Goal: Task Accomplishment & Management: Use online tool/utility

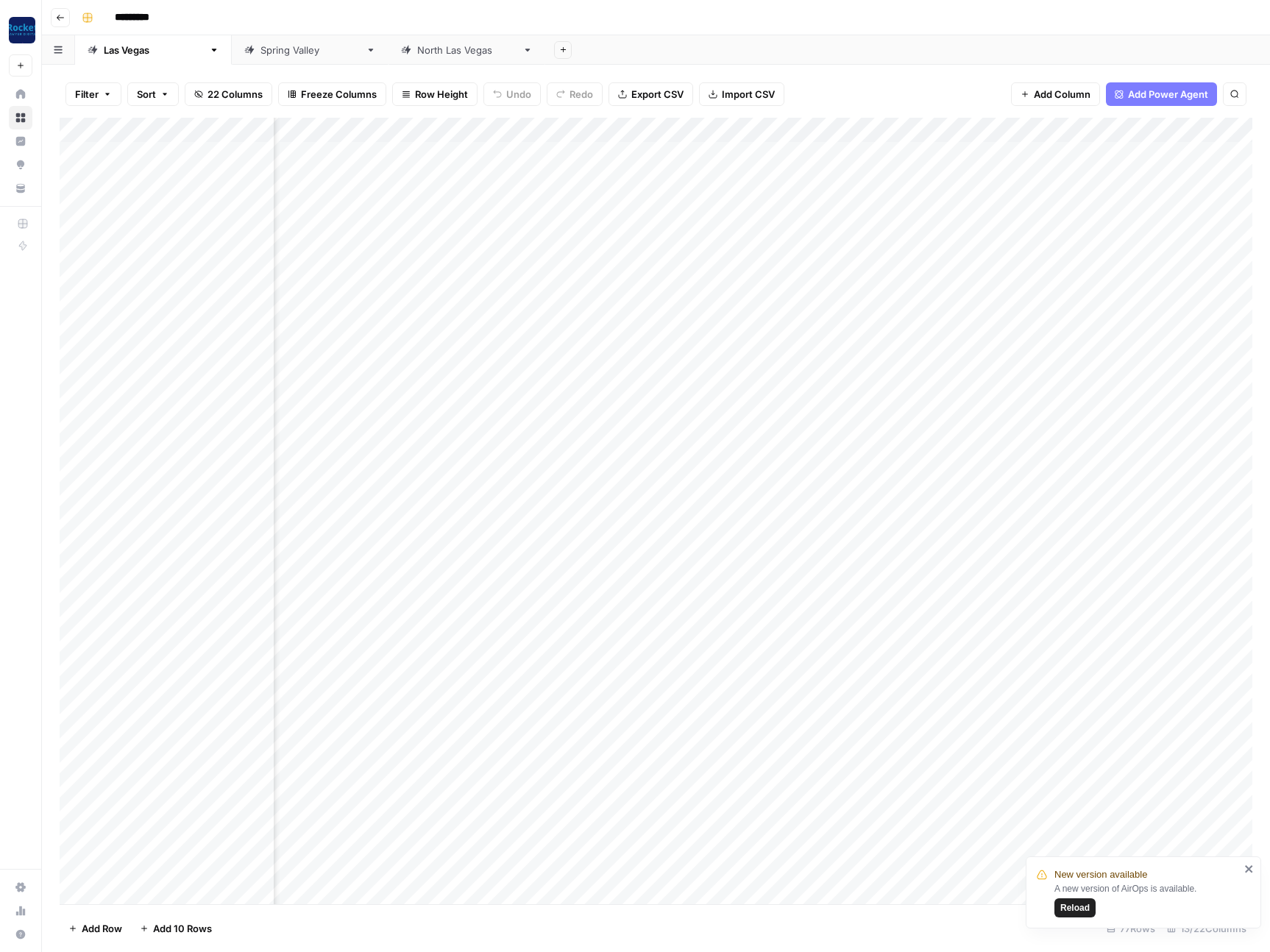
scroll to position [0, 309]
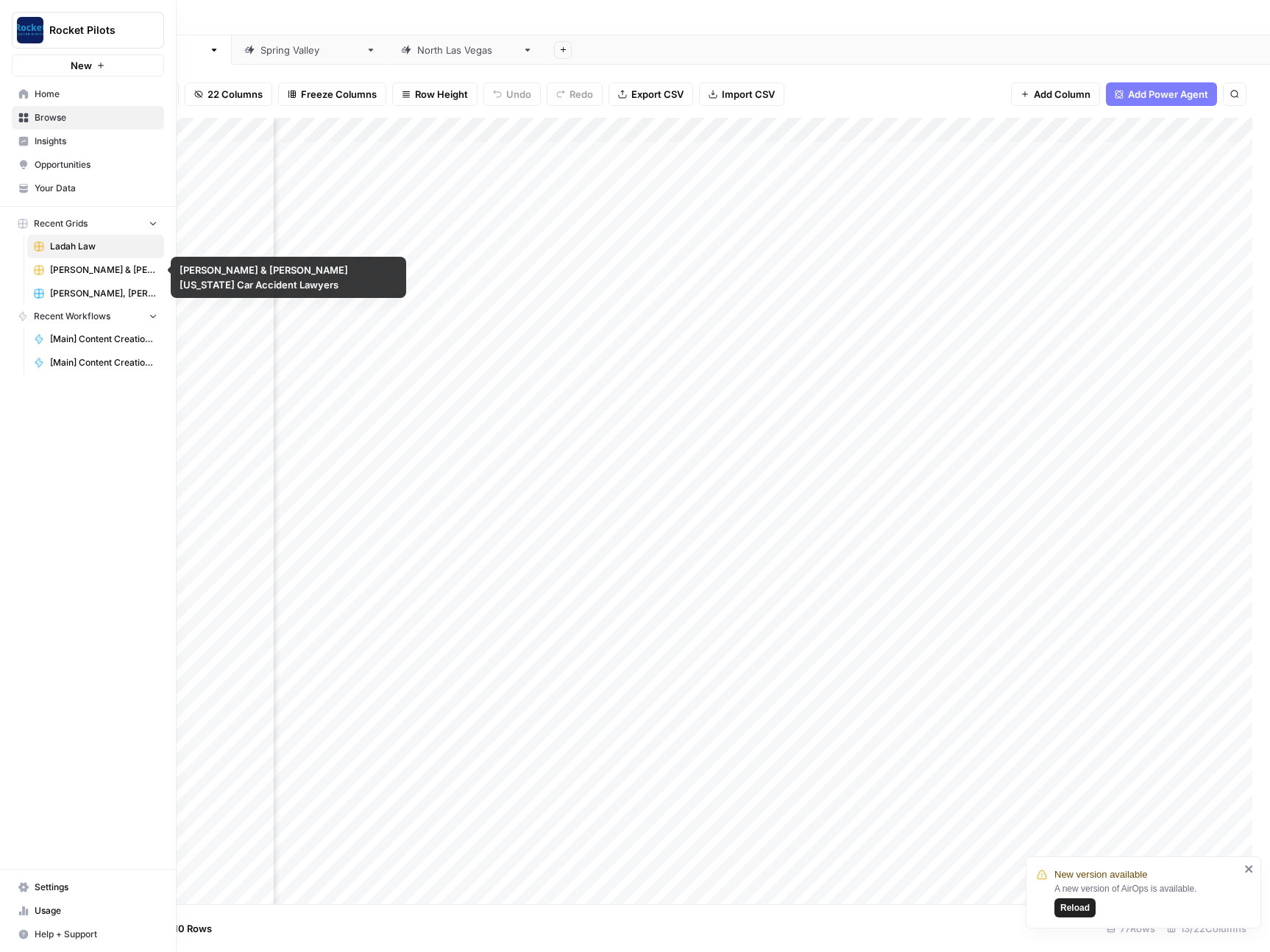
click at [79, 299] on span "[PERSON_NAME], [PERSON_NAME] & [PERSON_NAME]" at bounding box center [104, 294] width 108 height 13
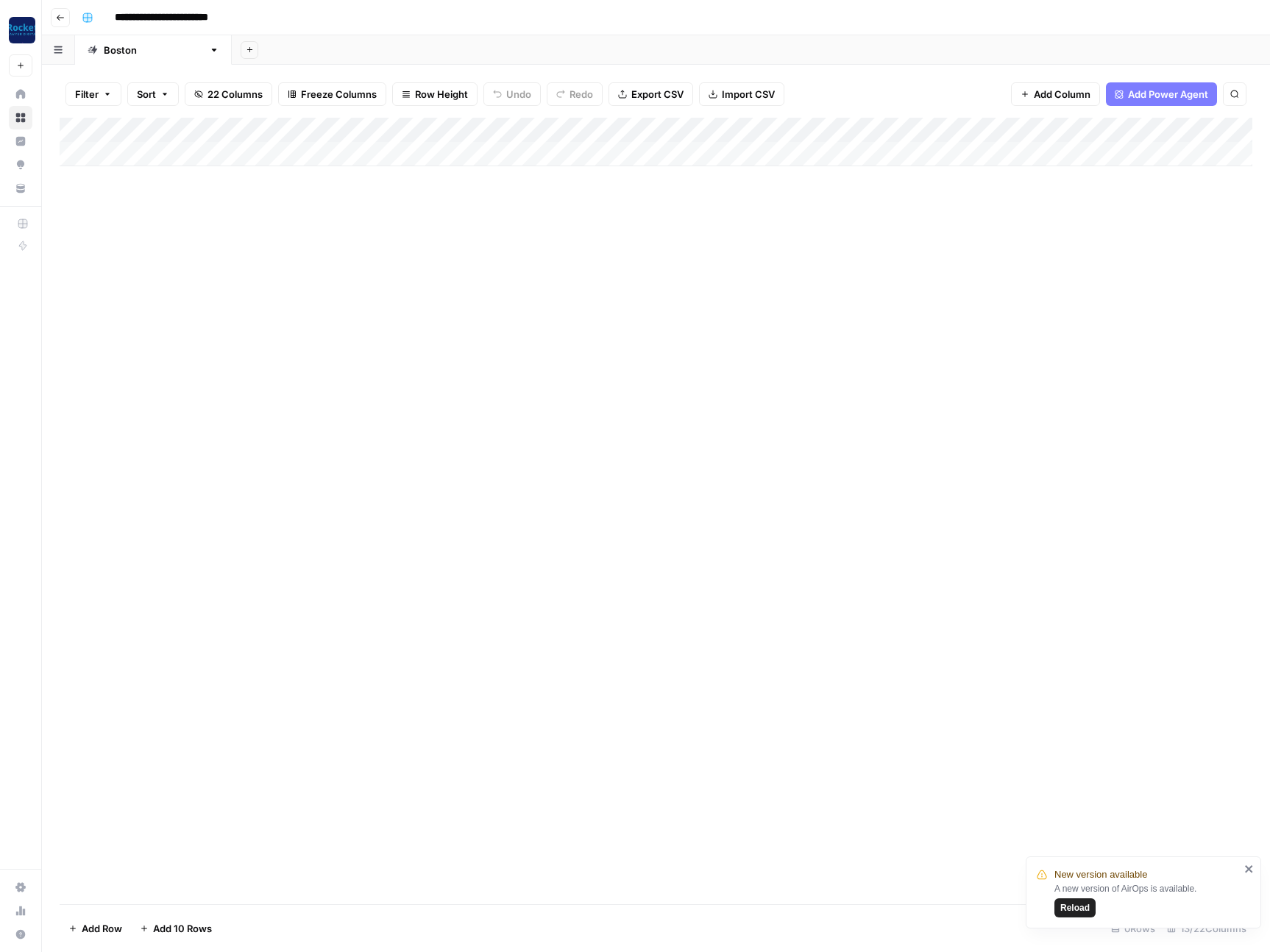
click at [322, 160] on div "Add Column" at bounding box center [656, 142] width 1193 height 49
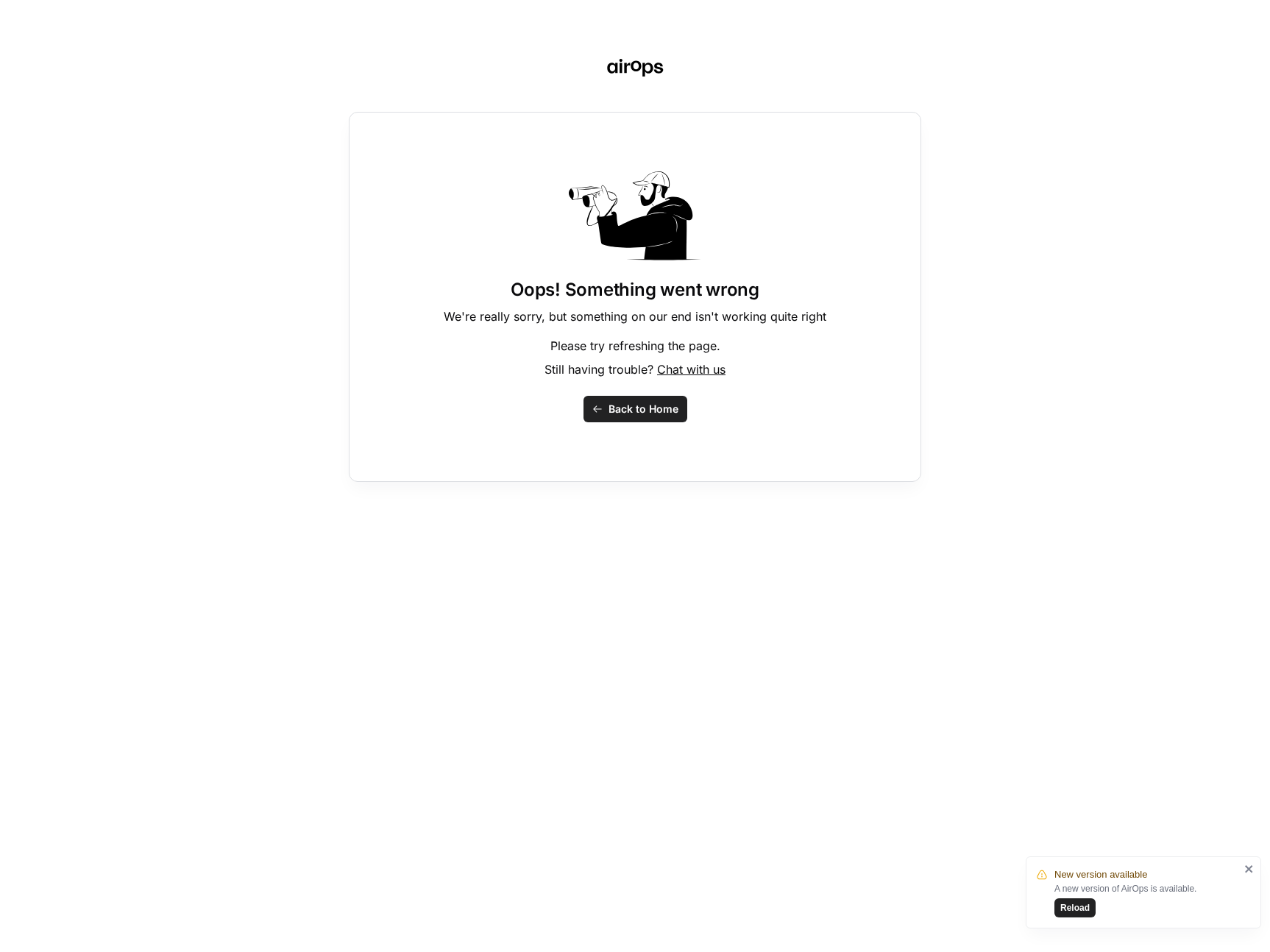
click at [619, 415] on span "Back to Home" at bounding box center [643, 409] width 70 height 14
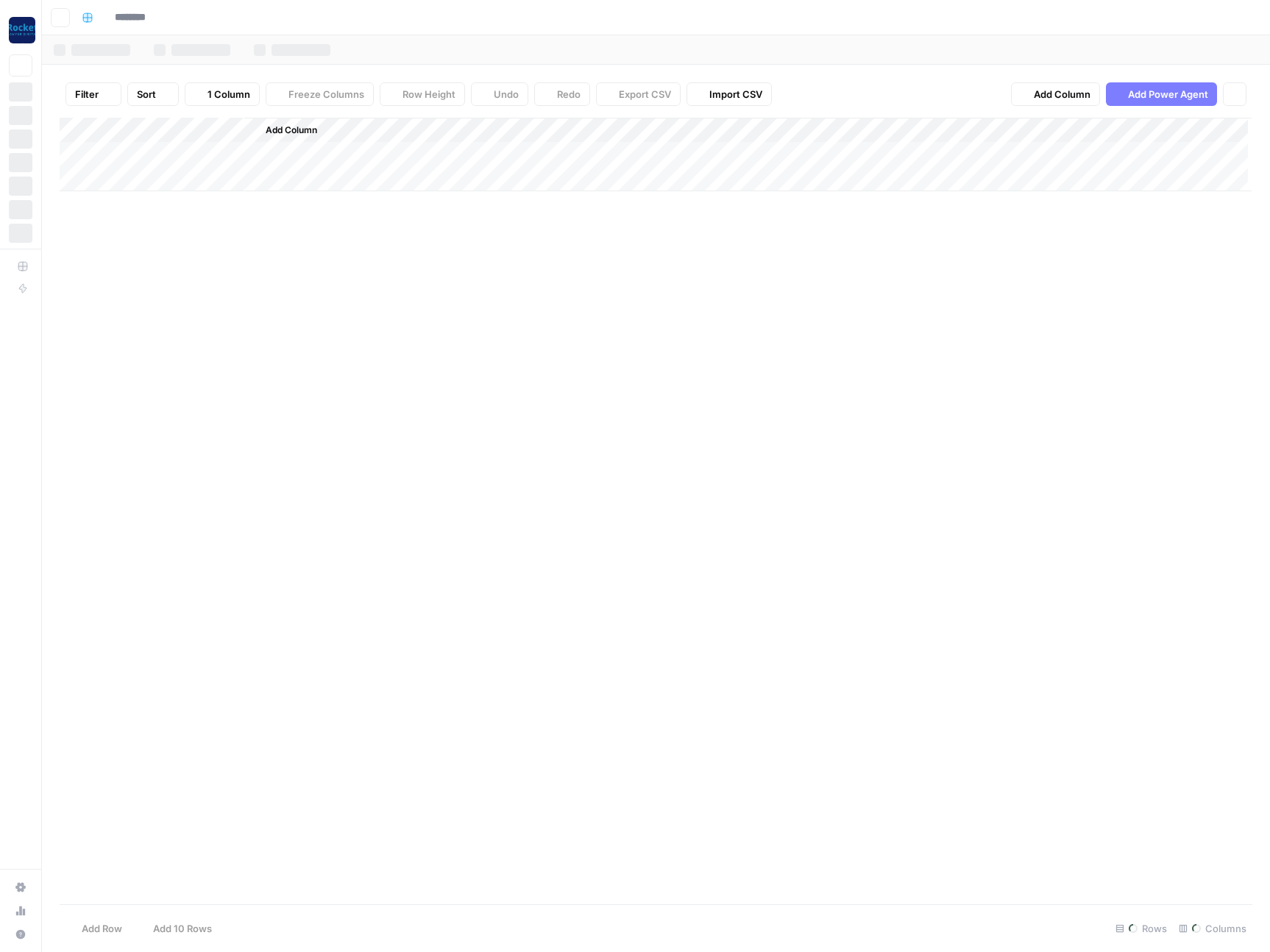
type input "**********"
click at [296, 153] on div "Add Column" at bounding box center [656, 154] width 1193 height 73
click at [320, 153] on div "Add Column" at bounding box center [656, 154] width 1193 height 73
type textarea "**********"
click at [195, 154] on div "Add Column" at bounding box center [656, 154] width 1193 height 73
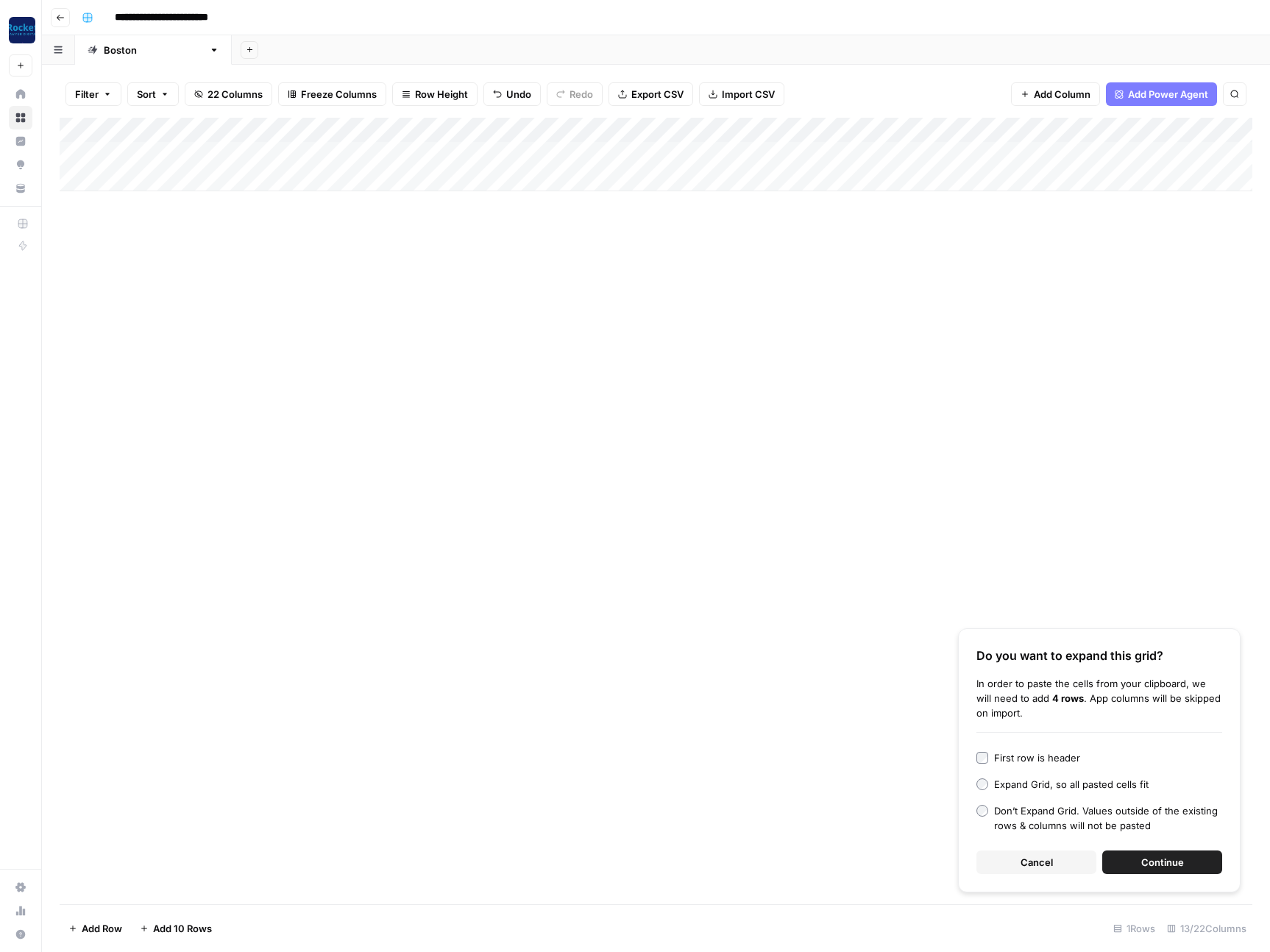
drag, startPoint x: 1170, startPoint y: 864, endPoint x: 1122, endPoint y: 781, distance: 95.9
click at [1170, 864] on span "Continue" at bounding box center [1162, 861] width 43 height 14
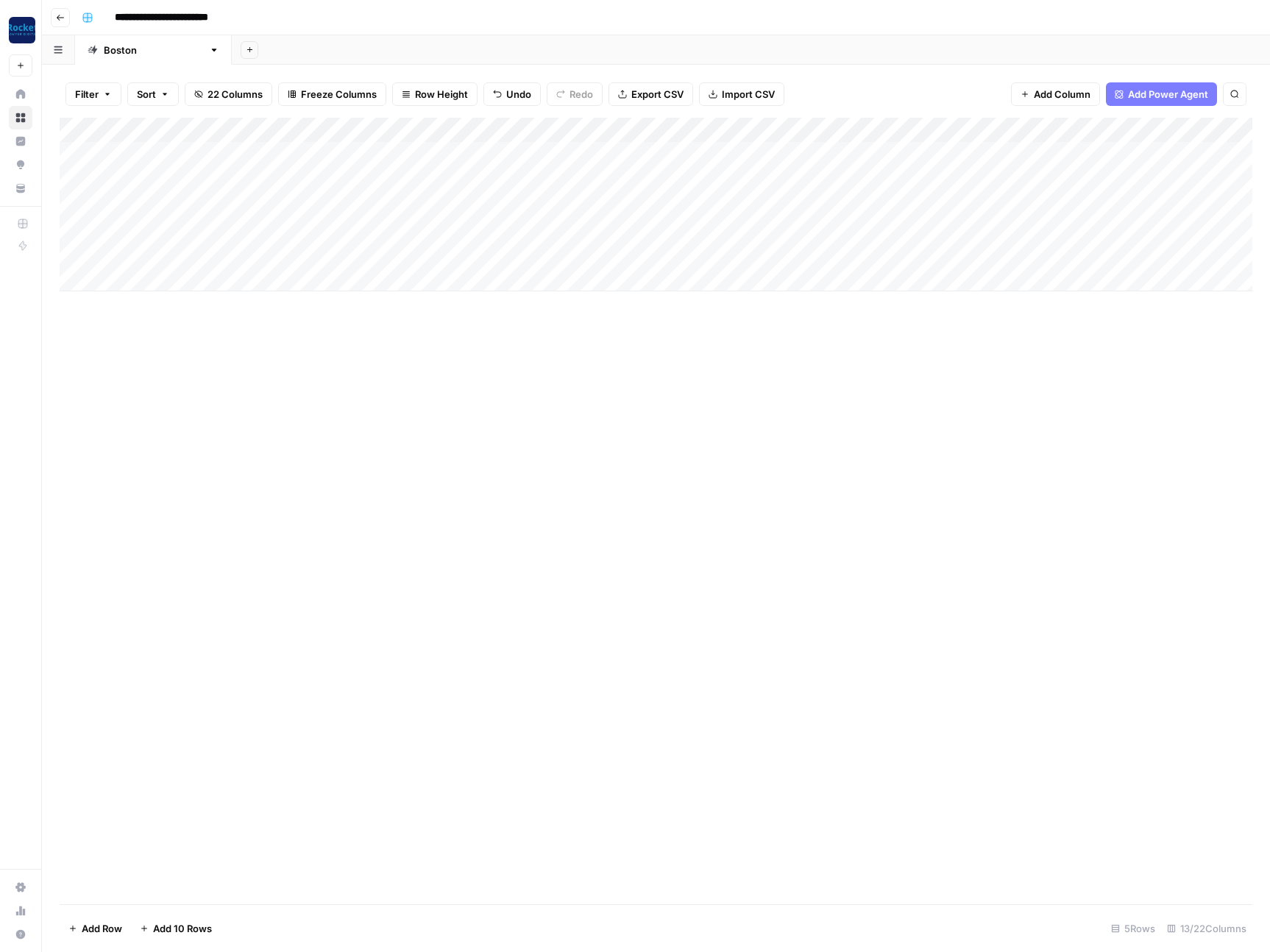
click at [312, 163] on div "Add Column" at bounding box center [656, 205] width 1193 height 173
click at [467, 160] on div "Add Column" at bounding box center [656, 205] width 1193 height 173
click at [453, 156] on div "Add Column" at bounding box center [656, 205] width 1193 height 173
drag, startPoint x: 450, startPoint y: 241, endPoint x: 475, endPoint y: 229, distance: 27.7
click at [451, 240] on button "[PERSON_NAME]" at bounding box center [469, 237] width 91 height 18
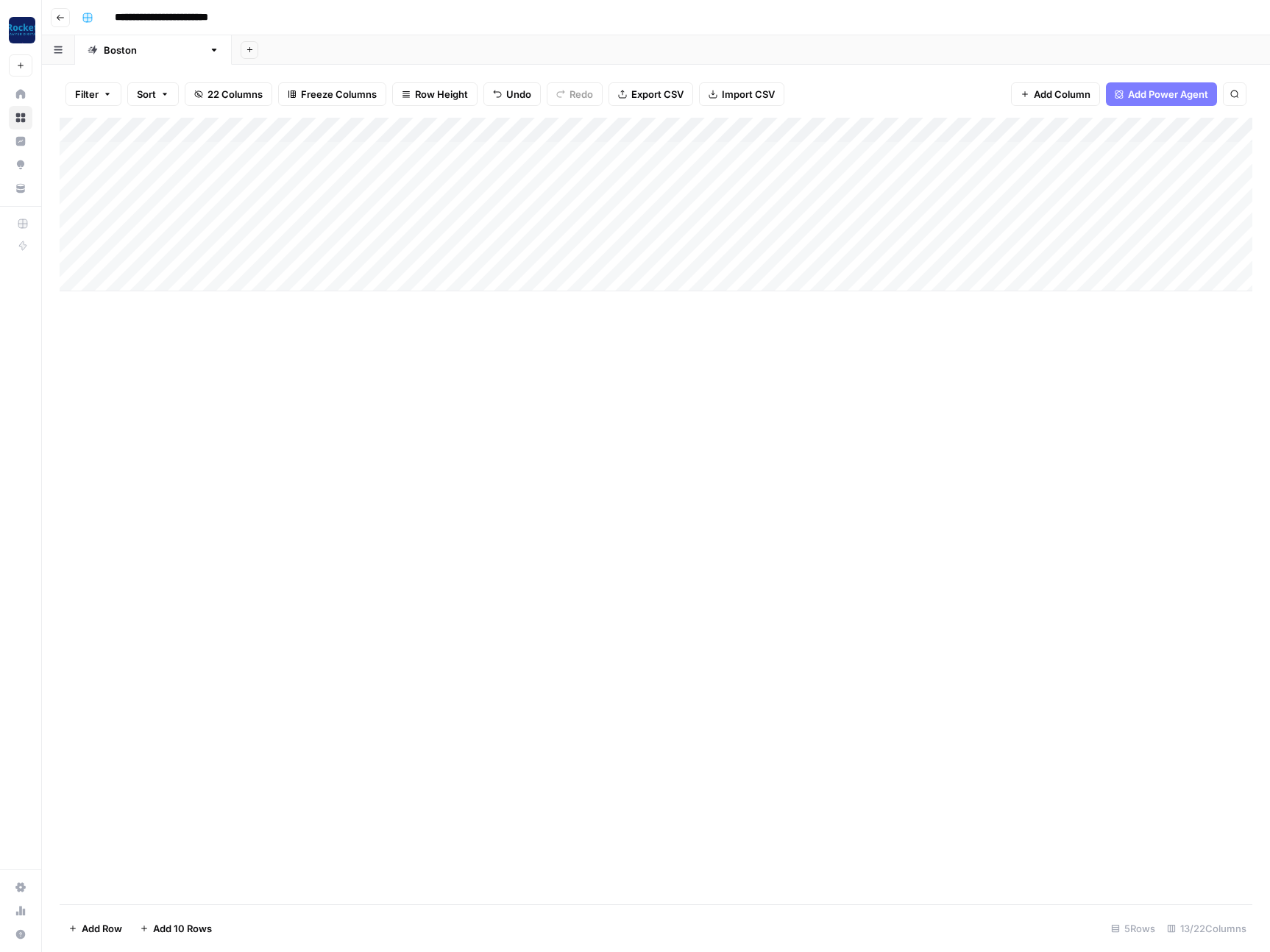
click at [551, 141] on div "Add Column" at bounding box center [656, 205] width 1193 height 173
click at [463, 193] on div "Add Column" at bounding box center [656, 205] width 1193 height 173
click at [538, 163] on div "Add Column" at bounding box center [656, 205] width 1193 height 173
click at [555, 159] on div "Add Column" at bounding box center [656, 205] width 1193 height 173
click at [555, 240] on button "In Review" at bounding box center [554, 237] width 56 height 18
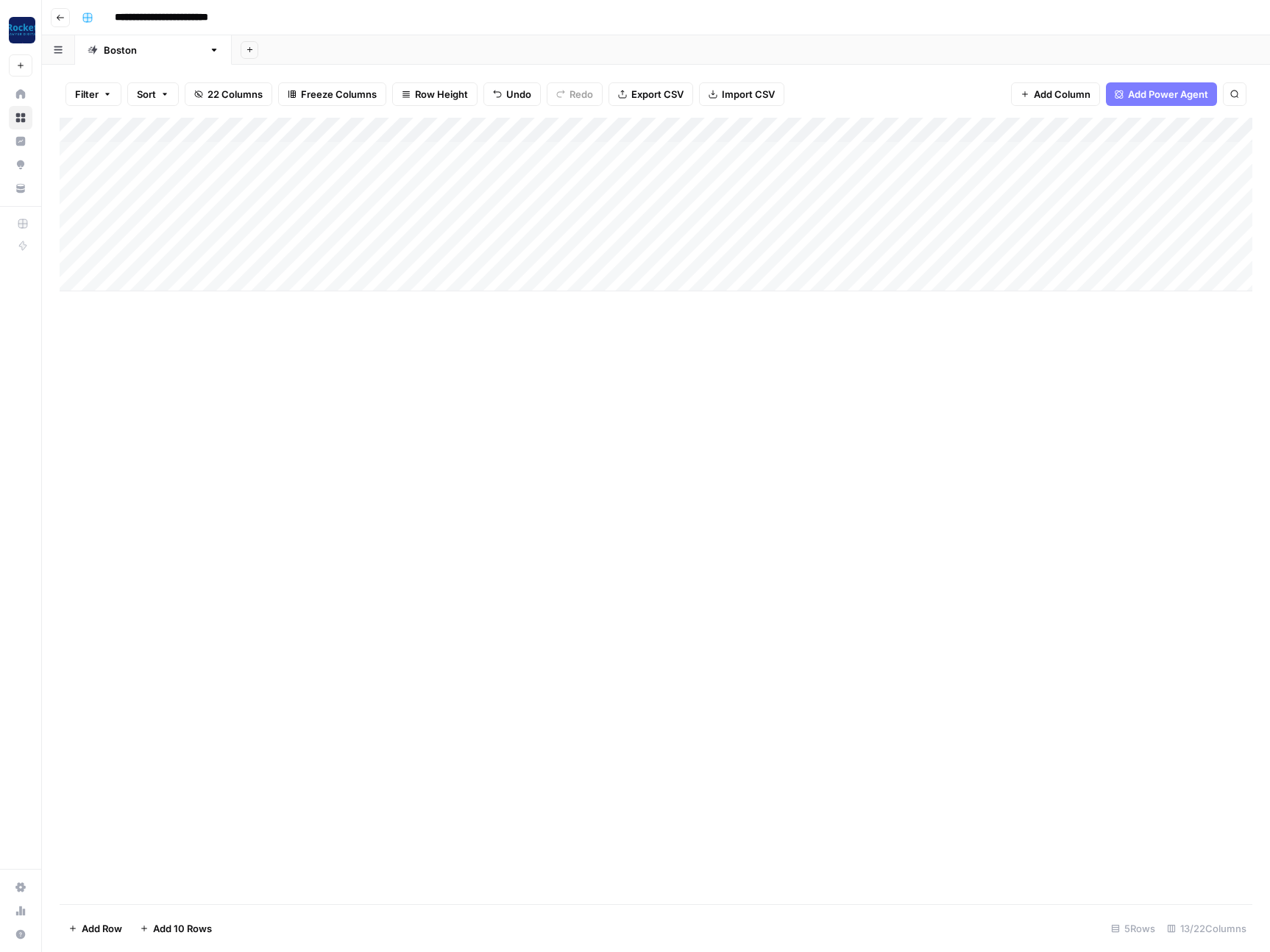
drag, startPoint x: 486, startPoint y: 163, endPoint x: 580, endPoint y: 162, distance: 94.0
click at [550, 161] on div "Add Column" at bounding box center [656, 205] width 1193 height 173
drag, startPoint x: 612, startPoint y: 163, endPoint x: 613, endPoint y: 247, distance: 84.0
click at [613, 247] on div "Add Column" at bounding box center [656, 205] width 1193 height 173
click at [571, 154] on div "Add Column" at bounding box center [656, 205] width 1193 height 173
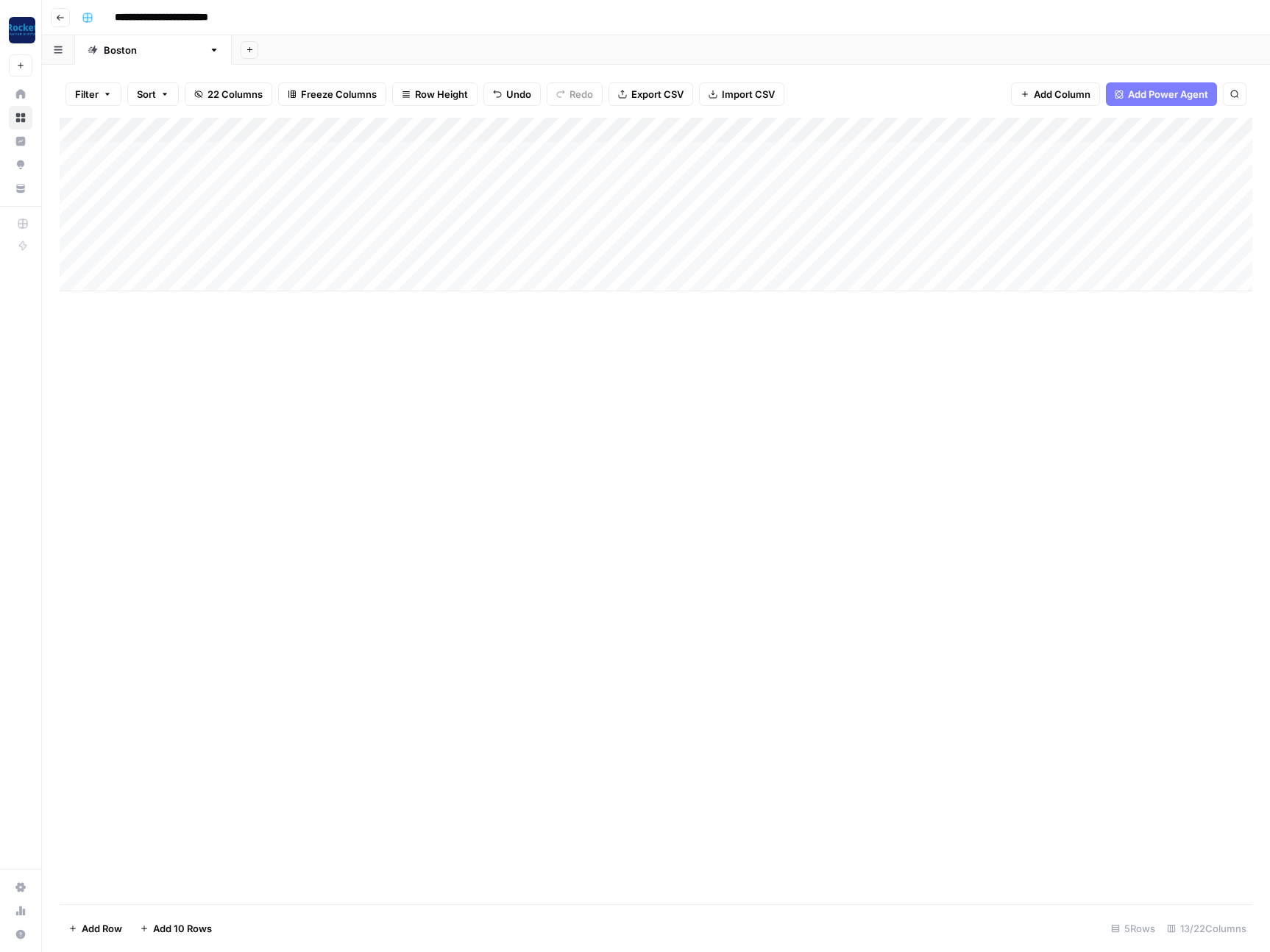
click at [547, 154] on div "Add Column" at bounding box center [656, 205] width 1193 height 173
click at [803, 425] on div "Add Column" at bounding box center [656, 512] width 1193 height 787
click at [660, 156] on div "Add Column" at bounding box center [656, 205] width 1193 height 173
click at [674, 156] on div "Add Column" at bounding box center [656, 205] width 1193 height 173
click at [673, 212] on button "Blog Post" at bounding box center [664, 211] width 54 height 18
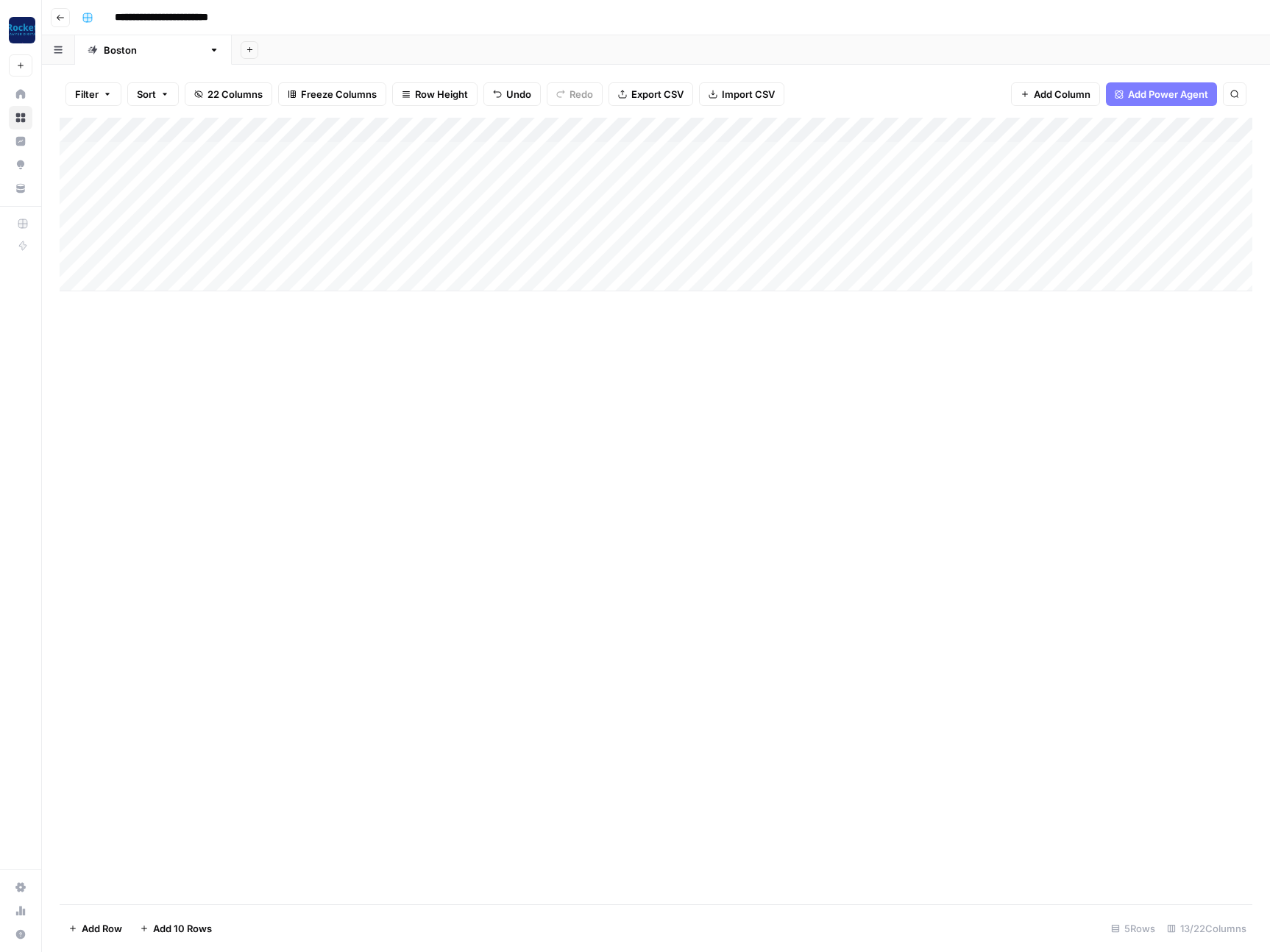
drag, startPoint x: 743, startPoint y: 166, endPoint x: 737, endPoint y: 251, distance: 85.2
click at [737, 251] on div "Add Column" at bounding box center [656, 205] width 1193 height 173
click at [795, 417] on div "Add Column" at bounding box center [656, 512] width 1193 height 787
click at [816, 154] on div "Add Column" at bounding box center [656, 205] width 1193 height 173
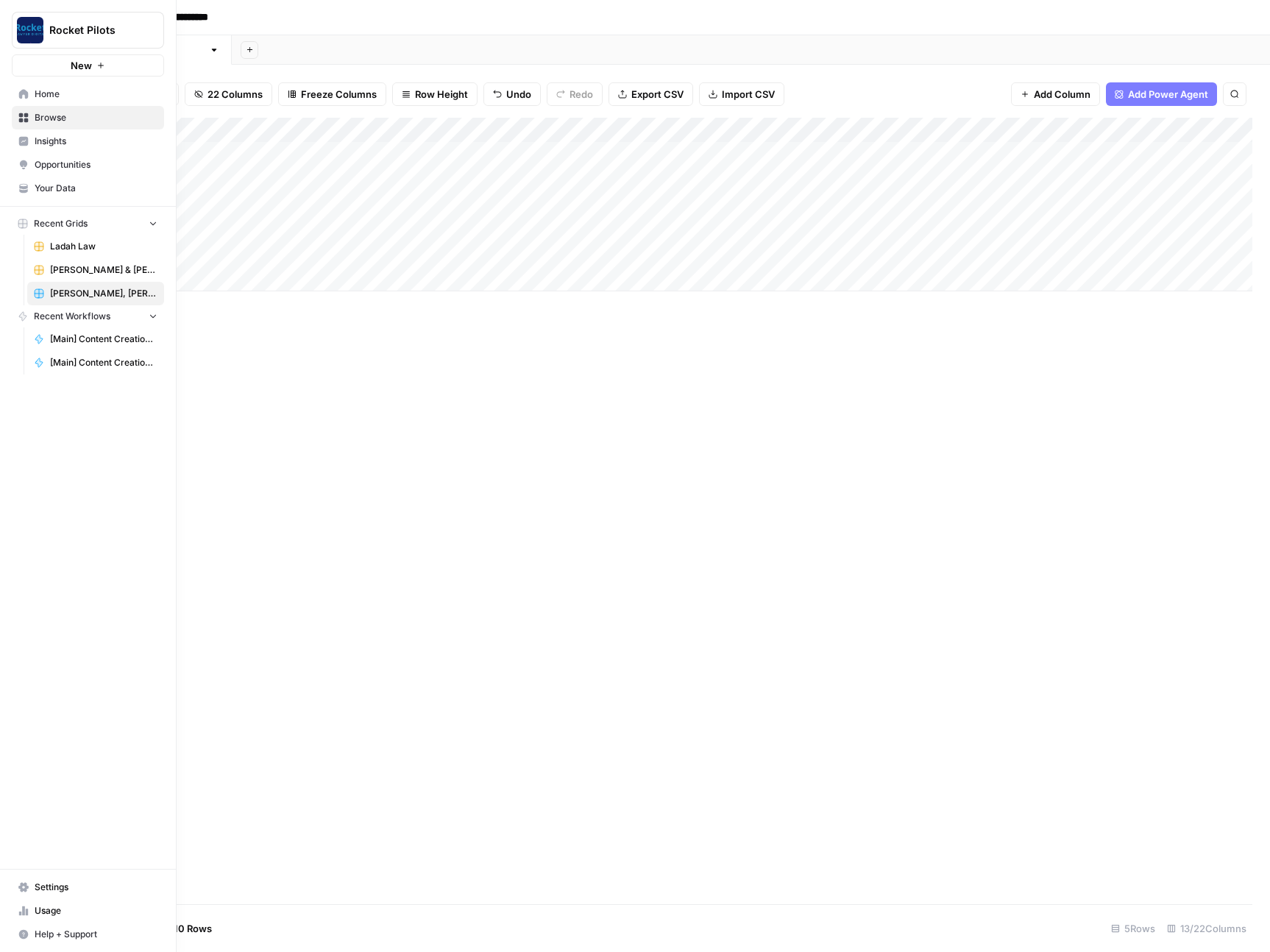
click at [88, 250] on span "Ladah Law" at bounding box center [104, 247] width 108 height 13
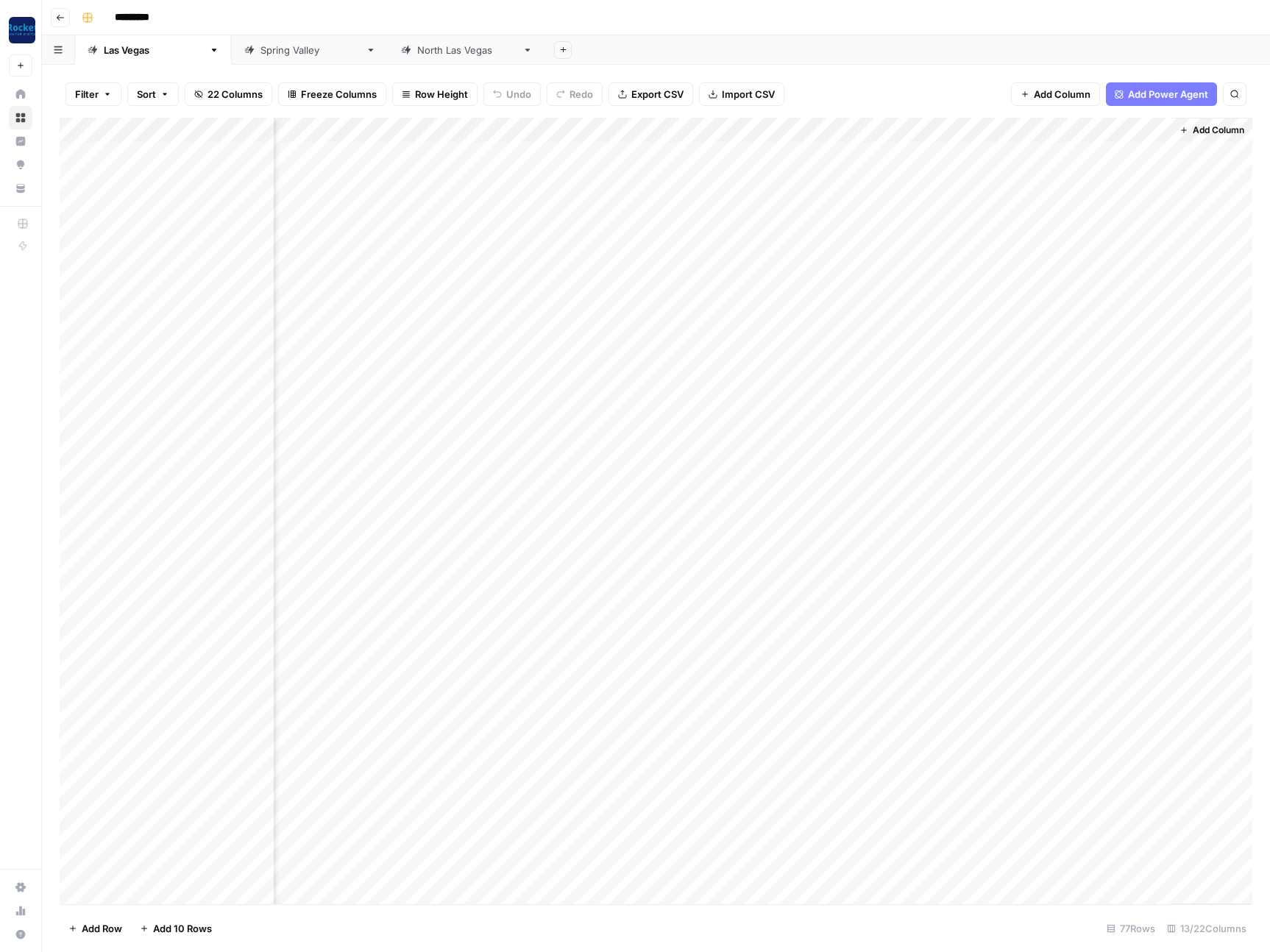
scroll to position [0, 581]
click at [888, 155] on div "Add Column" at bounding box center [656, 512] width 1193 height 787
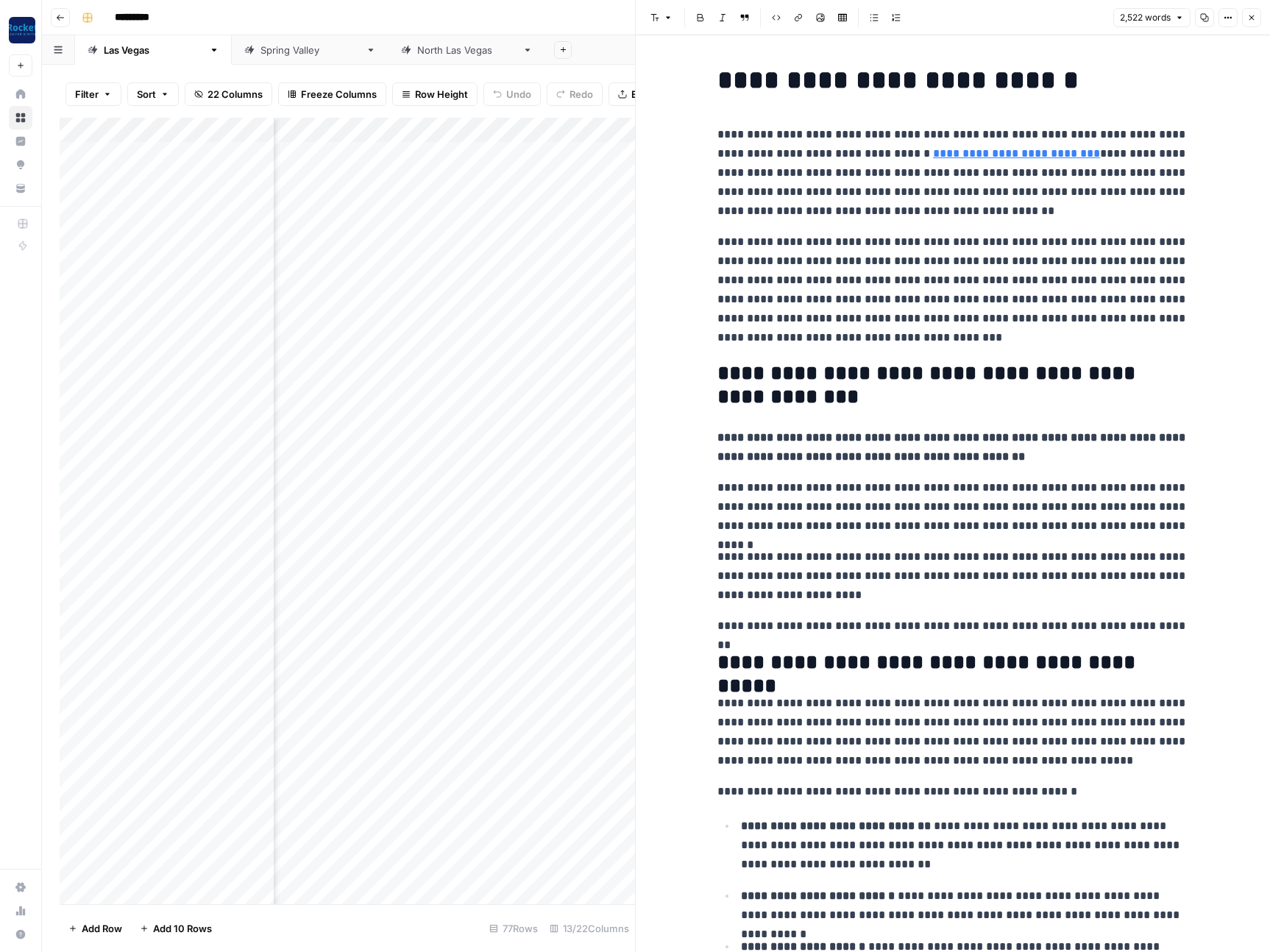
click at [878, 208] on p "**********" at bounding box center [953, 172] width 471 height 95
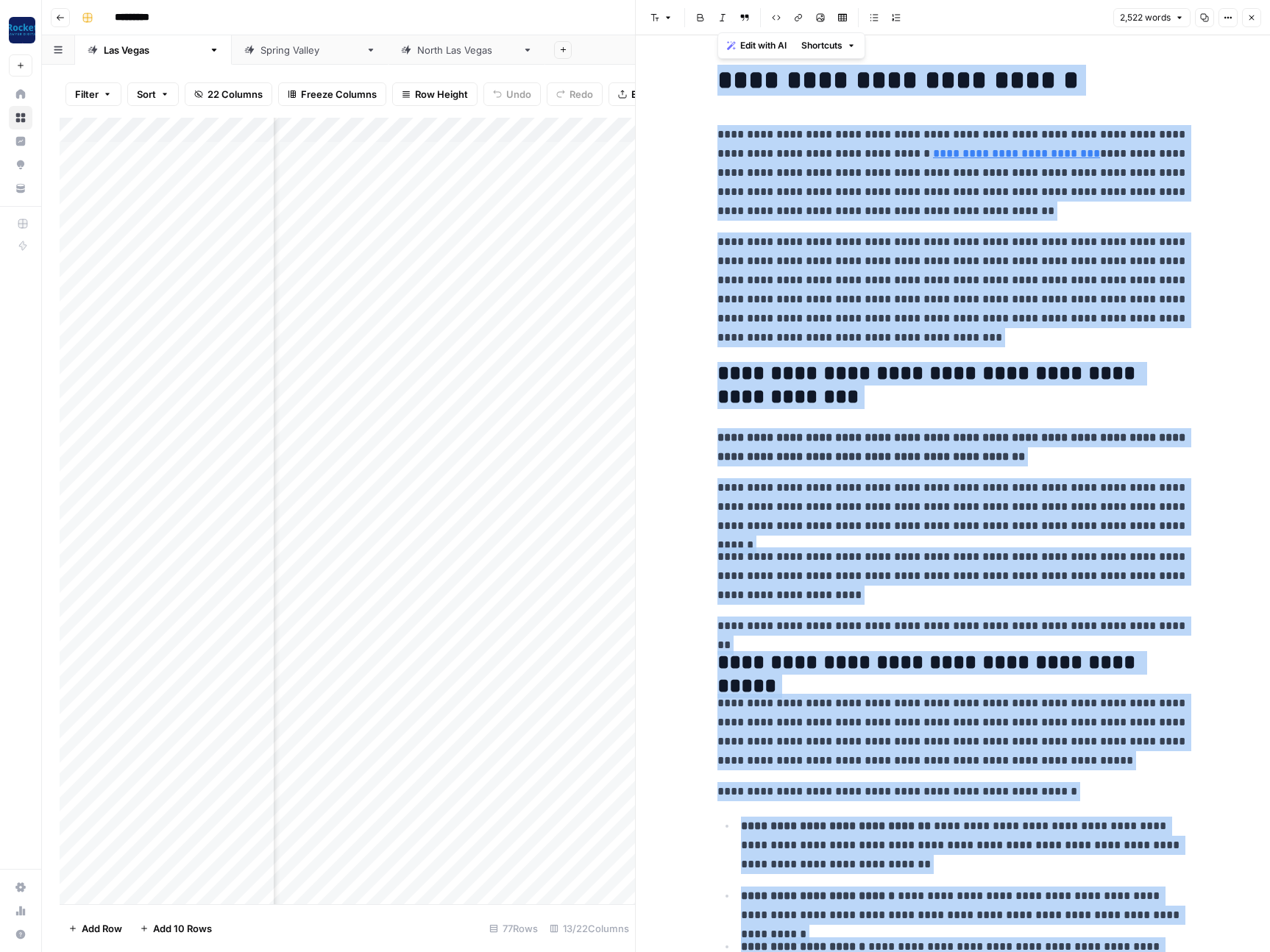
copy div "**********"
click at [1252, 19] on icon "button" at bounding box center [1251, 17] width 9 height 9
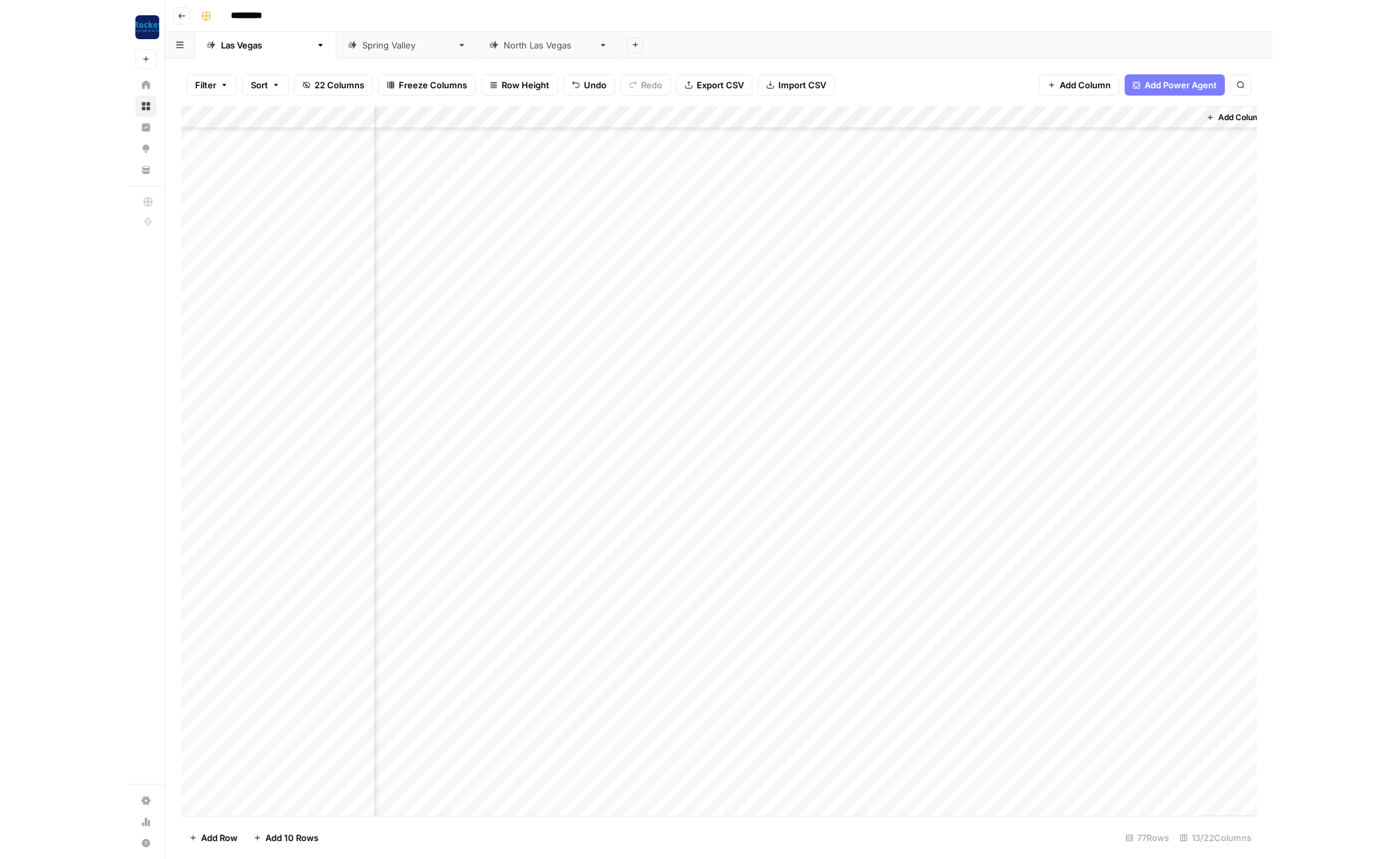
scroll to position [1072, 509]
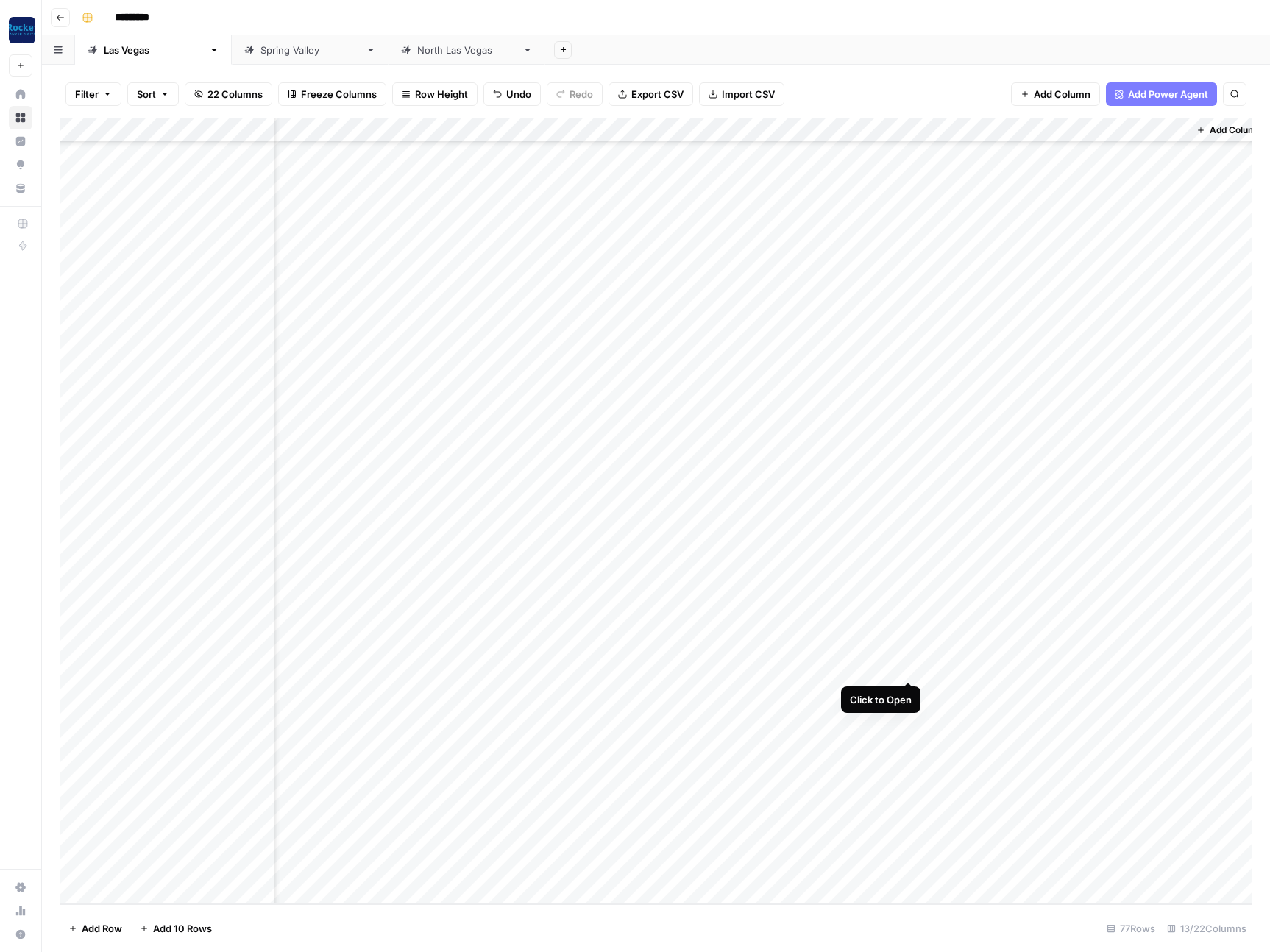
click at [904, 667] on div "Add Column" at bounding box center [656, 512] width 1193 height 787
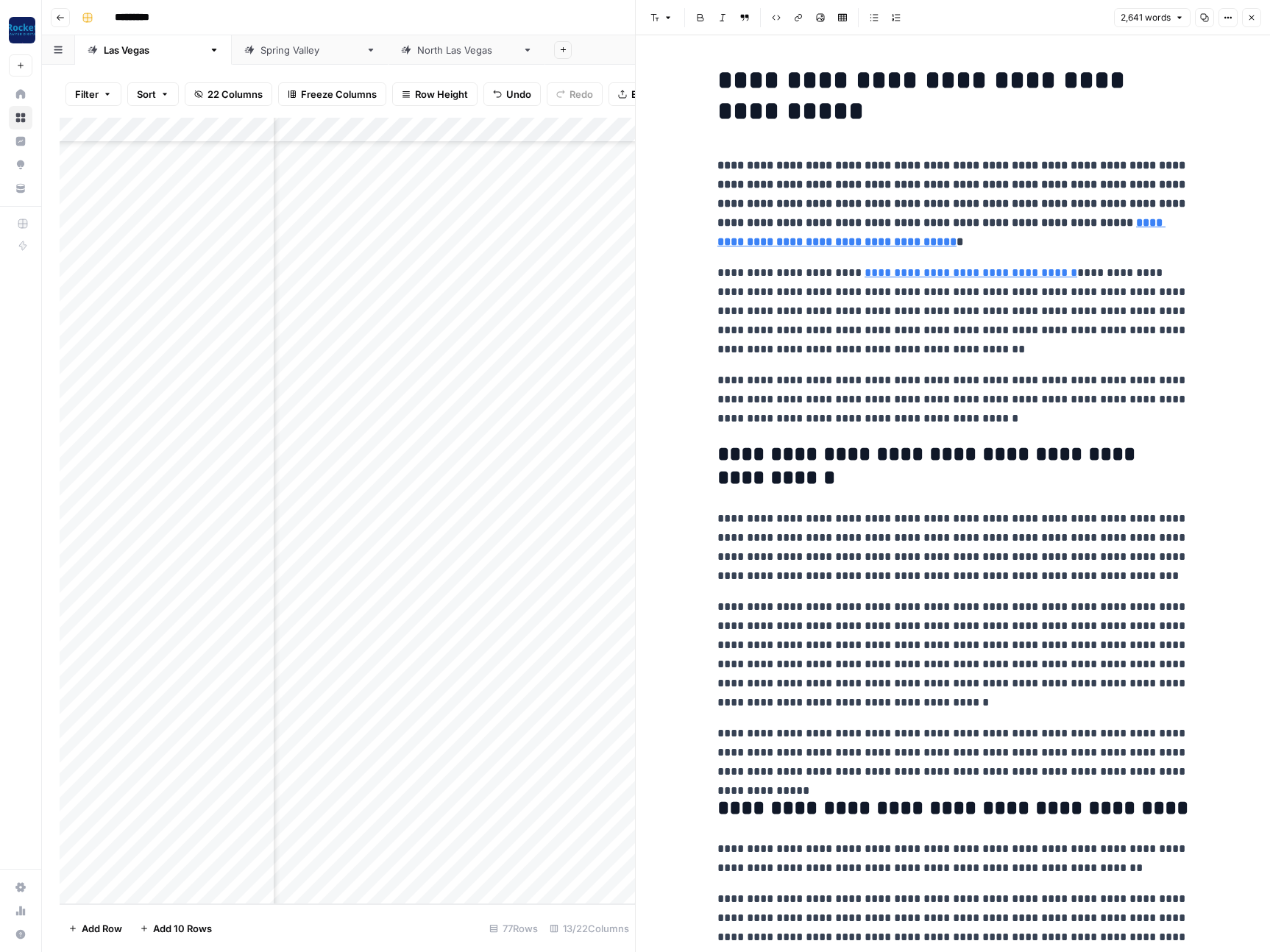
click at [869, 214] on strong "**********" at bounding box center [953, 194] width 471 height 69
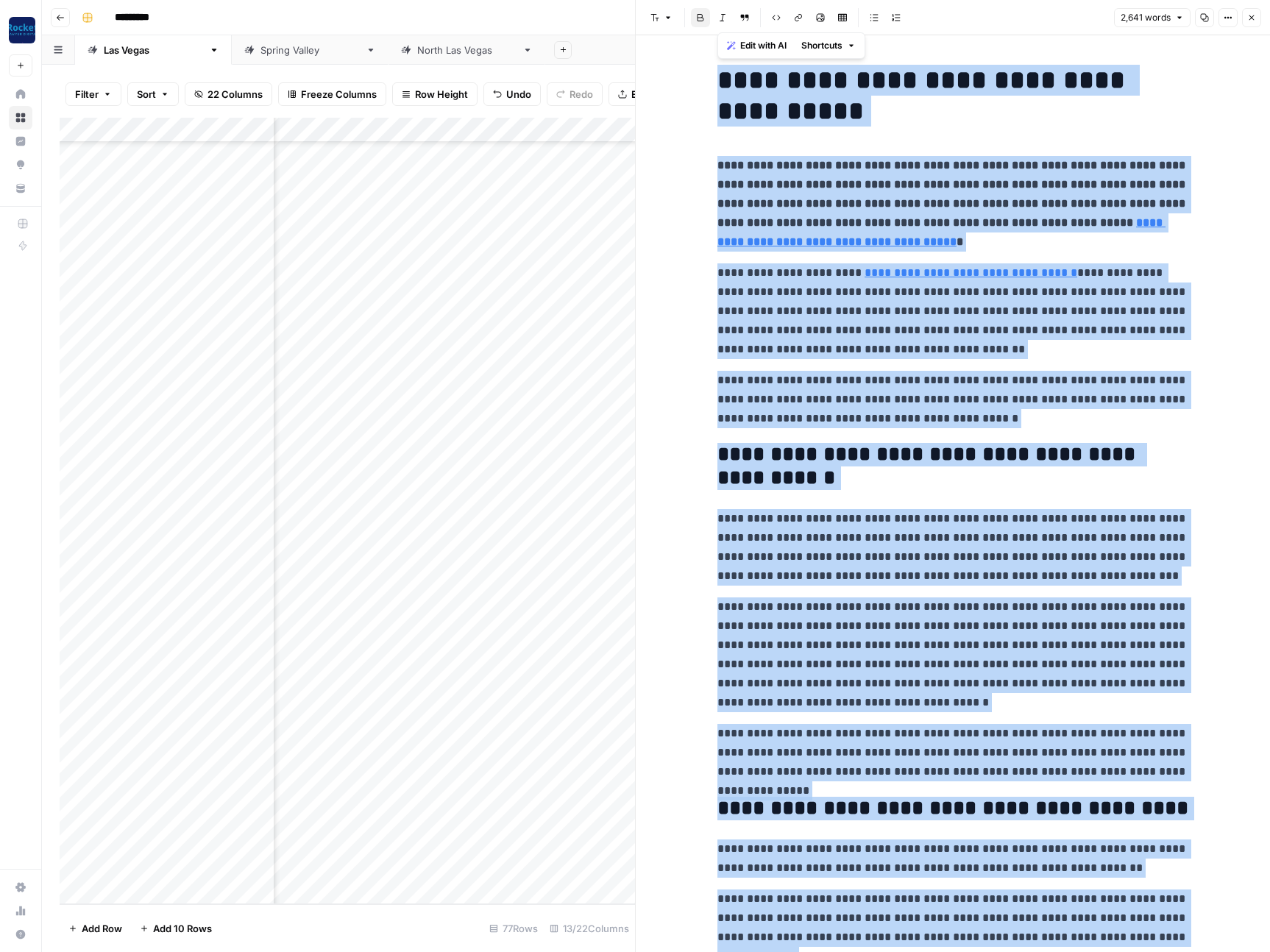
copy div "**********"
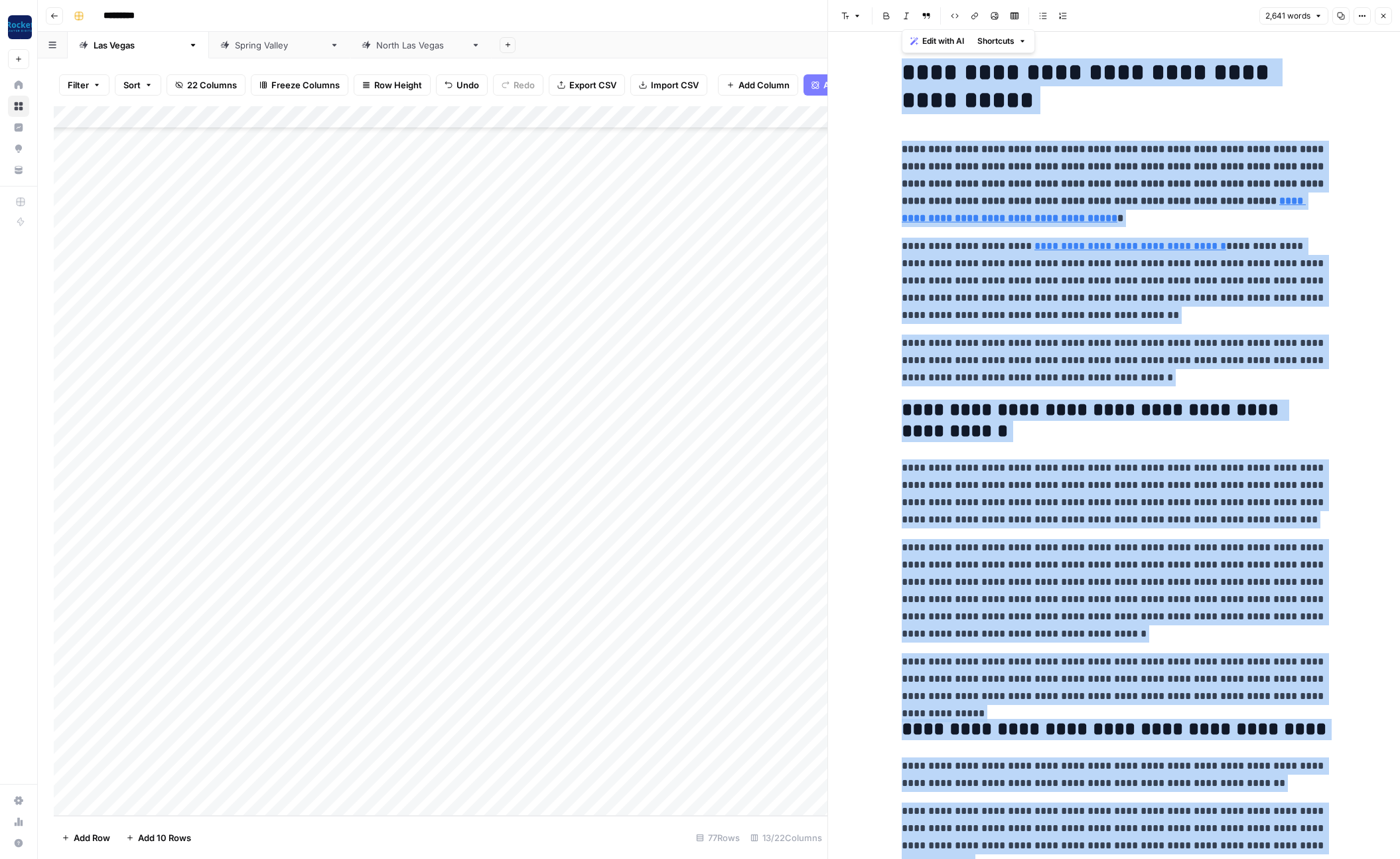
scroll to position [1072, 0]
click at [409, 603] on div "Add Column" at bounding box center [441, 462] width 773 height 710
click at [394, 605] on div "Add Column" at bounding box center [441, 462] width 773 height 710
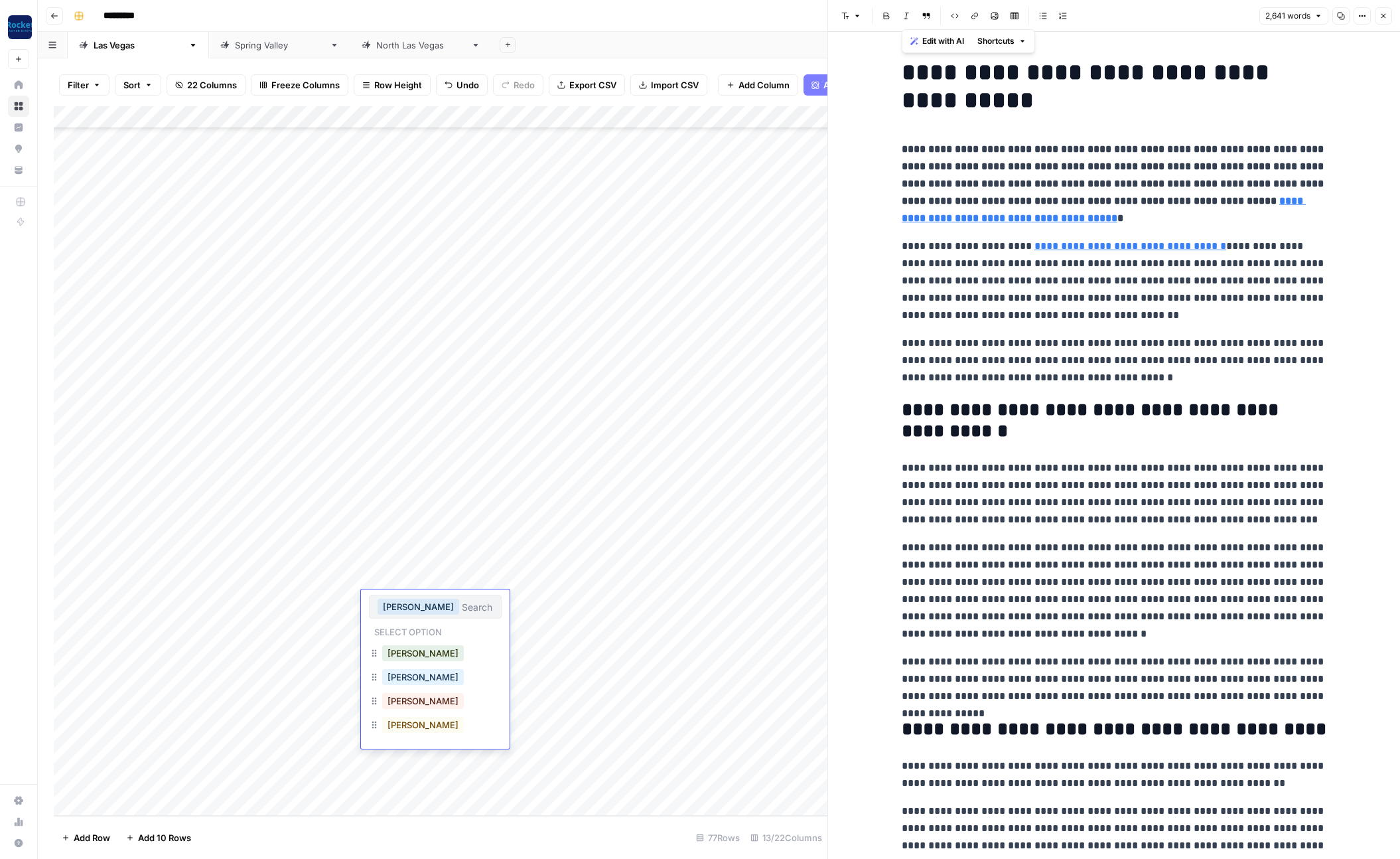
click at [404, 605] on button "[PERSON_NAME]" at bounding box center [418, 607] width 82 height 16
click at [462, 606] on input "text" at bounding box center [477, 607] width 31 height 12
paste input "[PERSON_NAME]"
type input "[PERSON_NAME]"
click at [394, 656] on div "Create" at bounding box center [390, 653] width 31 height 21
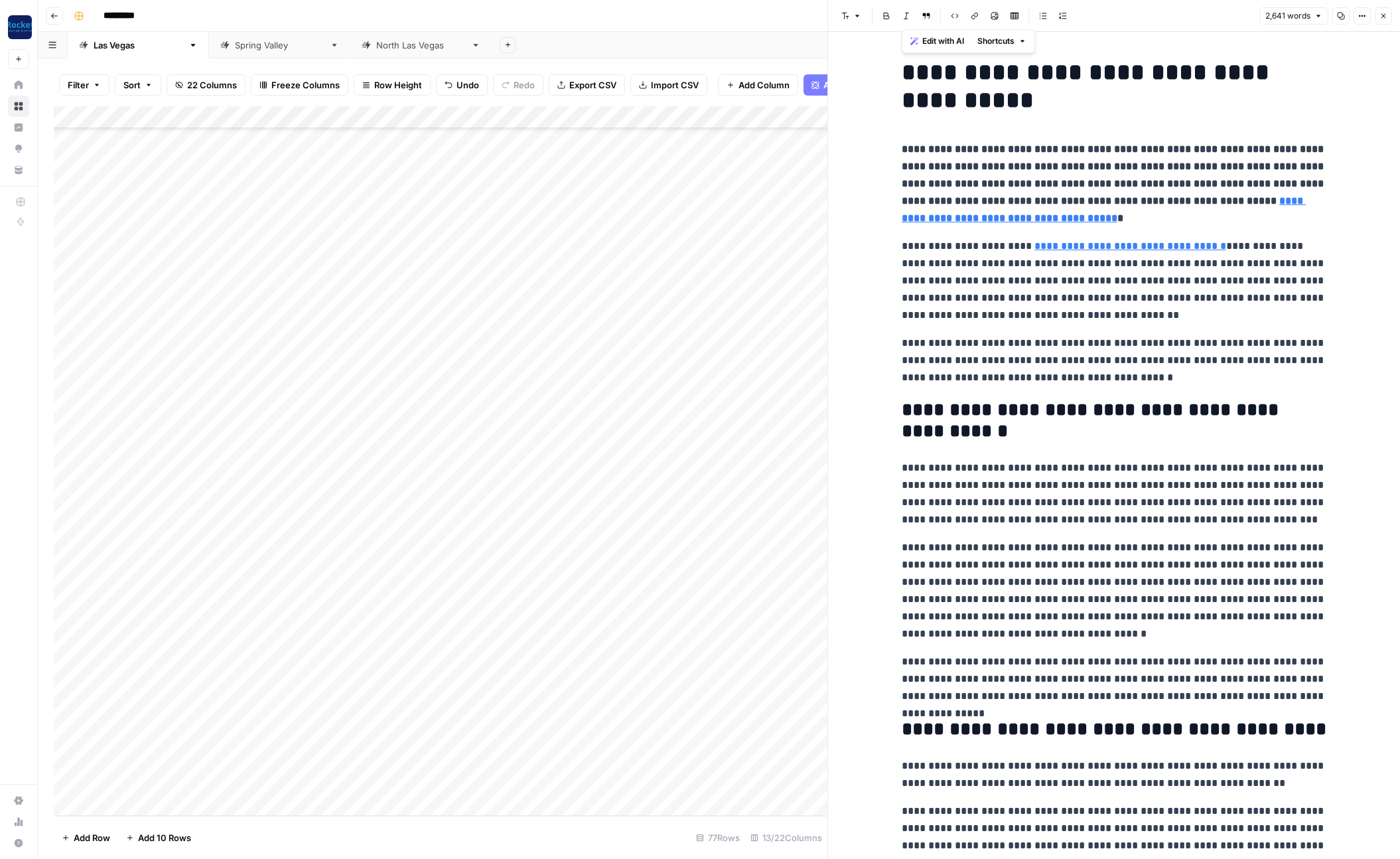
click at [300, 653] on div "Add Column" at bounding box center [441, 462] width 773 height 710
click at [489, 588] on div "Add Column" at bounding box center [441, 462] width 773 height 710
click at [494, 585] on div "Add Column" at bounding box center [441, 462] width 773 height 710
click at [396, 580] on div "Add Column" at bounding box center [441, 462] width 773 height 710
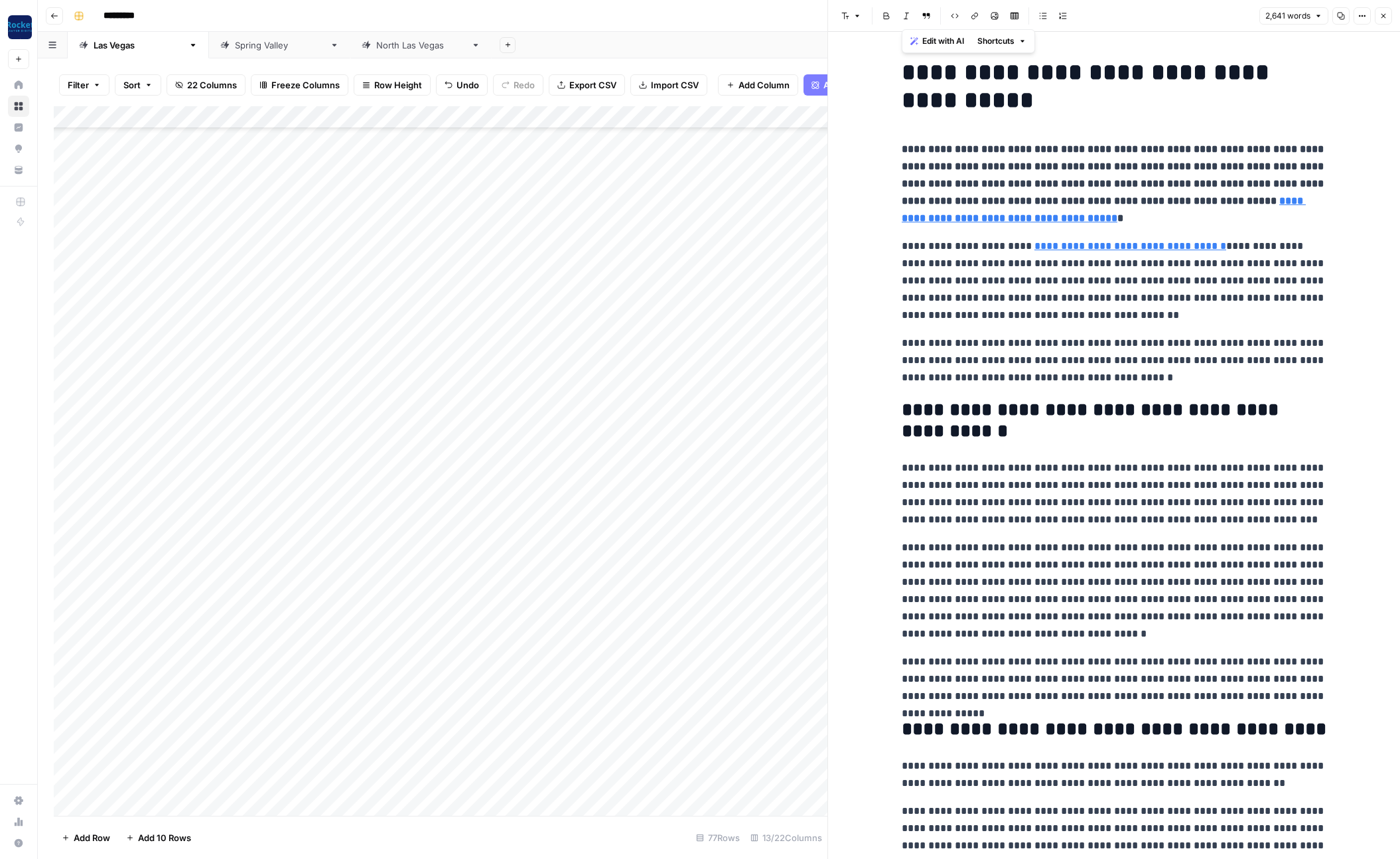
click at [383, 586] on div "Add Column" at bounding box center [441, 462] width 773 height 710
click at [404, 733] on button "[PERSON_NAME]" at bounding box center [423, 732] width 82 height 16
click at [381, 585] on div "Add Column" at bounding box center [441, 462] width 773 height 710
click at [445, 116] on div "Add Column" at bounding box center [441, 462] width 773 height 710
click at [448, 335] on span "Red" at bounding box center [462, 335] width 86 height 13
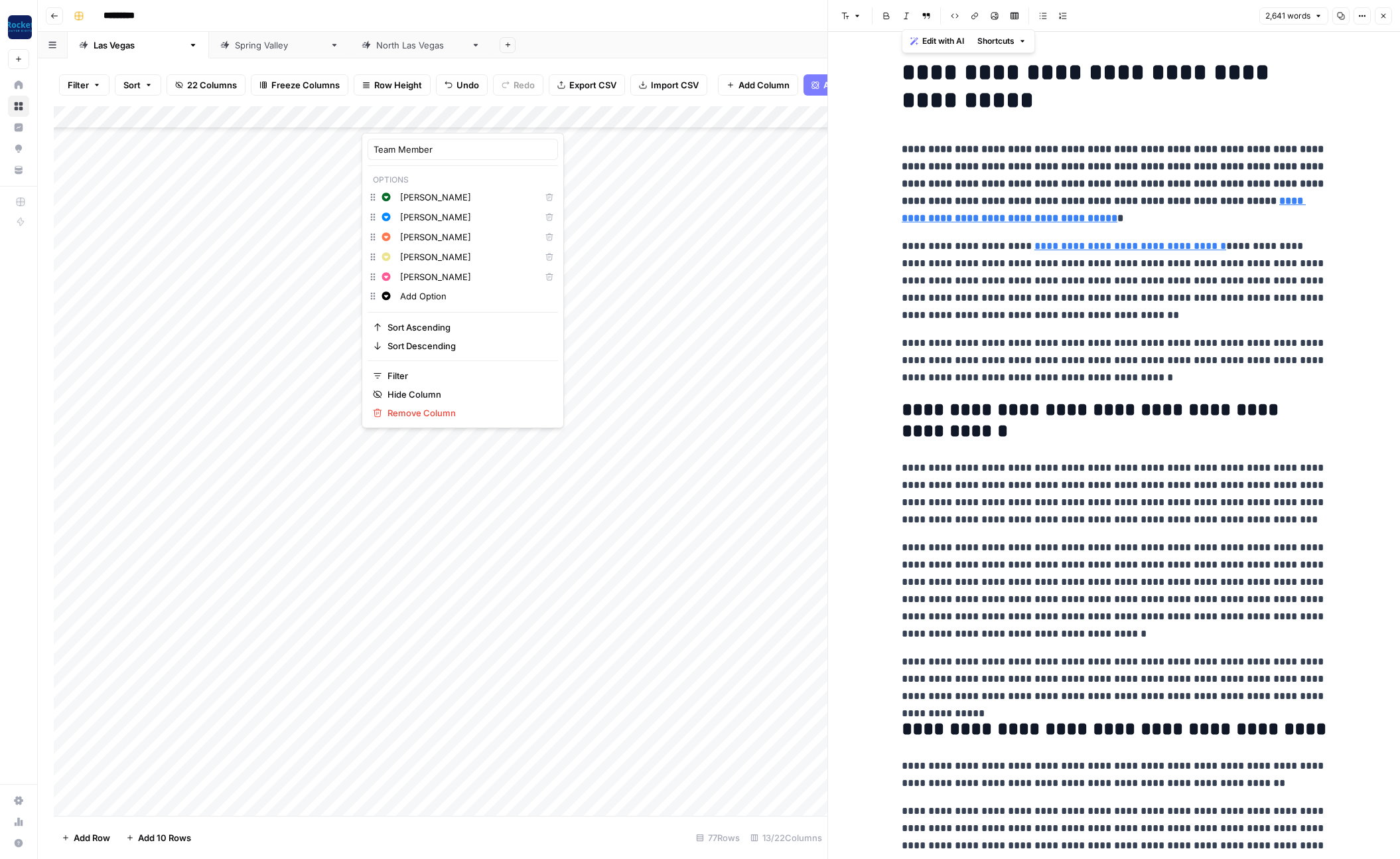
click at [366, 643] on div "Add Column" at bounding box center [441, 462] width 773 height 710
click at [491, 587] on div "Add Column" at bounding box center [441, 462] width 773 height 710
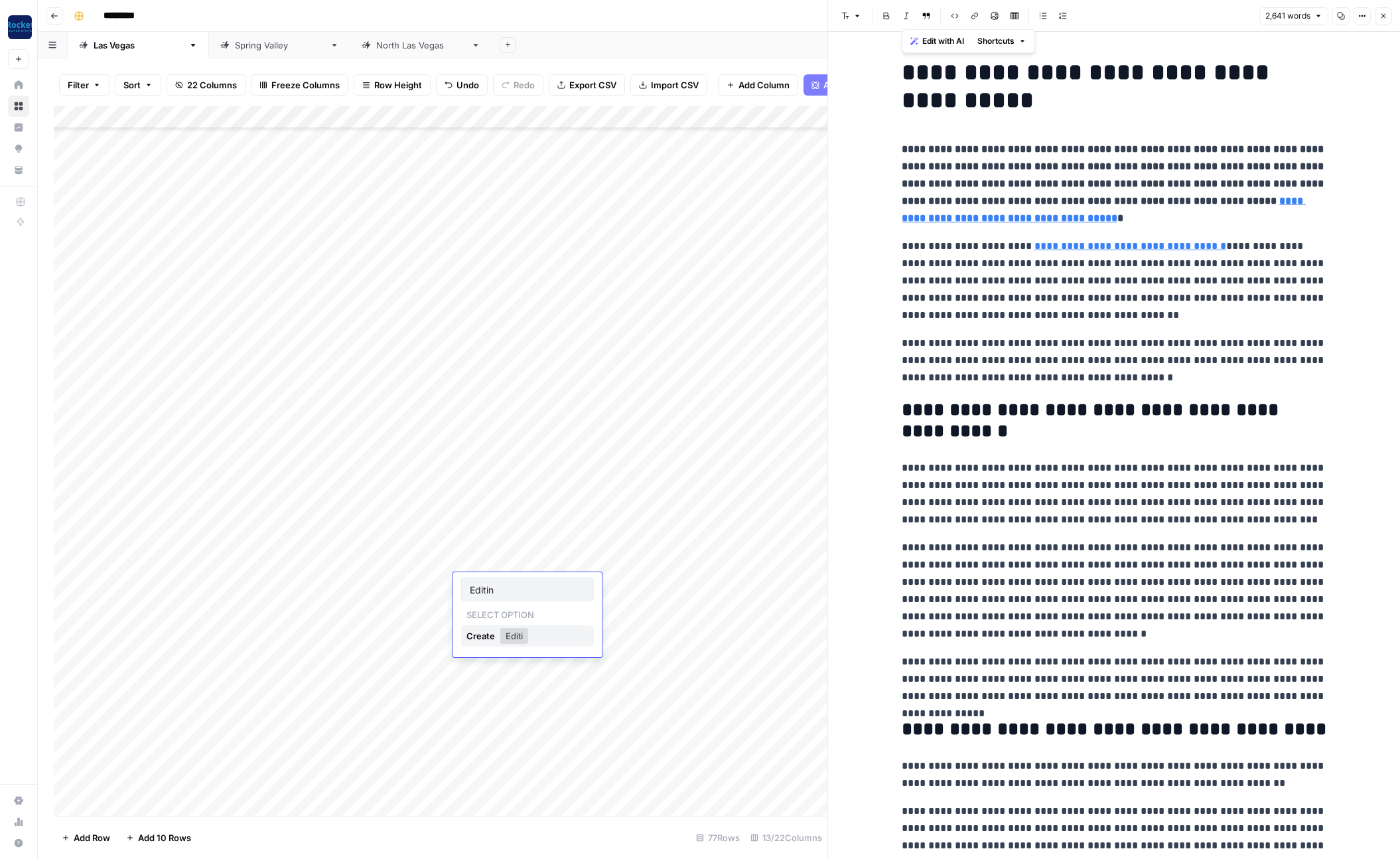
type input "Editing"
click at [414, 678] on div "Add Column" at bounding box center [441, 462] width 773 height 710
click at [515, 600] on div "Add Column" at bounding box center [441, 462] width 773 height 710
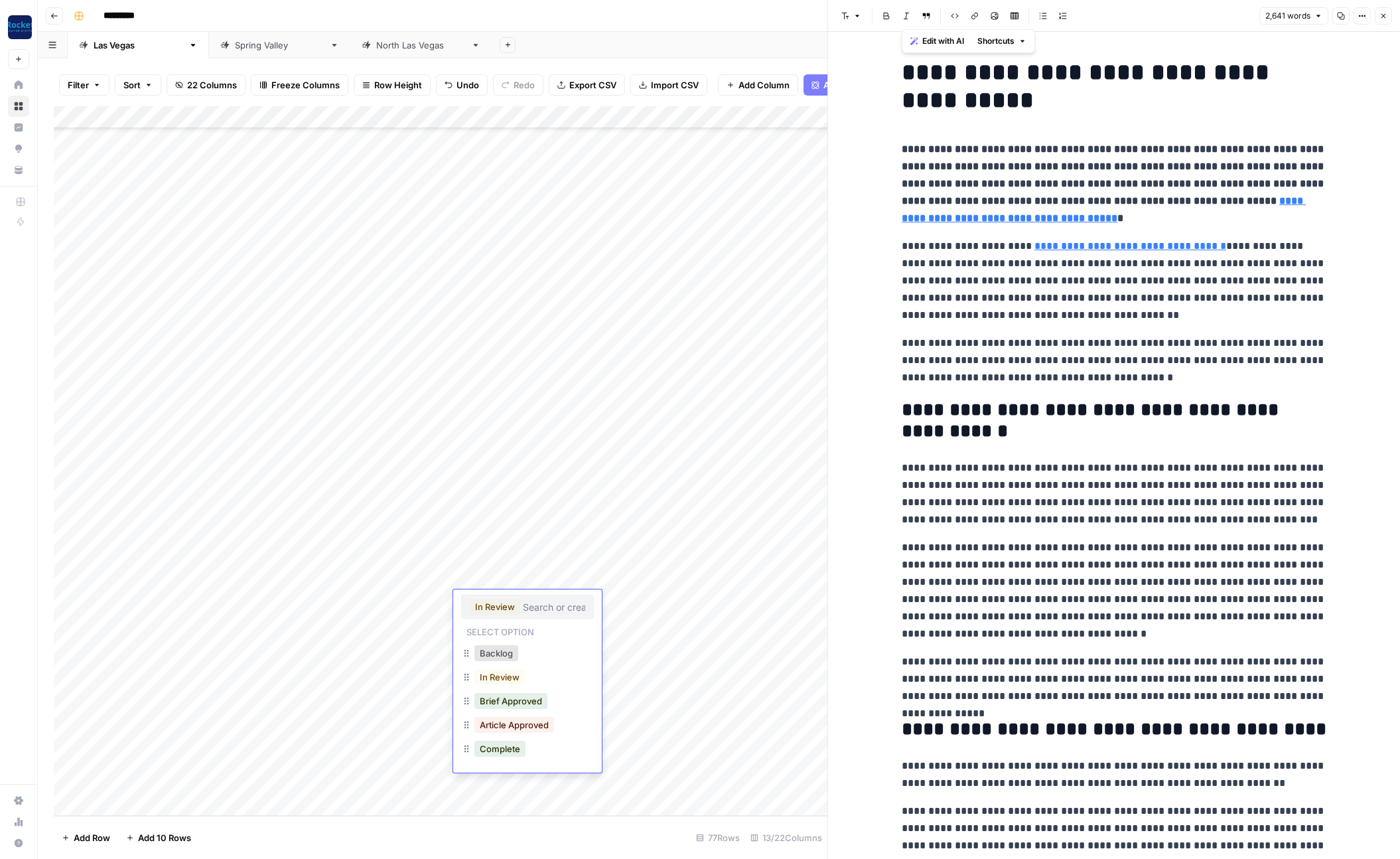
click at [527, 614] on div "In Review" at bounding box center [528, 607] width 132 height 24
drag, startPoint x: 430, startPoint y: 636, endPoint x: 440, endPoint y: 631, distance: 11.2
click at [430, 636] on div "Add Column" at bounding box center [441, 462] width 773 height 710
click at [541, 118] on div "Add Column" at bounding box center [441, 462] width 773 height 710
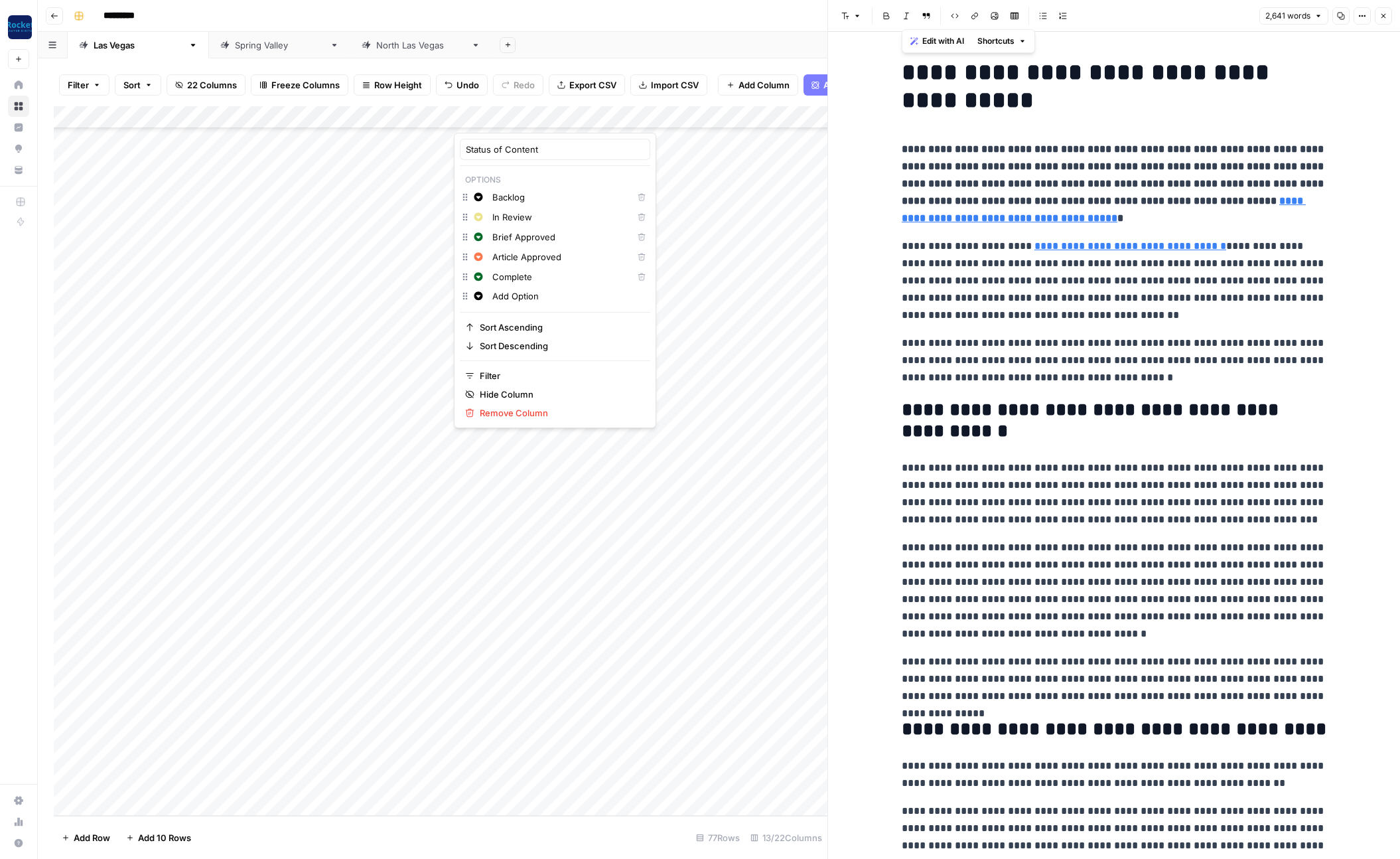
click at [532, 297] on input "Add Option" at bounding box center [568, 296] width 152 height 13
click at [526, 298] on input "Add Option" at bounding box center [568, 296] width 152 height 13
click at [502, 300] on input "Edit" at bounding box center [568, 296] width 152 height 13
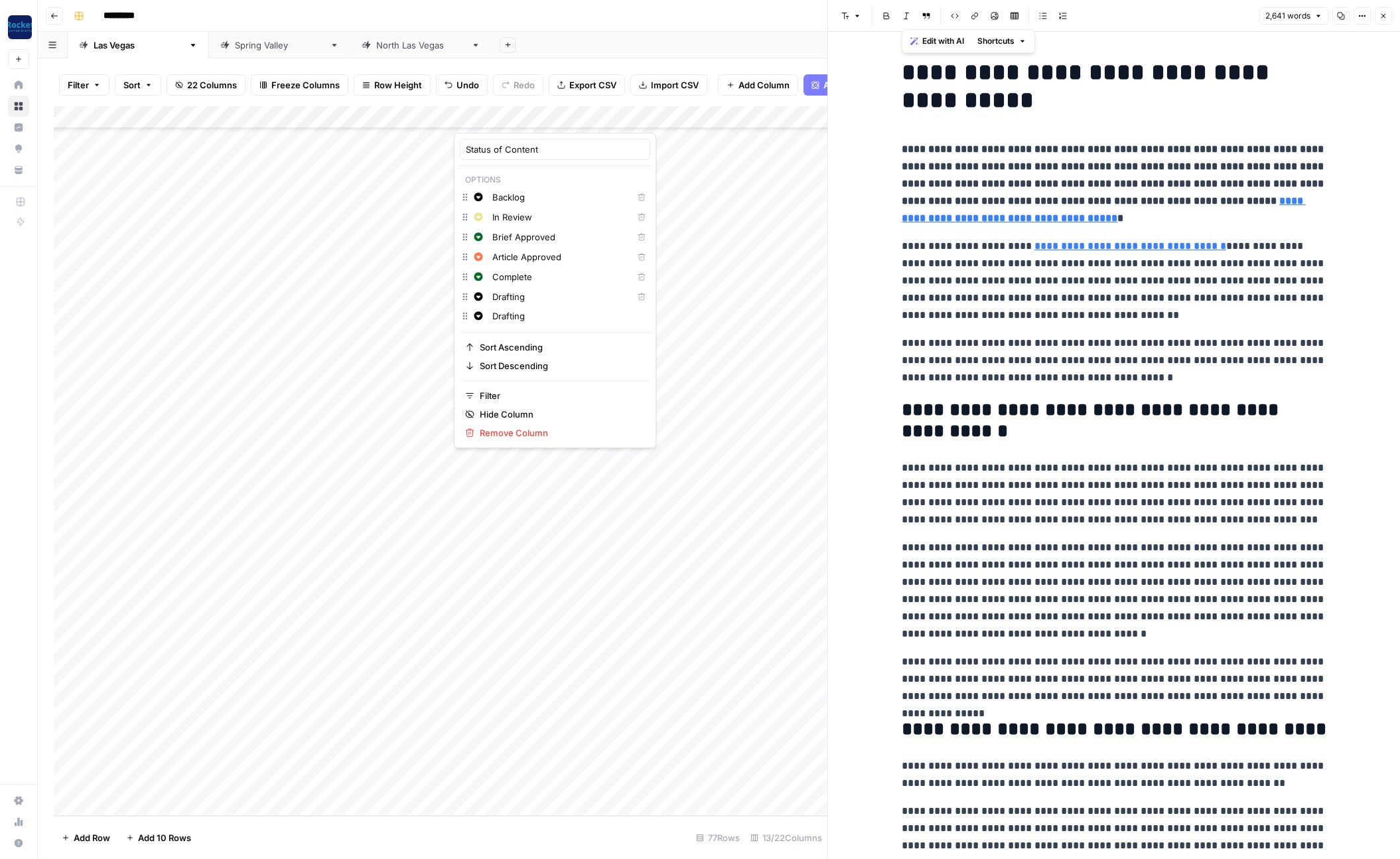
click at [516, 317] on input "Drafting" at bounding box center [568, 316] width 152 height 13
type input "Optimizing"
click at [535, 371] on span "Green" at bounding box center [554, 369] width 86 height 13
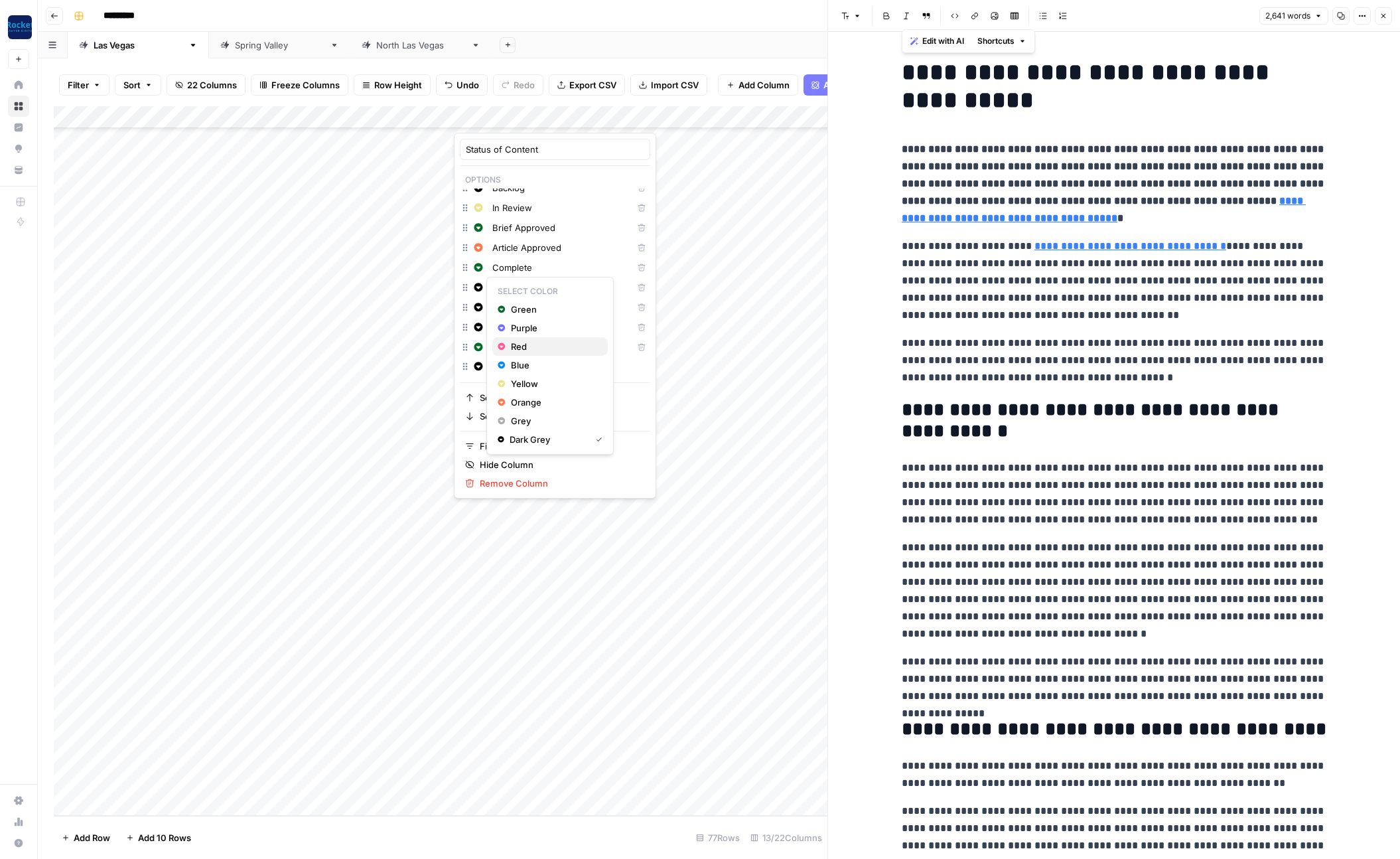
click at [519, 347] on span "Red" at bounding box center [554, 346] width 86 height 13
click at [480, 308] on icon "button" at bounding box center [479, 307] width 9 height 9
click at [551, 419] on span "Orange" at bounding box center [554, 421] width 86 height 13
click at [480, 329] on icon "button" at bounding box center [479, 327] width 9 height 9
click at [523, 428] on span "Yellow" at bounding box center [554, 423] width 86 height 13
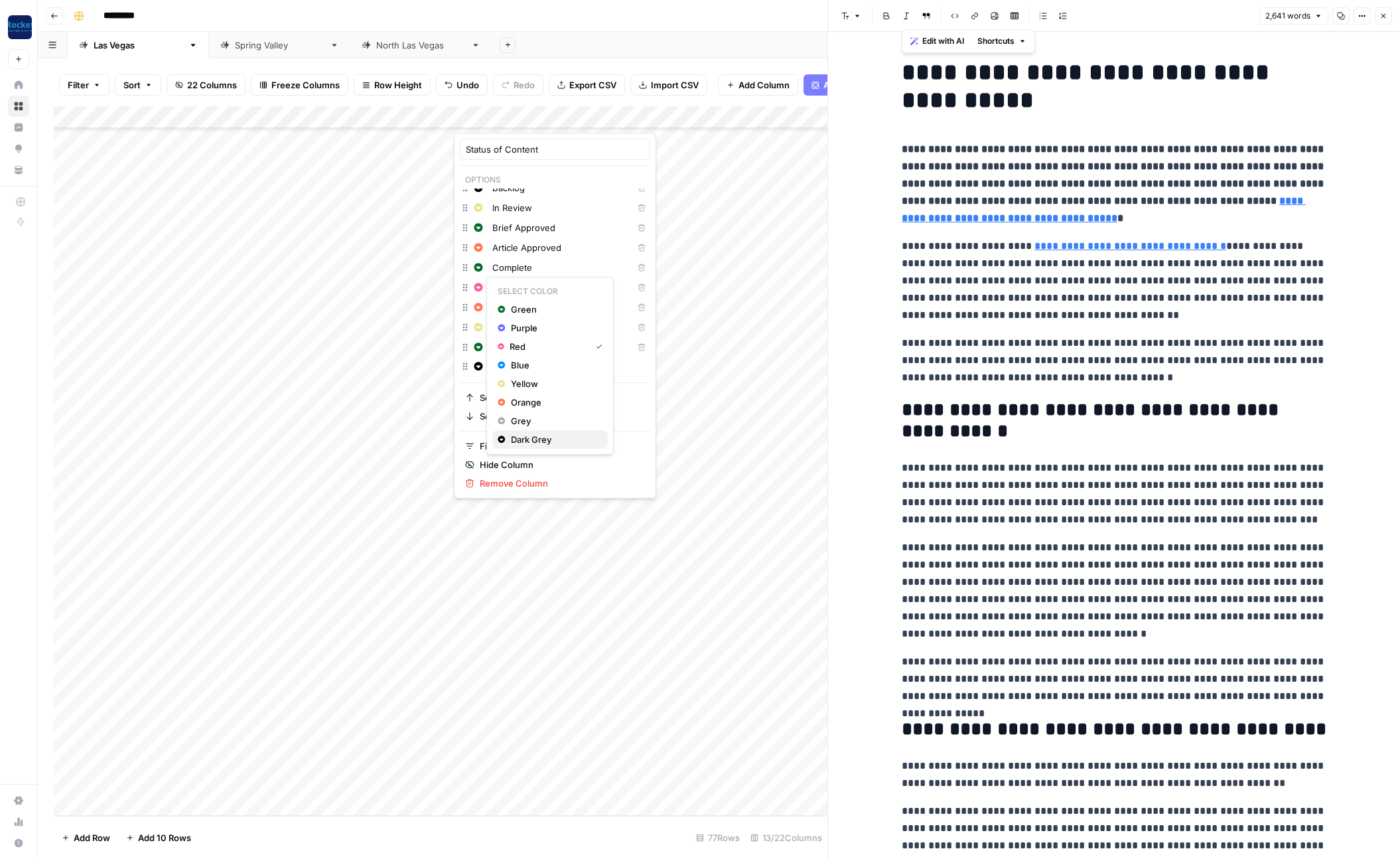
click at [523, 437] on span "Dark Grey" at bounding box center [554, 439] width 86 height 13
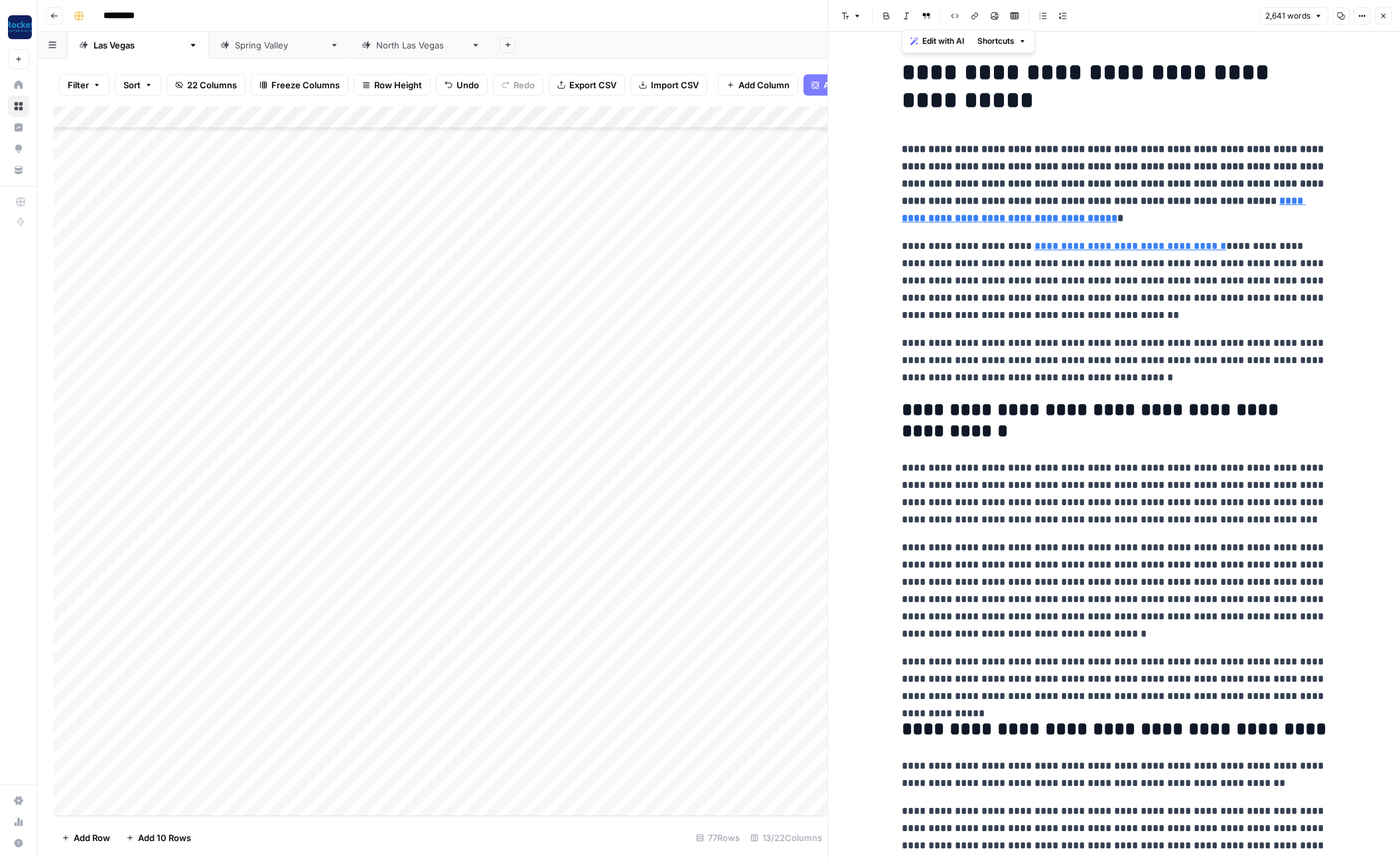
click at [422, 663] on div "Add Column" at bounding box center [441, 462] width 773 height 710
click at [490, 579] on div "Add Column" at bounding box center [441, 462] width 773 height 710
click at [494, 580] on div "Add Column" at bounding box center [441, 462] width 773 height 710
click at [509, 709] on button "Drafting" at bounding box center [496, 705] width 43 height 16
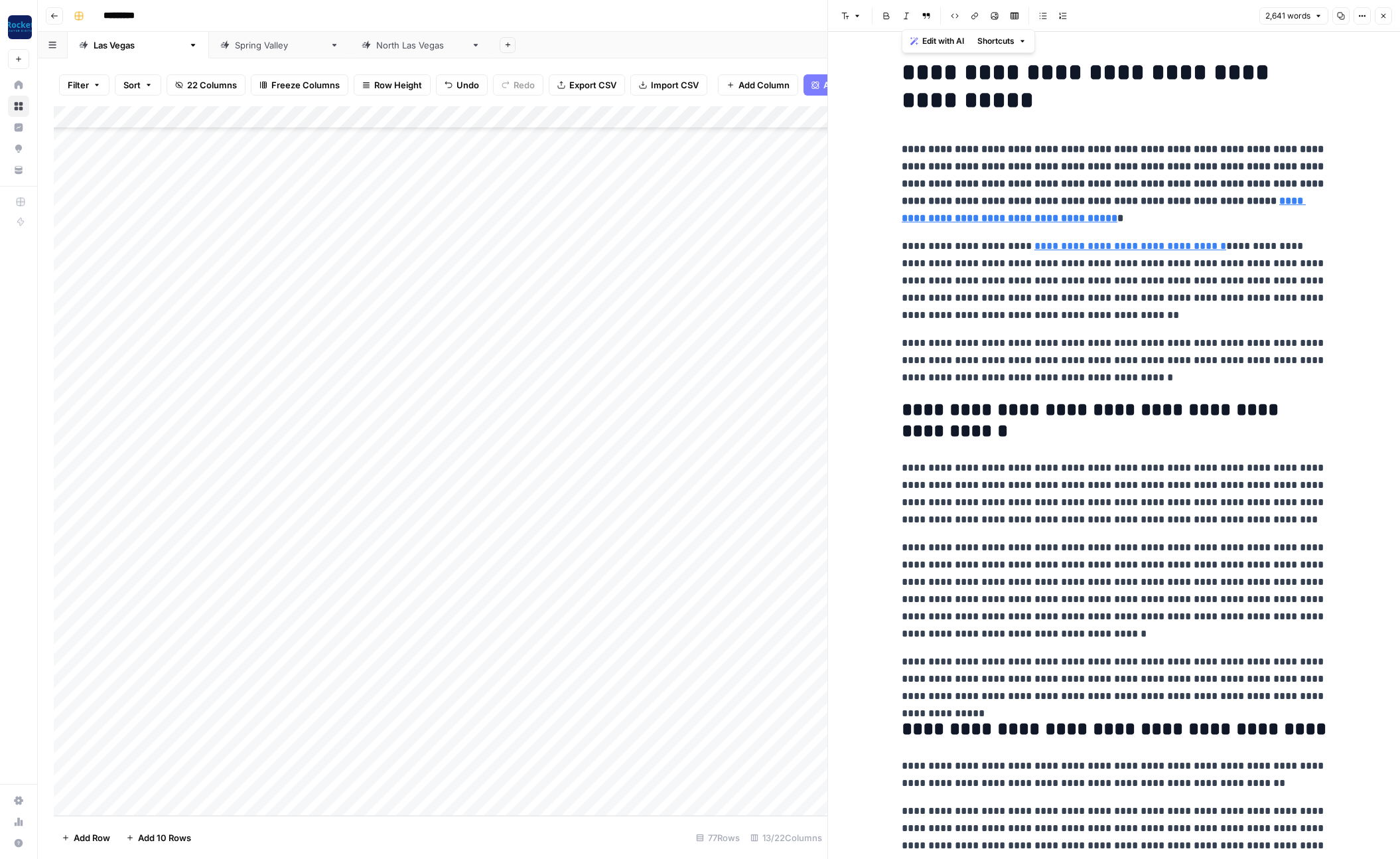
click at [511, 660] on div "Add Column" at bounding box center [441, 462] width 773 height 710
click at [498, 605] on div "Add Column" at bounding box center [441, 462] width 773 height 710
click at [497, 603] on div "Add Column" at bounding box center [441, 462] width 773 height 710
click at [500, 752] on button "Editing" at bounding box center [493, 752] width 39 height 16
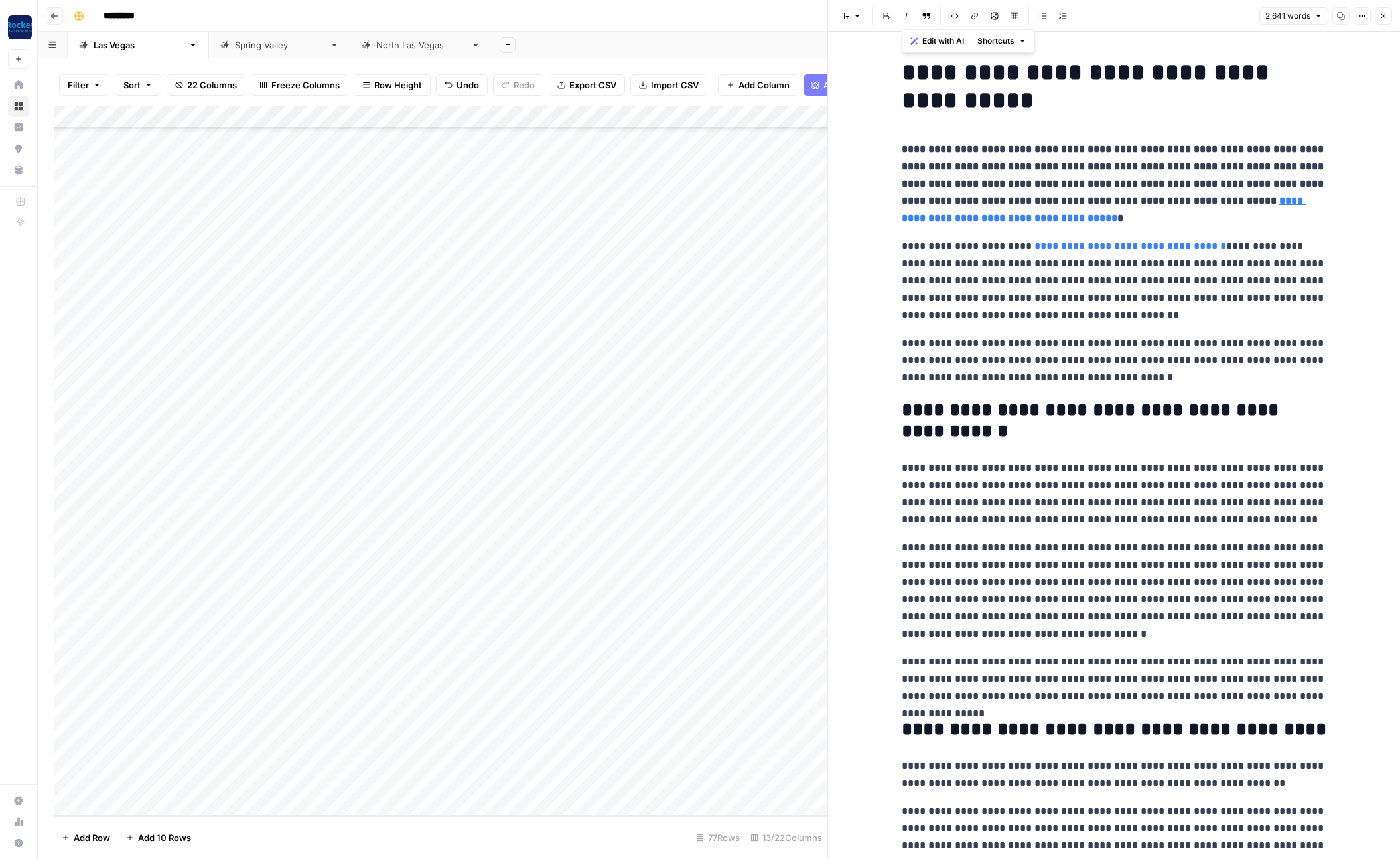
click at [498, 555] on div "Add Column" at bounding box center [441, 462] width 773 height 710
click at [507, 728] on button "Drafting" at bounding box center [496, 727] width 43 height 16
click at [495, 578] on div "Add Column" at bounding box center [441, 462] width 773 height 710
click at [476, 579] on div "Add Column" at bounding box center [441, 462] width 773 height 710
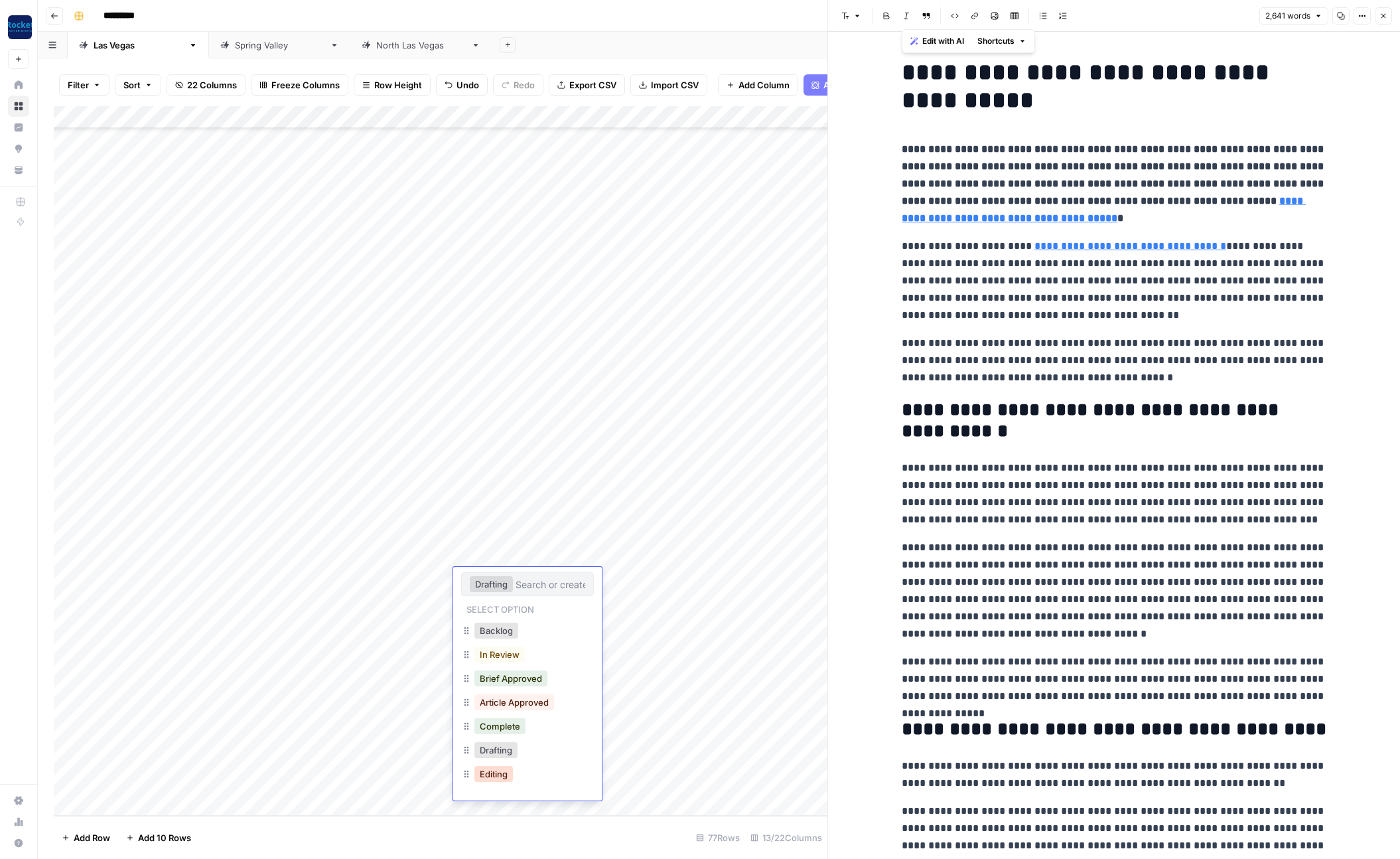
click at [496, 771] on button "Editing" at bounding box center [493, 774] width 39 height 16
click at [481, 603] on div "Add Column" at bounding box center [441, 462] width 773 height 710
click at [475, 603] on div "Add Column" at bounding box center [441, 462] width 773 height 710
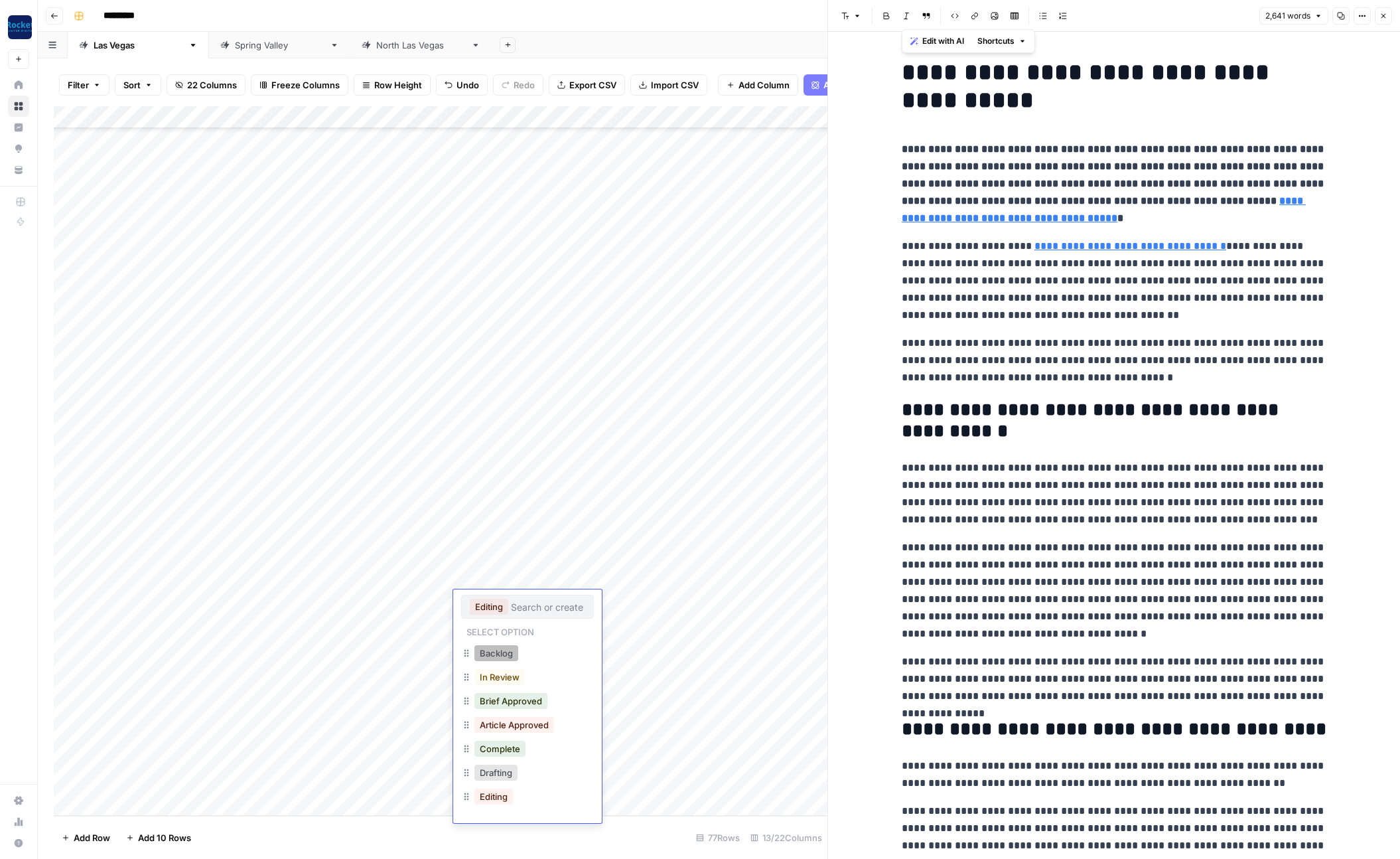
scroll to position [46, 0]
click at [521, 774] on button "Editing Complete" at bounding box center [515, 776] width 81 height 16
click at [503, 636] on div "Add Column" at bounding box center [441, 462] width 773 height 710
click at [480, 621] on div "Add Column" at bounding box center [441, 462] width 773 height 710
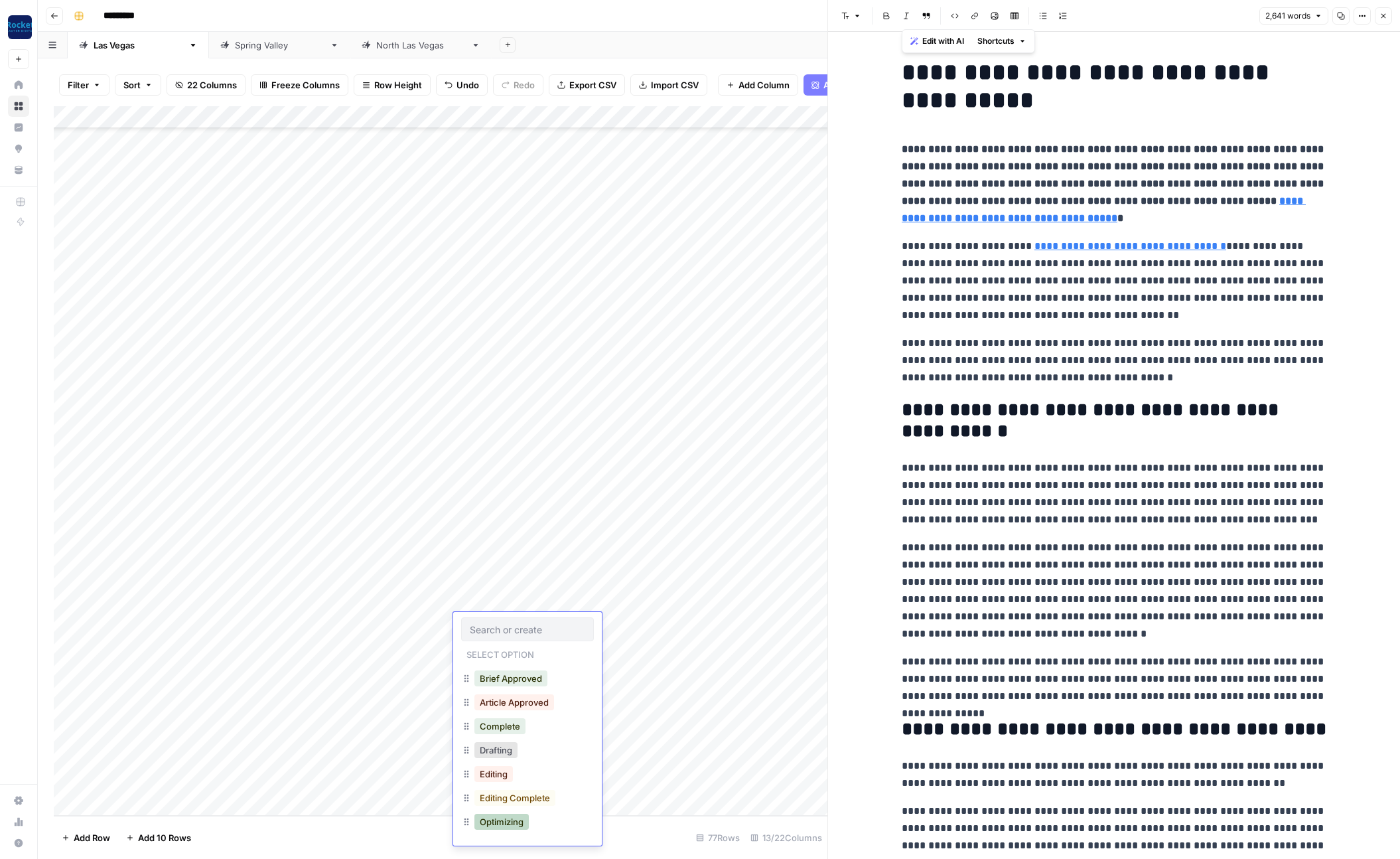
click at [507, 820] on button "Optimizing" at bounding box center [501, 822] width 54 height 16
click at [444, 663] on div "Add Column" at bounding box center [441, 462] width 773 height 710
click at [503, 647] on div "Add Column" at bounding box center [441, 462] width 773 height 710
click at [410, 670] on div "Add Column" at bounding box center [441, 462] width 773 height 710
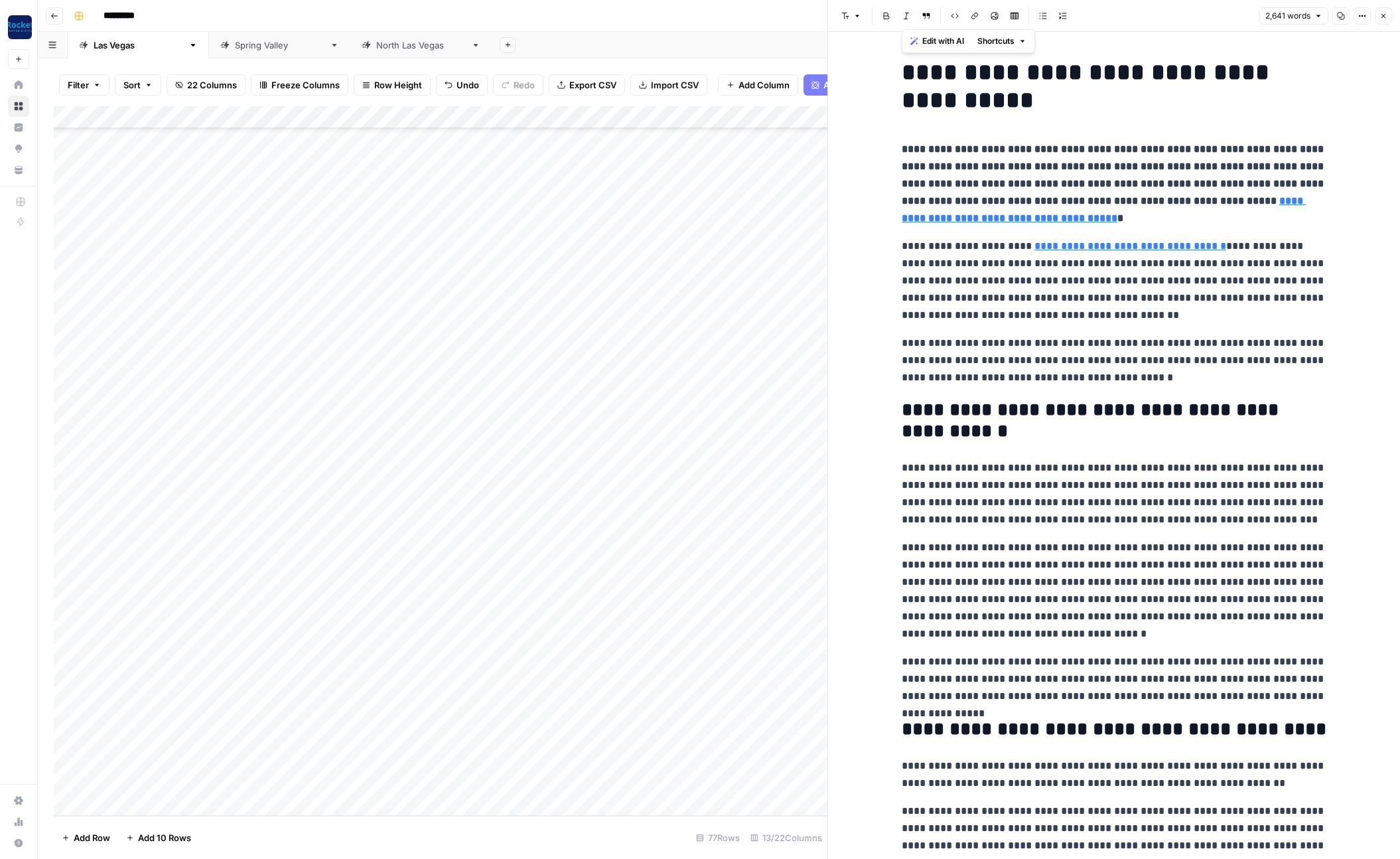
click at [543, 114] on div "Add Column" at bounding box center [441, 462] width 773 height 710
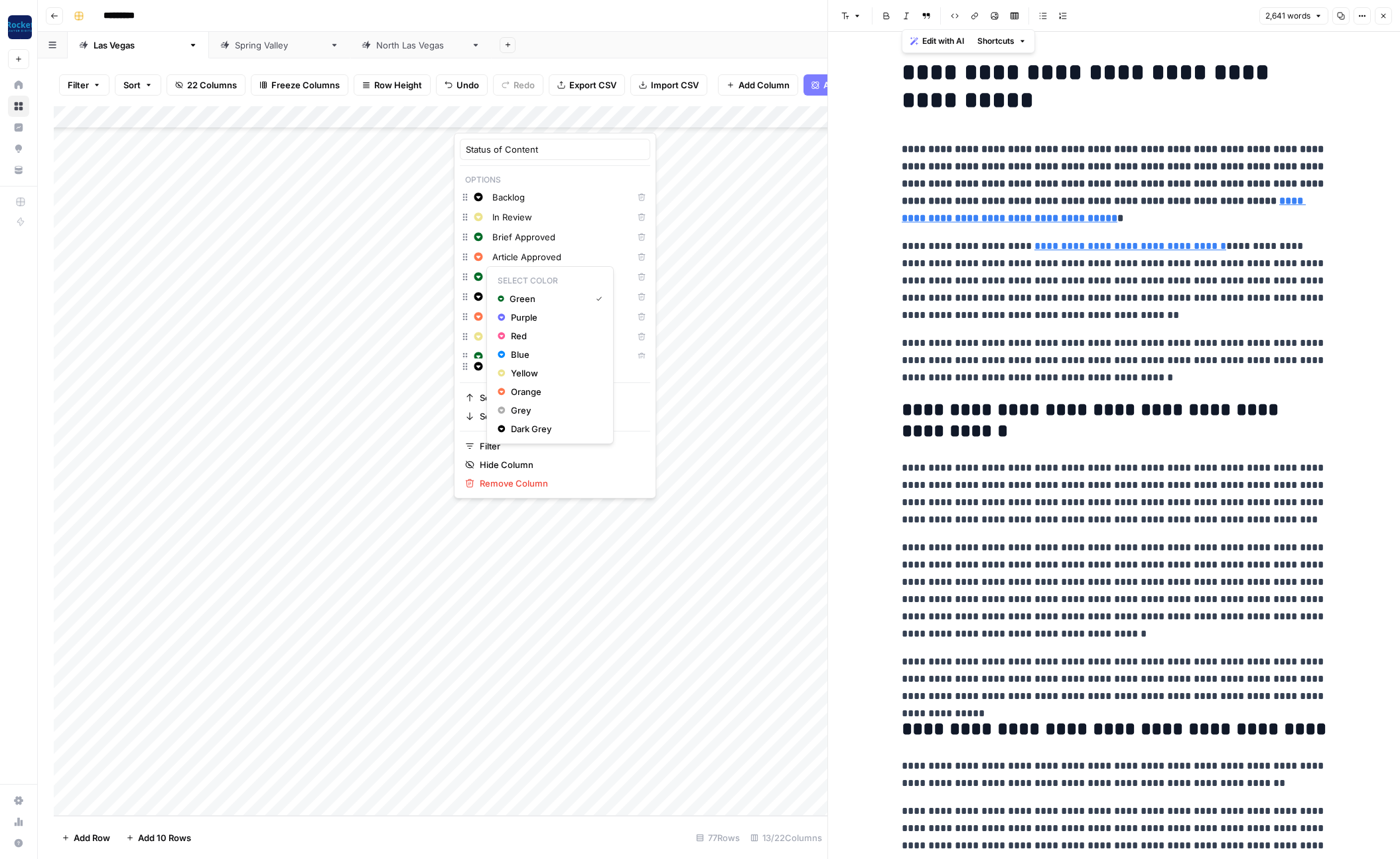
click at [481, 279] on icon "button" at bounding box center [479, 277] width 9 height 9
click at [517, 353] on span "Blue" at bounding box center [554, 354] width 86 height 13
click at [514, 330] on span "Purple" at bounding box center [554, 328] width 86 height 13
click at [425, 654] on div "Add Column" at bounding box center [441, 462] width 773 height 710
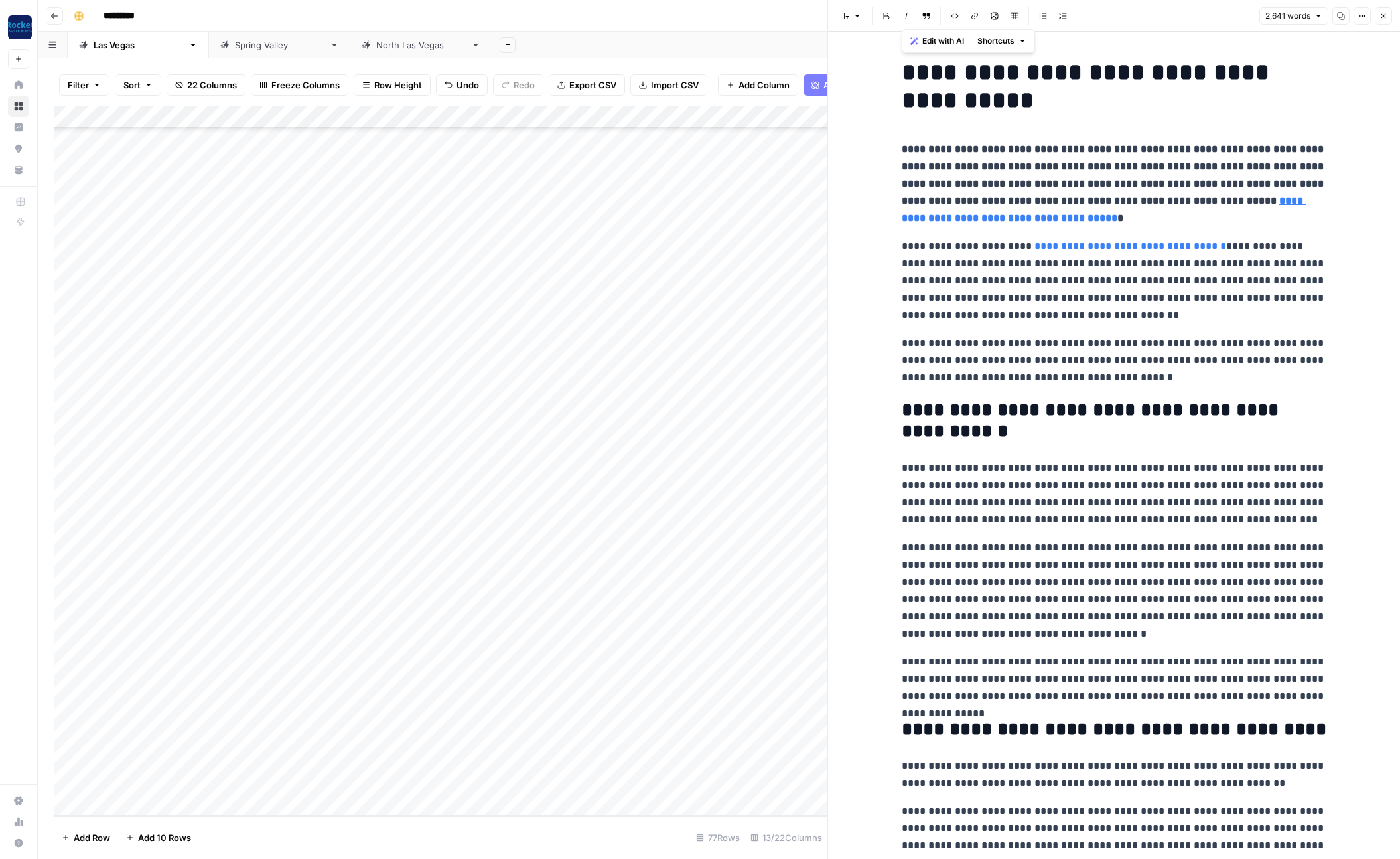
click at [499, 653] on div "Add Column" at bounding box center [441, 462] width 773 height 710
click at [507, 797] on button "Complete" at bounding box center [499, 794] width 51 height 16
click at [415, 717] on div "Add Column" at bounding box center [441, 462] width 773 height 710
click at [386, 576] on div "Add Column" at bounding box center [441, 462] width 773 height 710
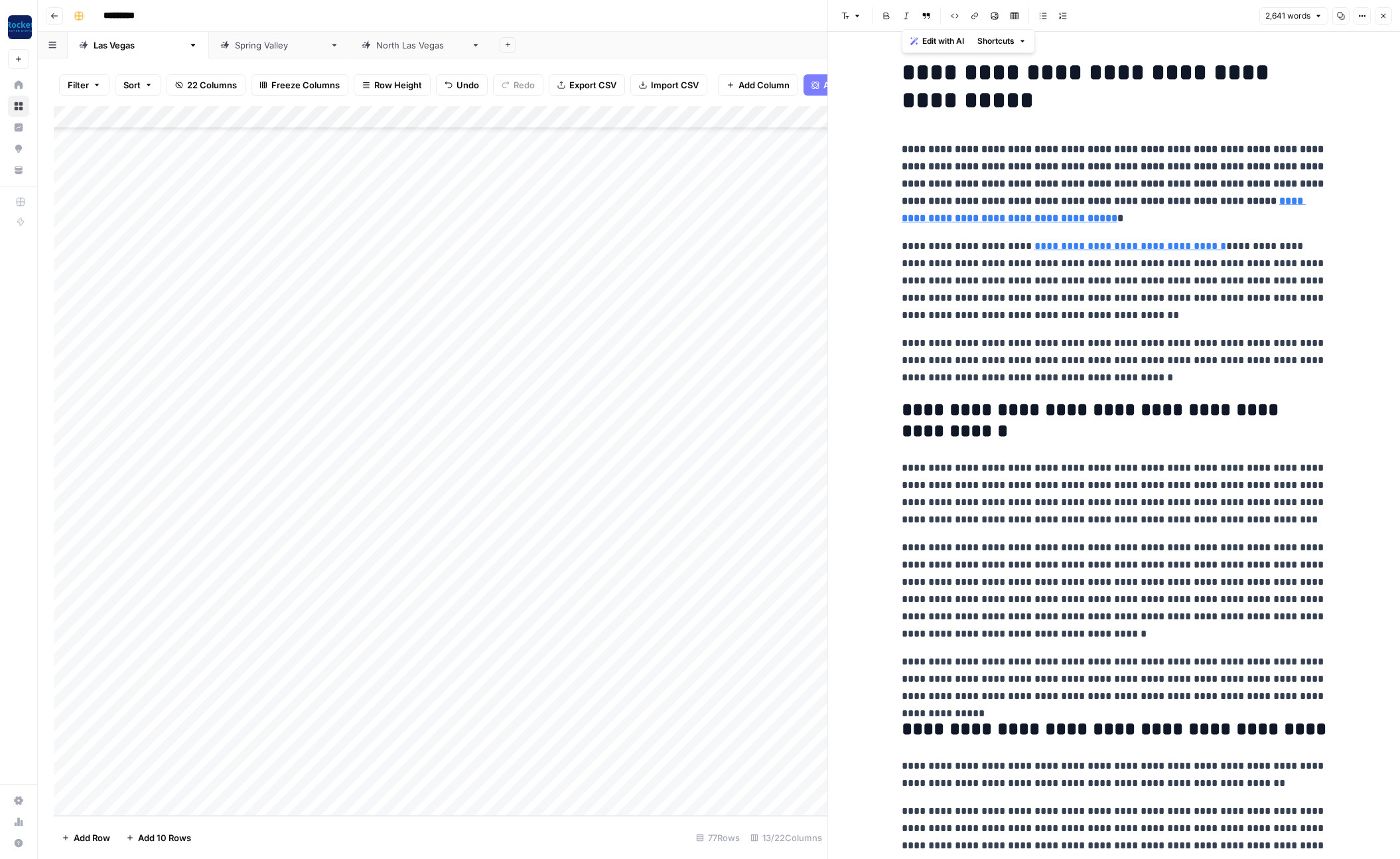
click at [323, 689] on div "Add Column" at bounding box center [441, 462] width 773 height 710
click at [443, 118] on div "Add Column" at bounding box center [441, 462] width 773 height 710
click at [427, 368] on span "Dark Grey" at bounding box center [462, 369] width 86 height 13
click at [334, 690] on div "Add Column" at bounding box center [441, 462] width 773 height 710
click at [443, 118] on div "Add Column" at bounding box center [441, 462] width 773 height 710
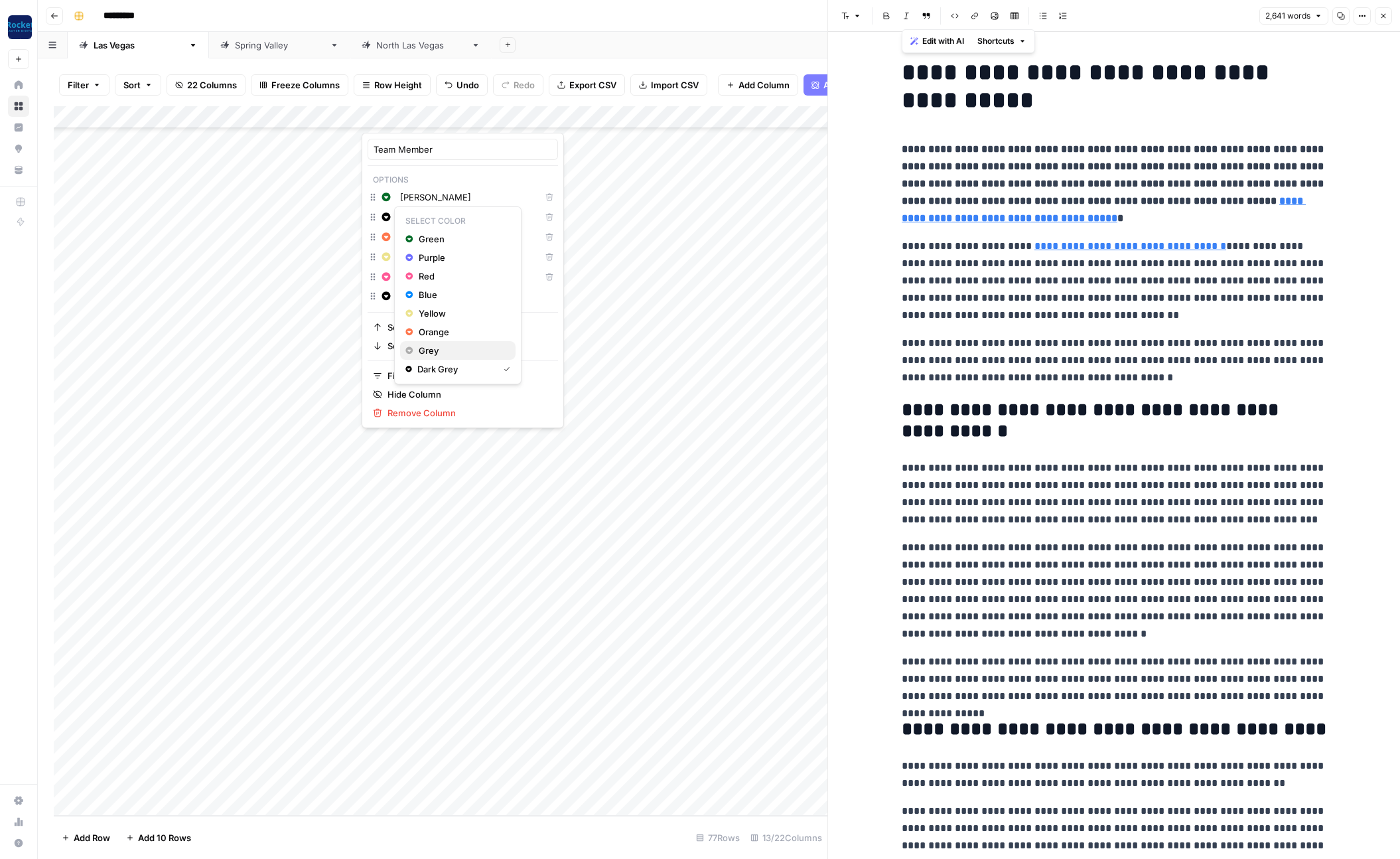
click at [431, 349] on span "Grey" at bounding box center [462, 350] width 86 height 13
click at [541, 681] on div "Add Column" at bounding box center [441, 462] width 773 height 710
click at [663, 116] on div "Add Column" at bounding box center [441, 462] width 773 height 710
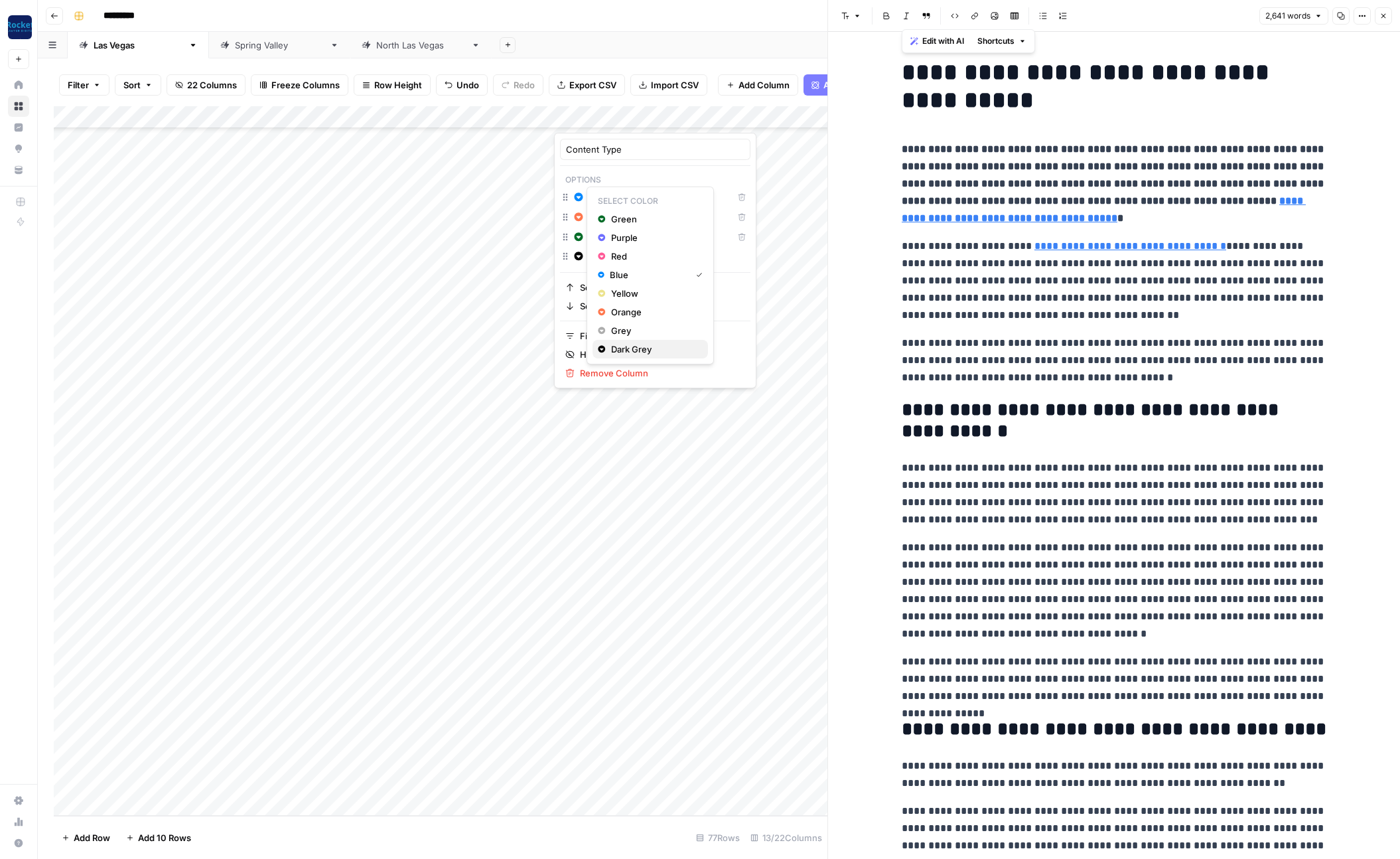
click at [622, 353] on span "Dark Grey" at bounding box center [654, 348] width 86 height 13
drag, startPoint x: 614, startPoint y: 367, endPoint x: 602, endPoint y: 302, distance: 66.1
click at [614, 367] on span "Dark Grey" at bounding box center [654, 369] width 86 height 13
click at [620, 383] on span "Dark Grey" at bounding box center [654, 389] width 86 height 13
click at [480, 736] on div "Add Column" at bounding box center [441, 462] width 773 height 710
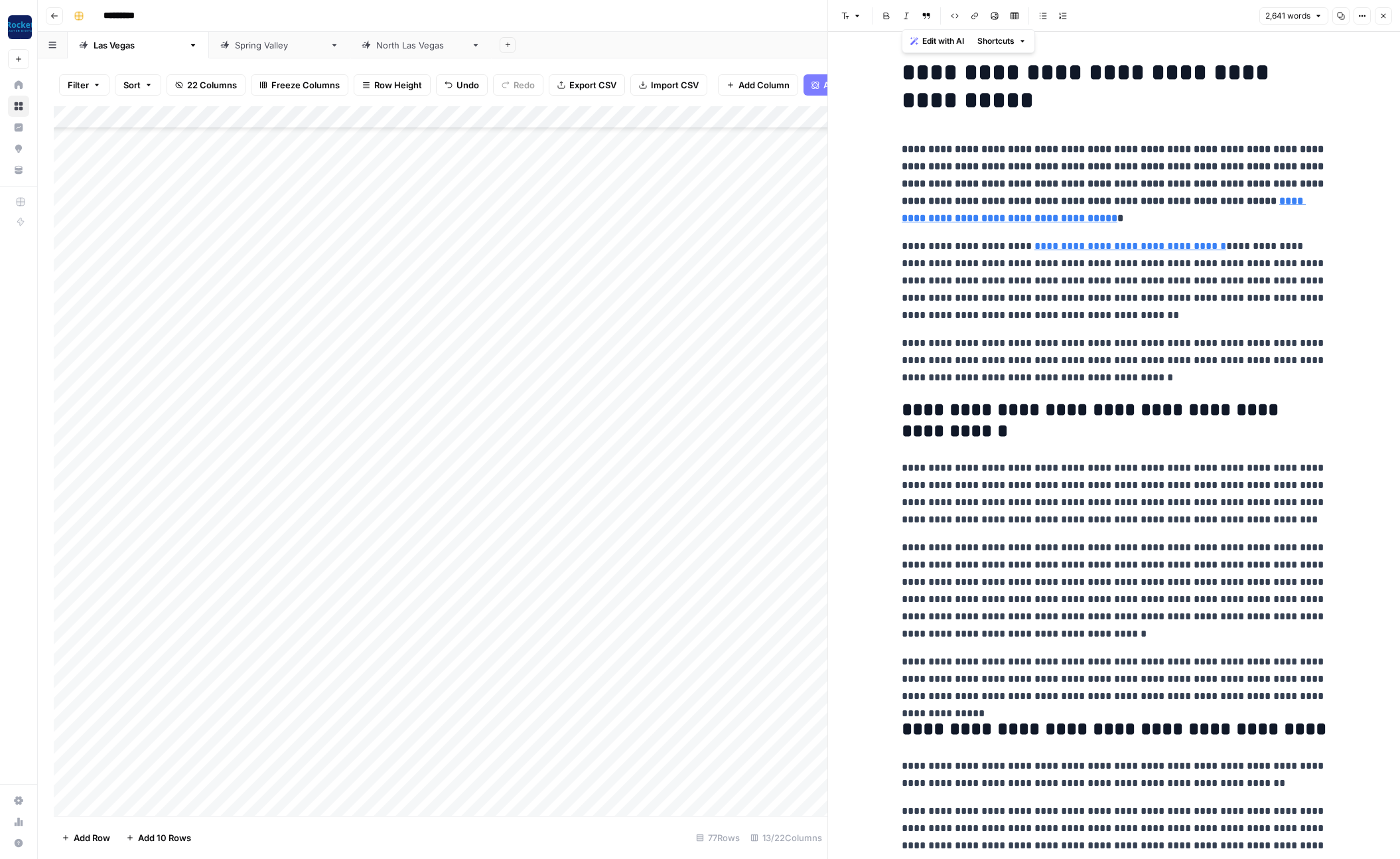
scroll to position [1072, 0]
click at [443, 115] on div "Add Column" at bounding box center [441, 462] width 773 height 710
click at [430, 409] on span "Grey" at bounding box center [462, 410] width 86 height 13
click at [352, 648] on div "Add Column" at bounding box center [441, 462] width 773 height 710
click at [663, 116] on div "Add Column" at bounding box center [441, 462] width 773 height 710
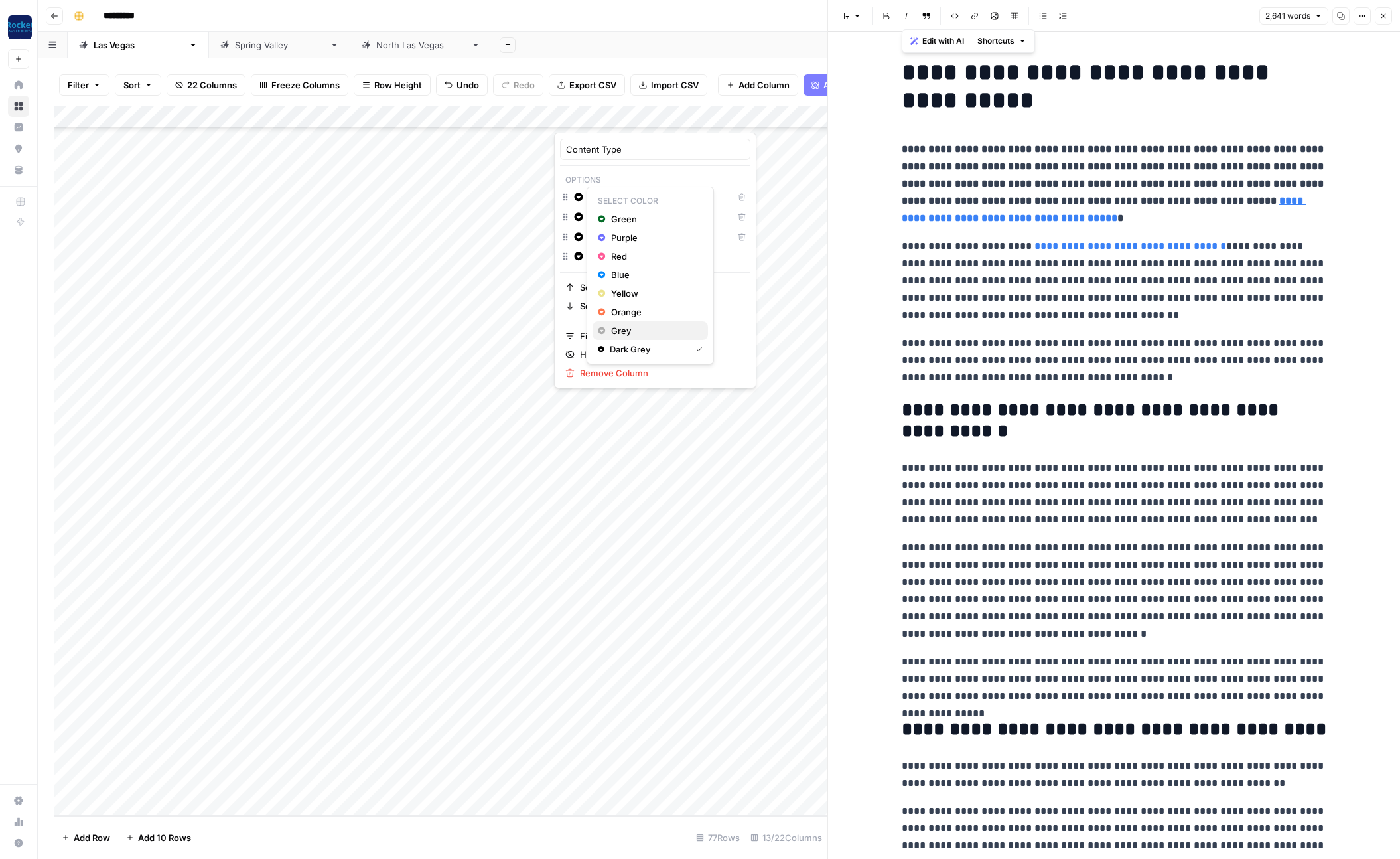
click at [614, 331] on span "Grey" at bounding box center [654, 330] width 86 height 13
drag, startPoint x: 615, startPoint y: 348, endPoint x: 616, endPoint y: 320, distance: 28.0
click at [615, 348] on span "Grey" at bounding box center [654, 350] width 86 height 13
click at [618, 369] on span "Grey" at bounding box center [654, 370] width 86 height 13
drag, startPoint x: 363, startPoint y: 643, endPoint x: 410, endPoint y: 660, distance: 50.0
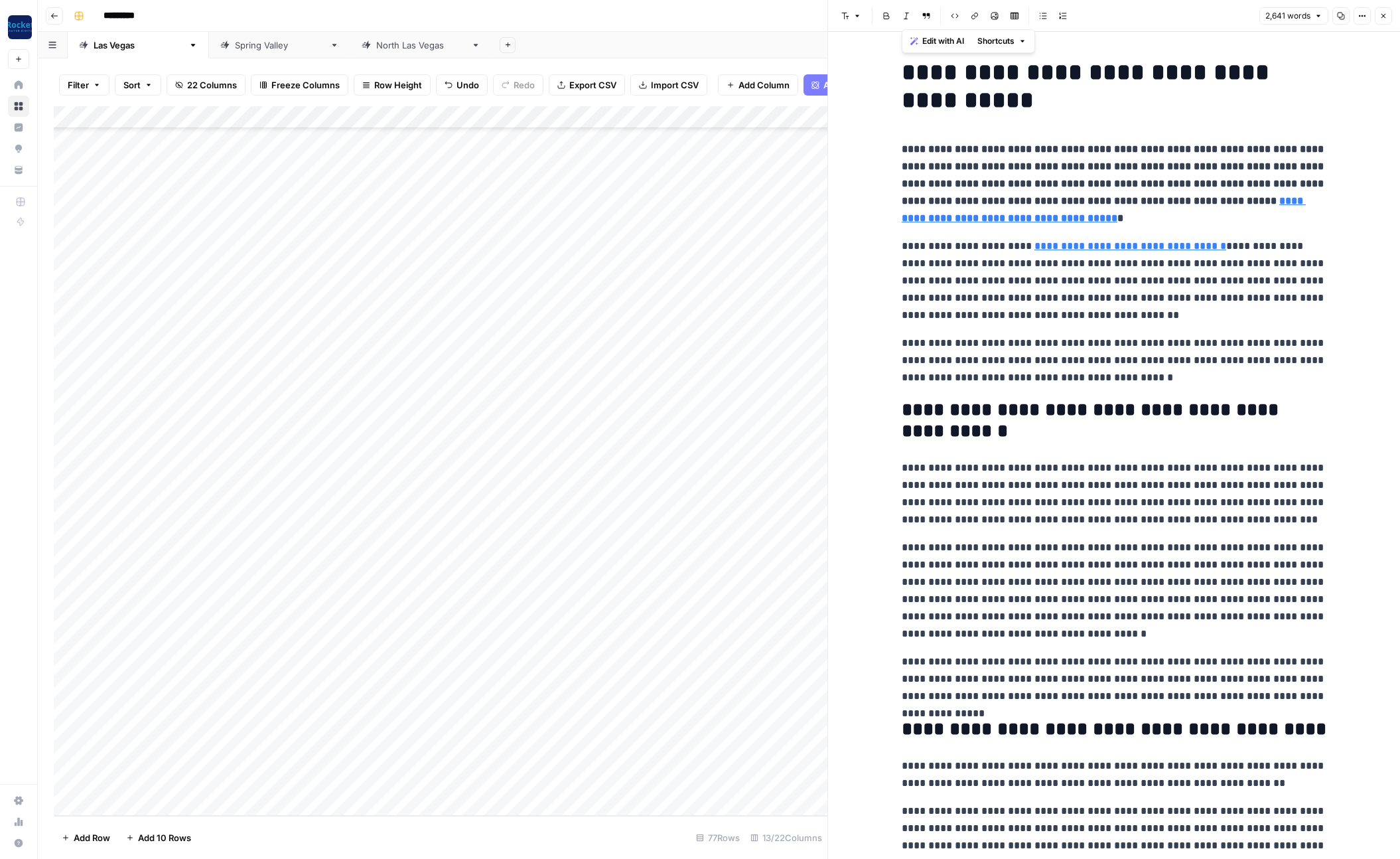
click at [363, 643] on div "Add Column" at bounding box center [441, 462] width 773 height 710
click at [430, 710] on div "Add Column" at bounding box center [441, 462] width 773 height 710
click at [544, 115] on div "Add Column" at bounding box center [441, 462] width 773 height 710
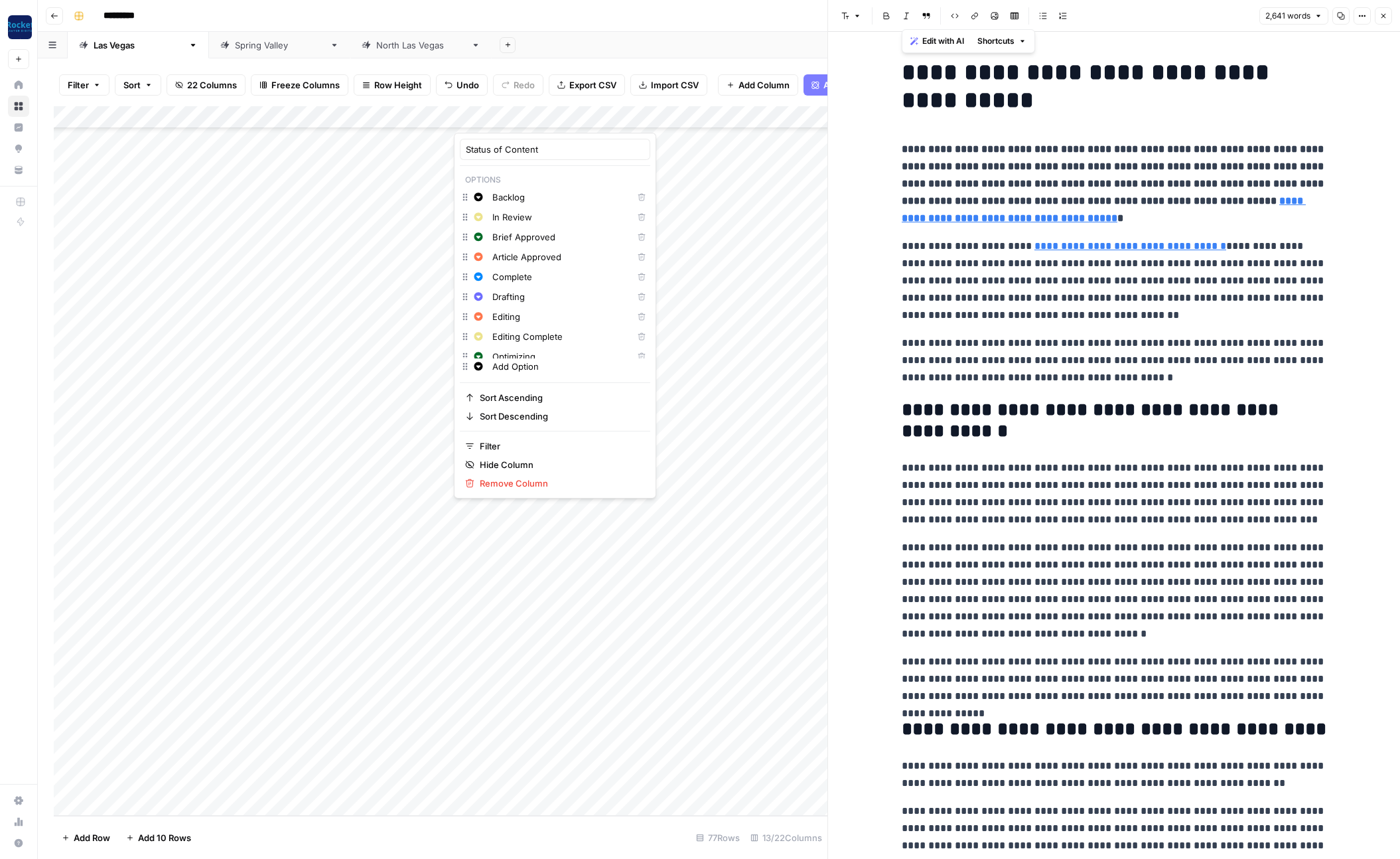
drag, startPoint x: 431, startPoint y: 633, endPoint x: 438, endPoint y: 636, distance: 7.6
click at [431, 633] on div "Add Column" at bounding box center [441, 462] width 773 height 710
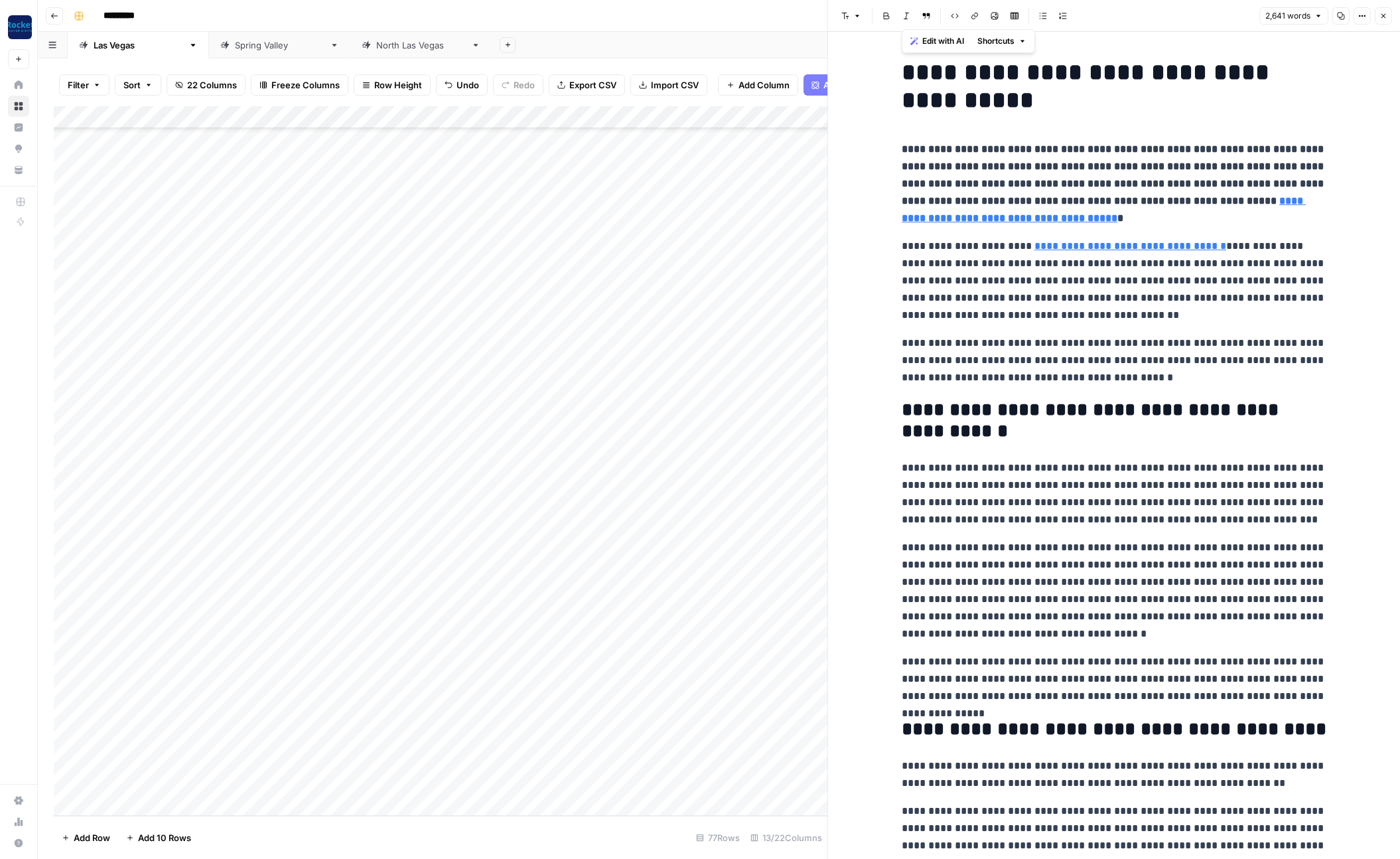
click at [503, 553] on div "Add Column" at bounding box center [441, 462] width 773 height 710
click at [496, 556] on div "Add Column" at bounding box center [441, 462] width 773 height 710
click at [431, 669] on div "Add Column" at bounding box center [441, 462] width 773 height 710
click at [544, 117] on div "Add Column" at bounding box center [441, 462] width 773 height 710
click at [404, 683] on div "Add Column" at bounding box center [441, 462] width 773 height 710
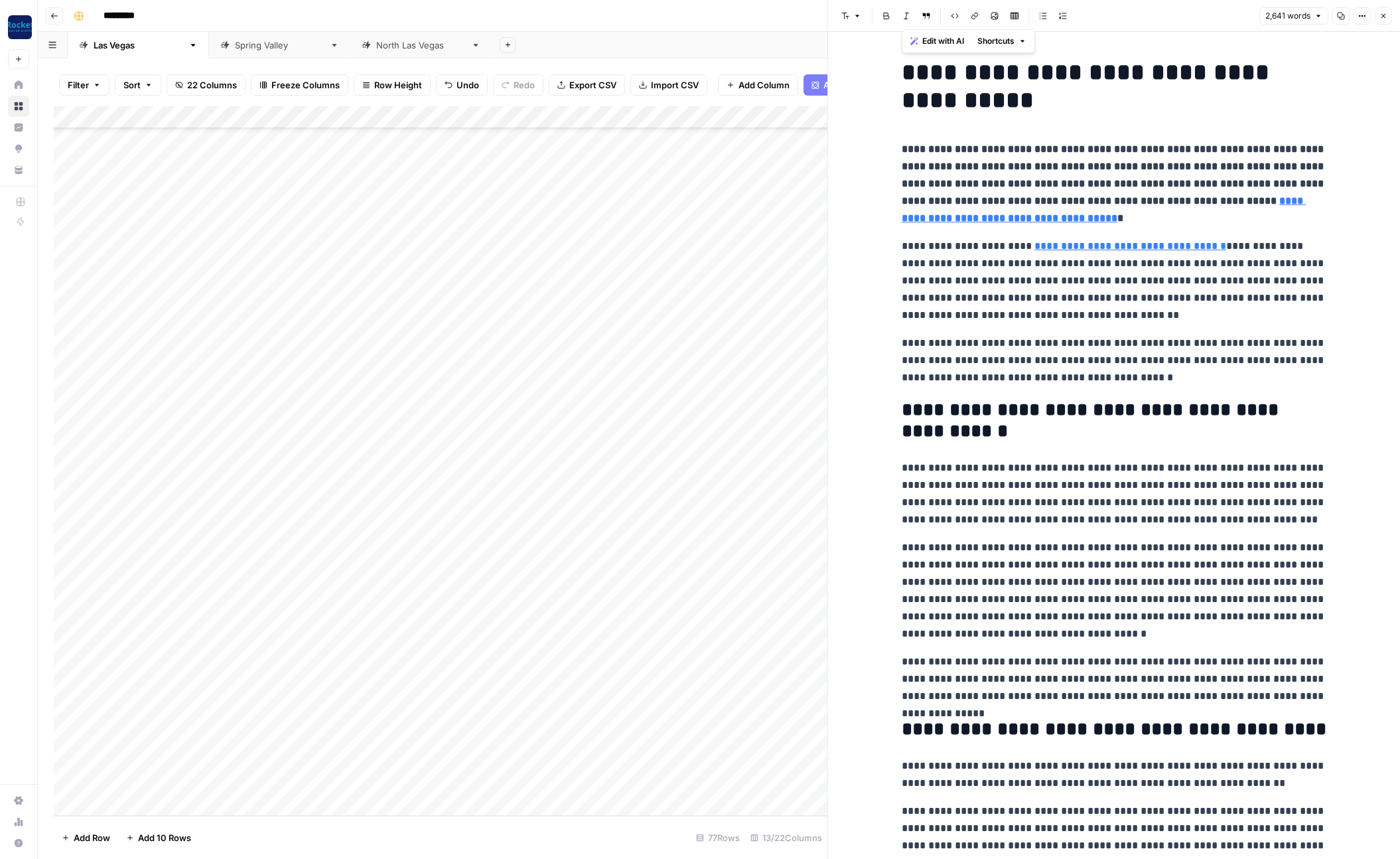
click at [541, 118] on div "Add Column" at bounding box center [441, 462] width 773 height 710
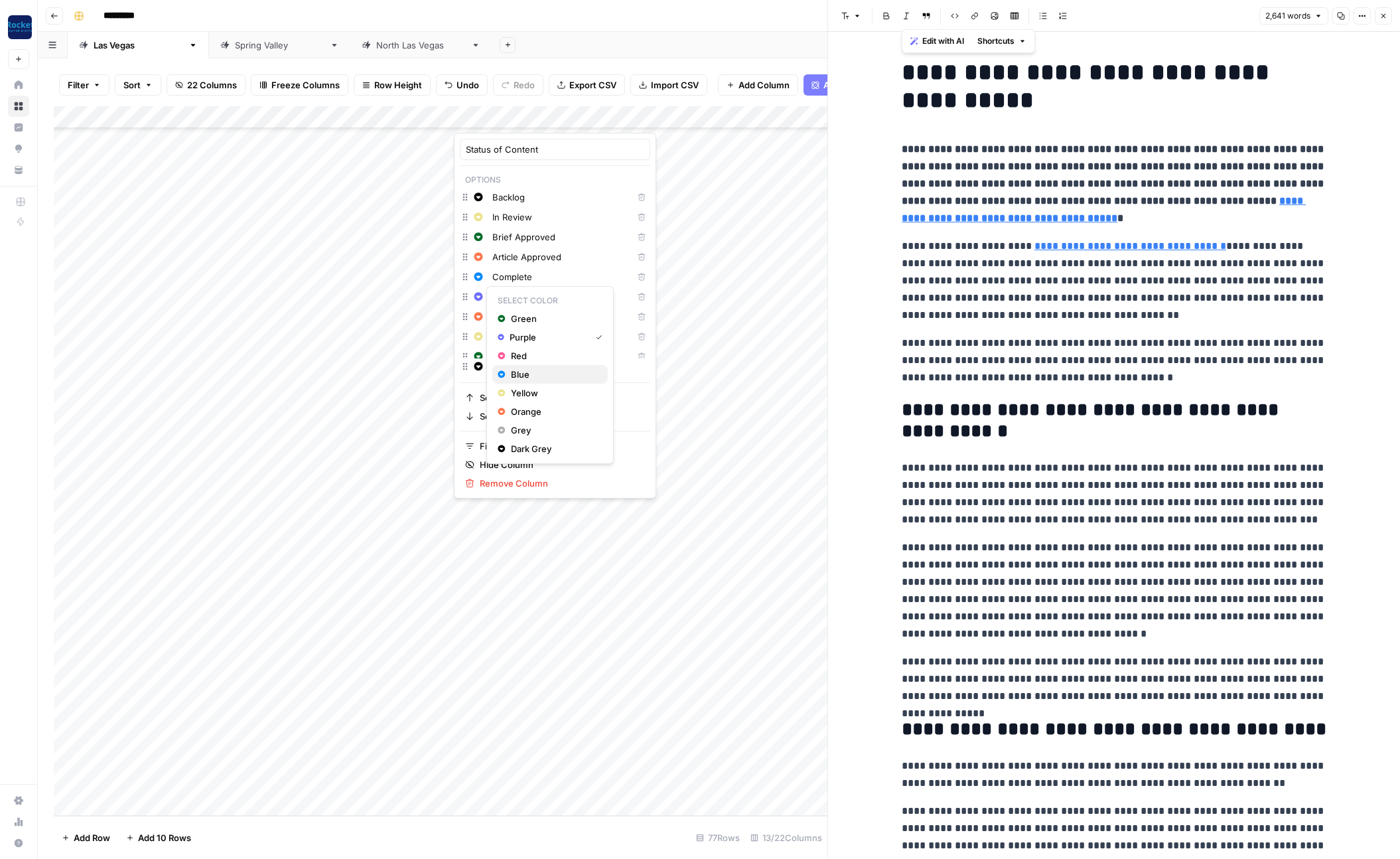
click at [526, 372] on span "Blue" at bounding box center [554, 374] width 86 height 13
click at [525, 351] on span "Purple" at bounding box center [554, 347] width 86 height 13
drag, startPoint x: 529, startPoint y: 442, endPoint x: 532, endPoint y: 433, distance: 9.5
click at [529, 442] on span "Orange" at bounding box center [554, 442] width 86 height 13
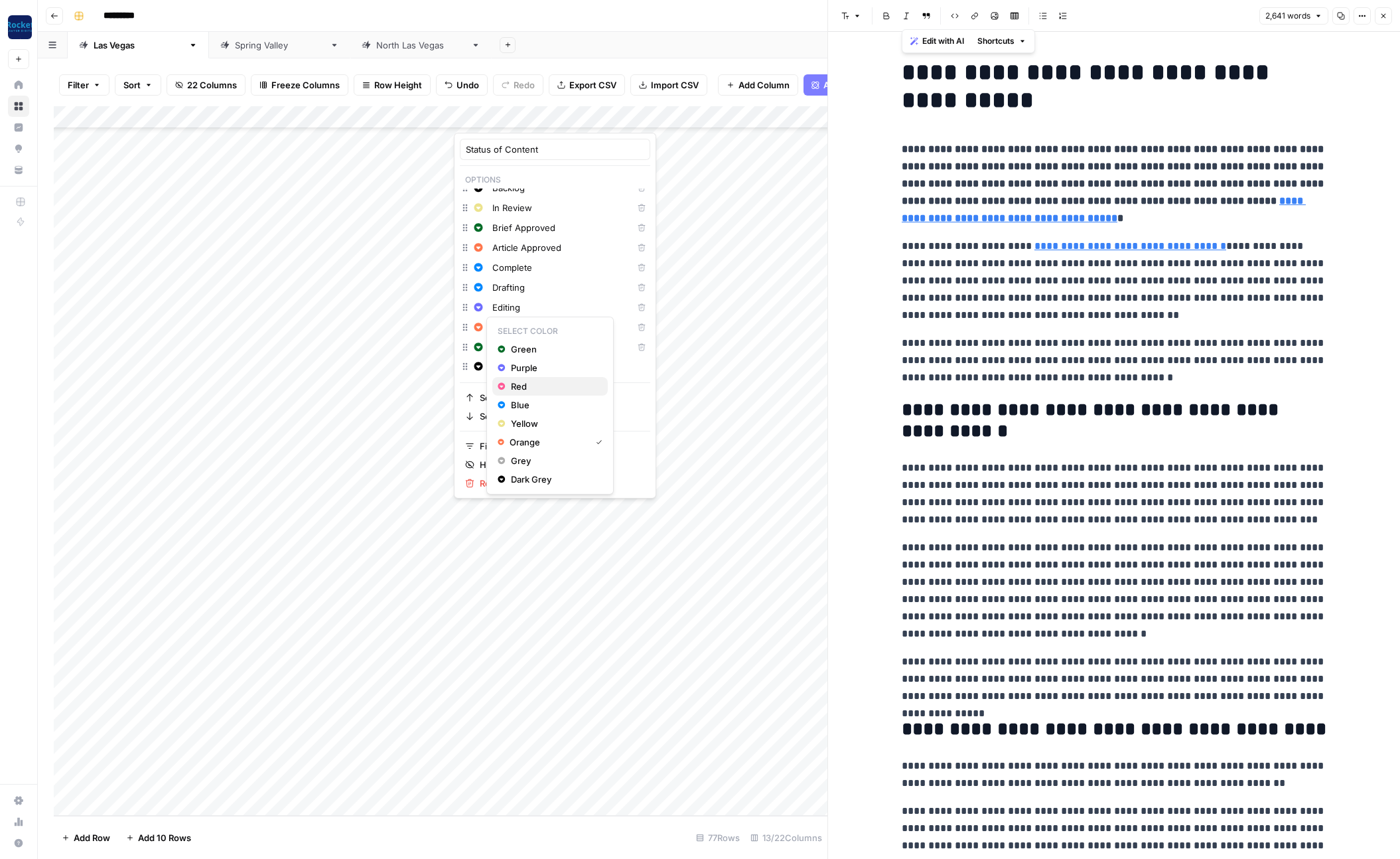
click at [520, 384] on span "Red" at bounding box center [554, 386] width 86 height 13
click at [529, 293] on span "Green" at bounding box center [554, 289] width 86 height 13
click at [519, 435] on span "Dark Grey" at bounding box center [554, 439] width 86 height 13
click at [526, 381] on span "Blue" at bounding box center [554, 384] width 86 height 13
click at [523, 368] on span "Purple" at bounding box center [554, 367] width 86 height 13
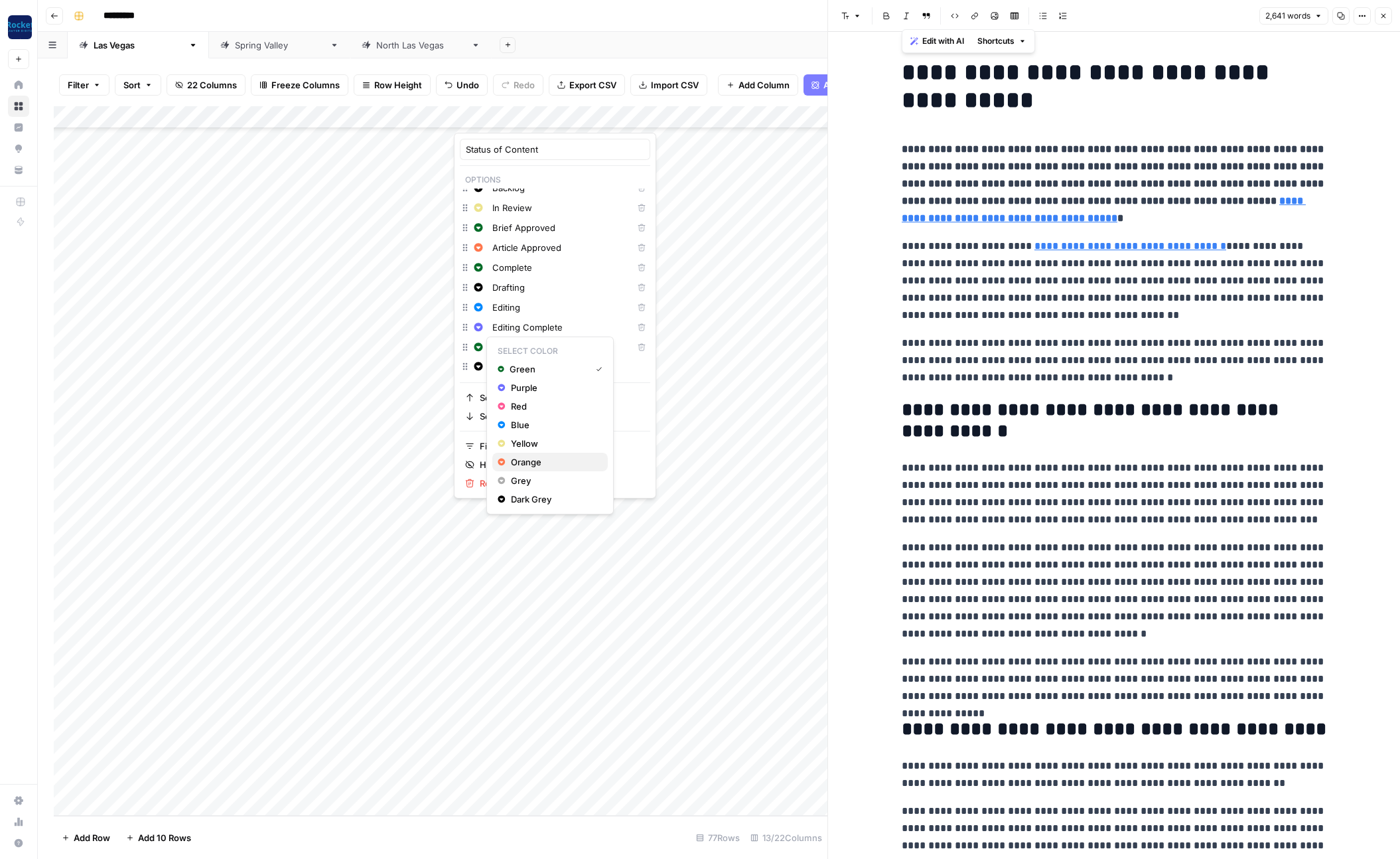
click at [529, 463] on span "Orange" at bounding box center [554, 462] width 86 height 13
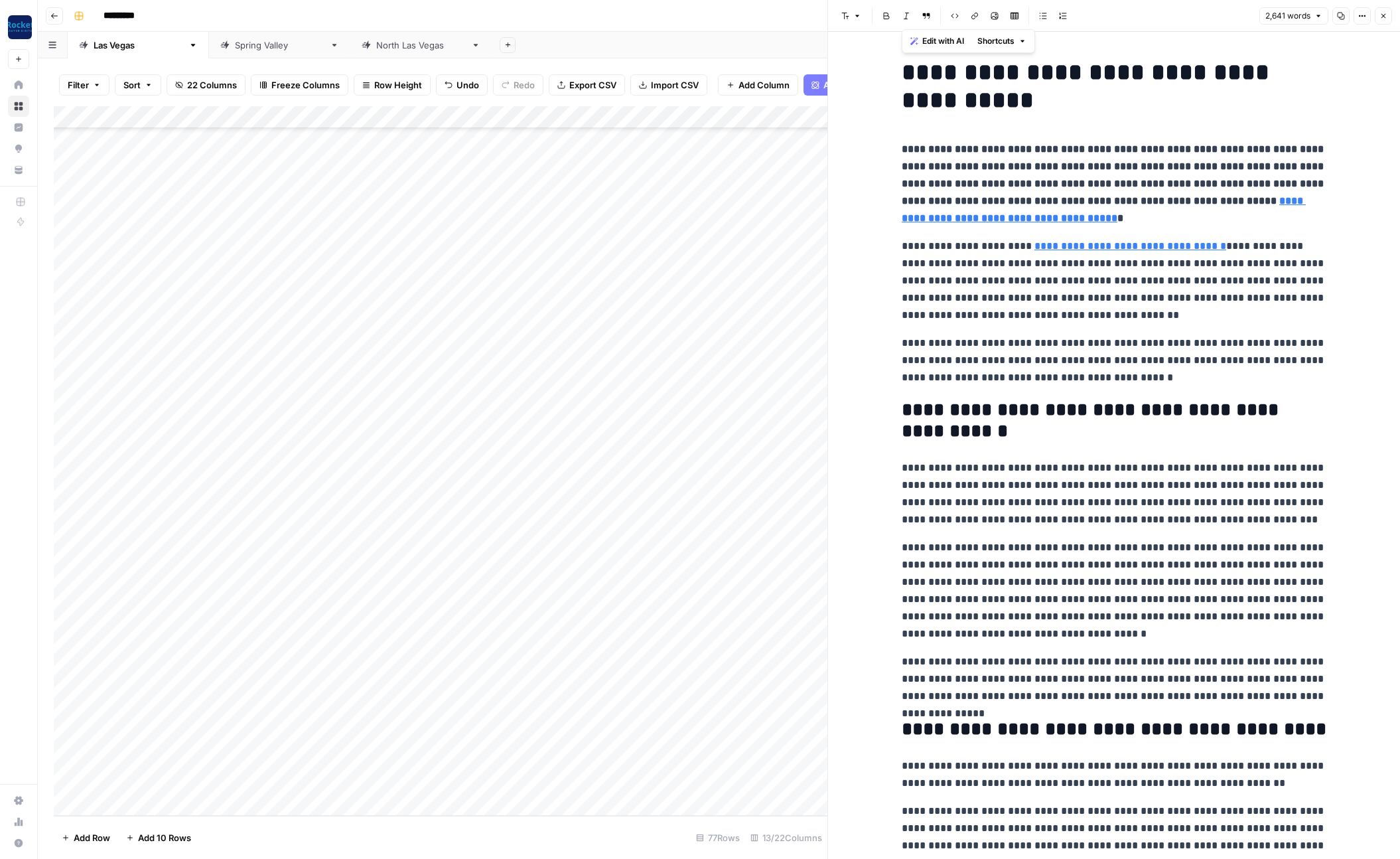
click at [422, 672] on div "Add Column" at bounding box center [441, 462] width 773 height 710
click at [501, 623] on div "Add Column" at bounding box center [441, 462] width 773 height 710
click at [514, 623] on div "Add Column" at bounding box center [441, 462] width 773 height 710
click at [509, 707] on button "In Review" at bounding box center [499, 700] width 51 height 16
click at [497, 623] on div "Add Column" at bounding box center [441, 462] width 773 height 710
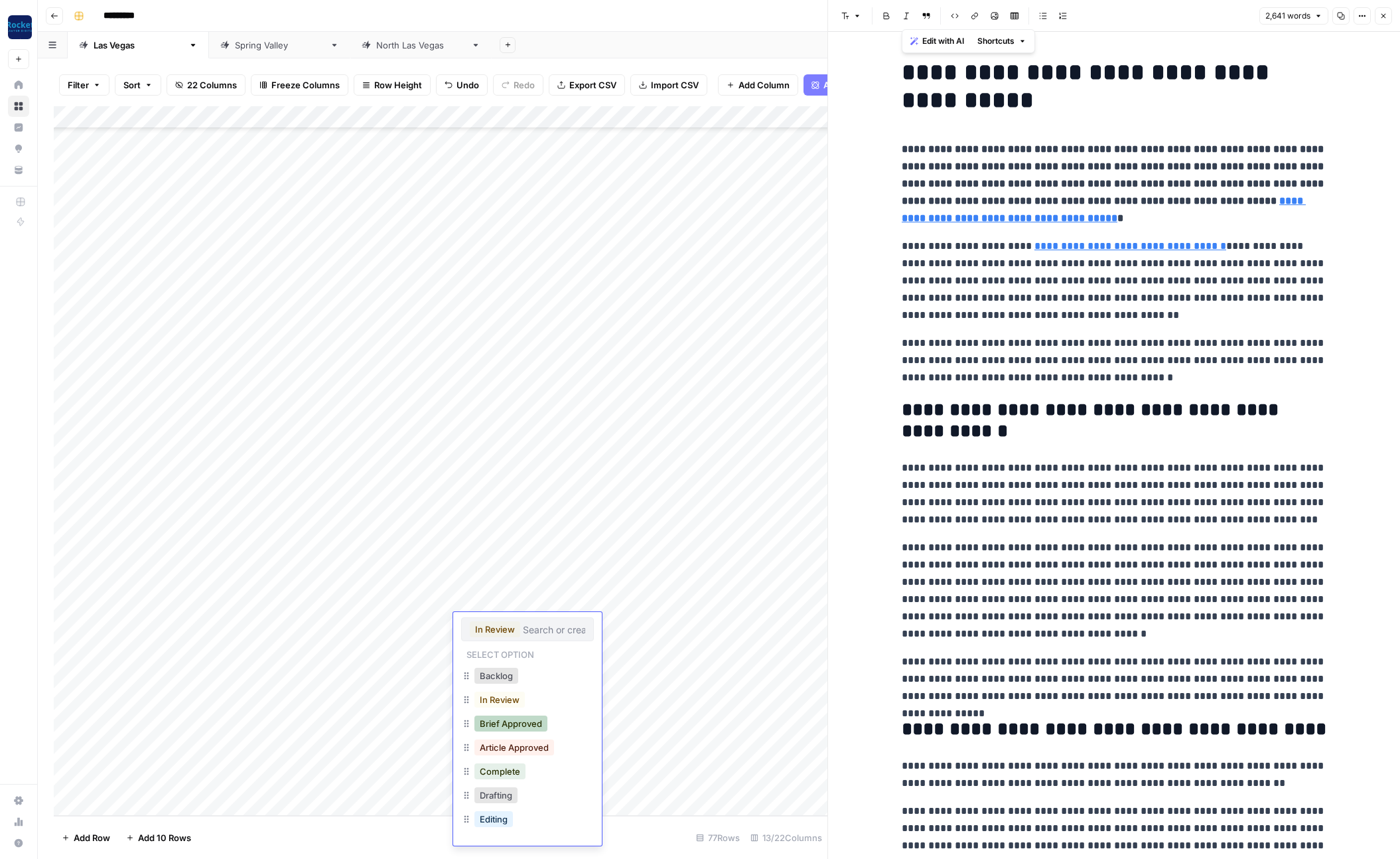
scroll to position [46, 0]
click at [509, 819] on button "Optimizing" at bounding box center [501, 822] width 54 height 16
click at [544, 115] on div "Add Column" at bounding box center [441, 462] width 773 height 710
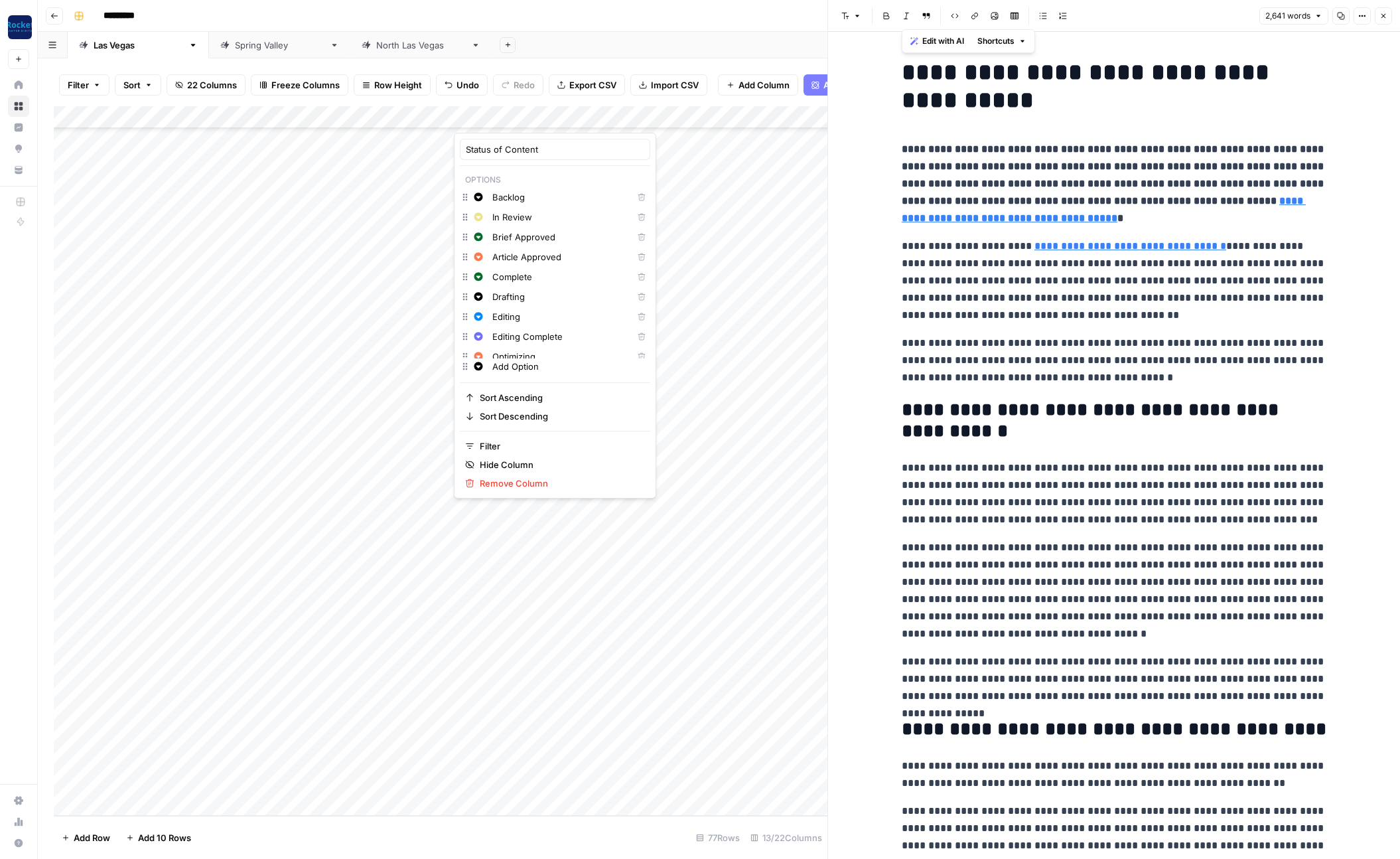
scroll to position [9, 0]
click at [513, 436] on button "Yellow" at bounding box center [550, 444] width 115 height 19
click at [419, 663] on div "Add Column" at bounding box center [441, 462] width 773 height 710
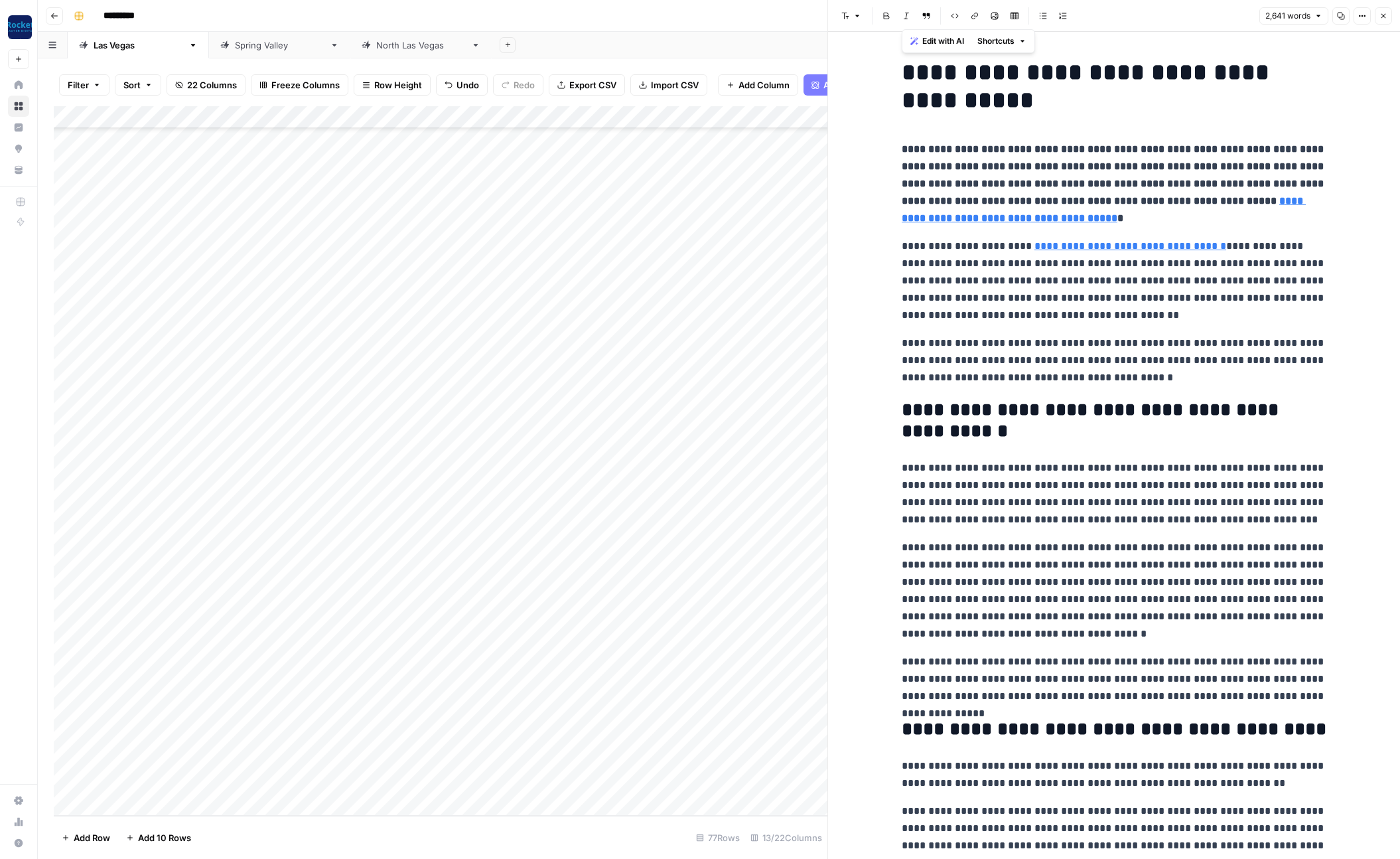
click at [499, 622] on div "Add Column" at bounding box center [441, 462] width 773 height 710
click at [437, 645] on div "Add Column" at bounding box center [441, 462] width 773 height 710
click at [543, 117] on div "Add Column" at bounding box center [441, 462] width 773 height 710
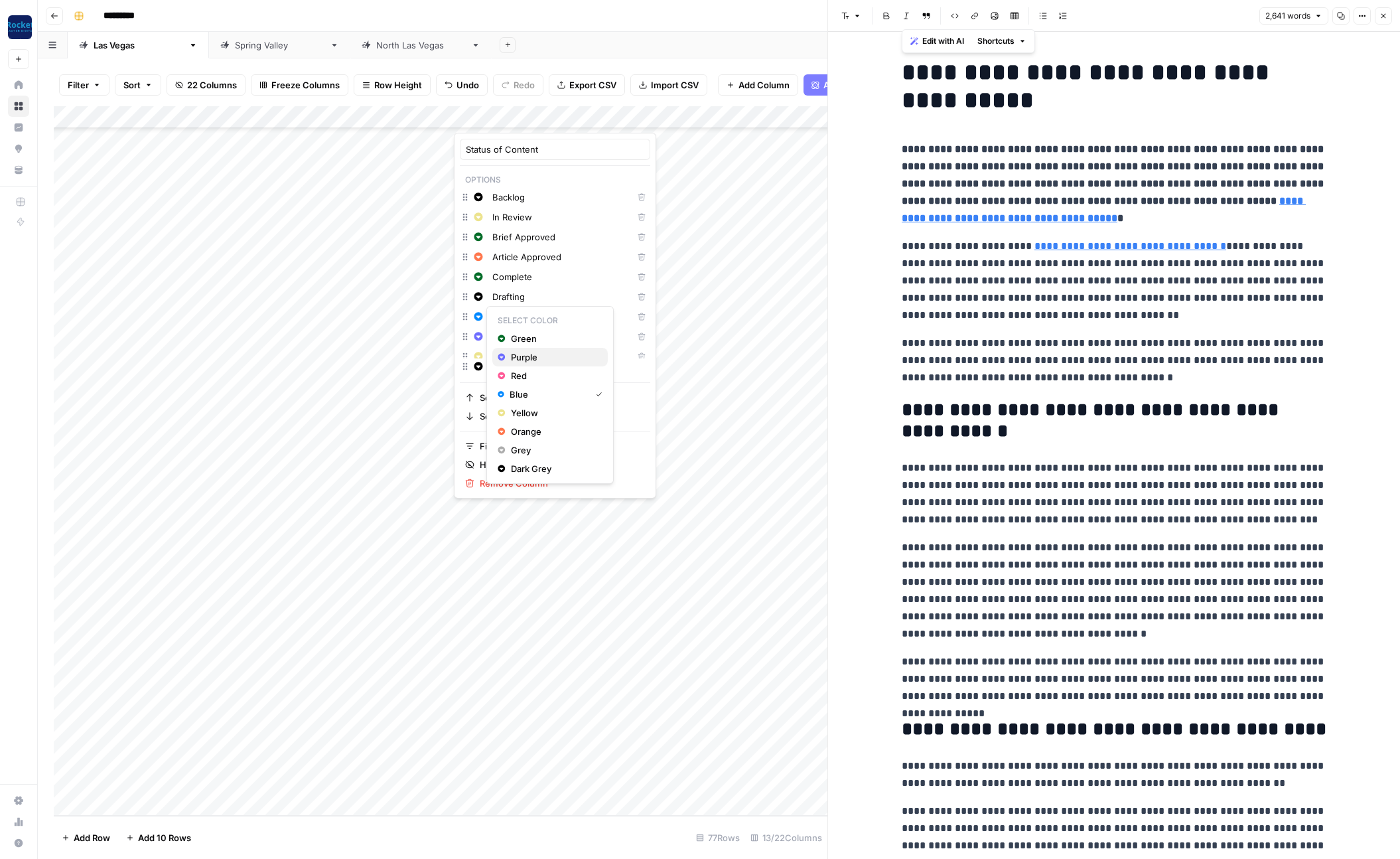
click at [523, 358] on span "Purple" at bounding box center [554, 357] width 86 height 13
click at [520, 419] on span "Blue" at bounding box center [554, 414] width 86 height 13
click at [412, 653] on div "Add Column" at bounding box center [441, 462] width 773 height 710
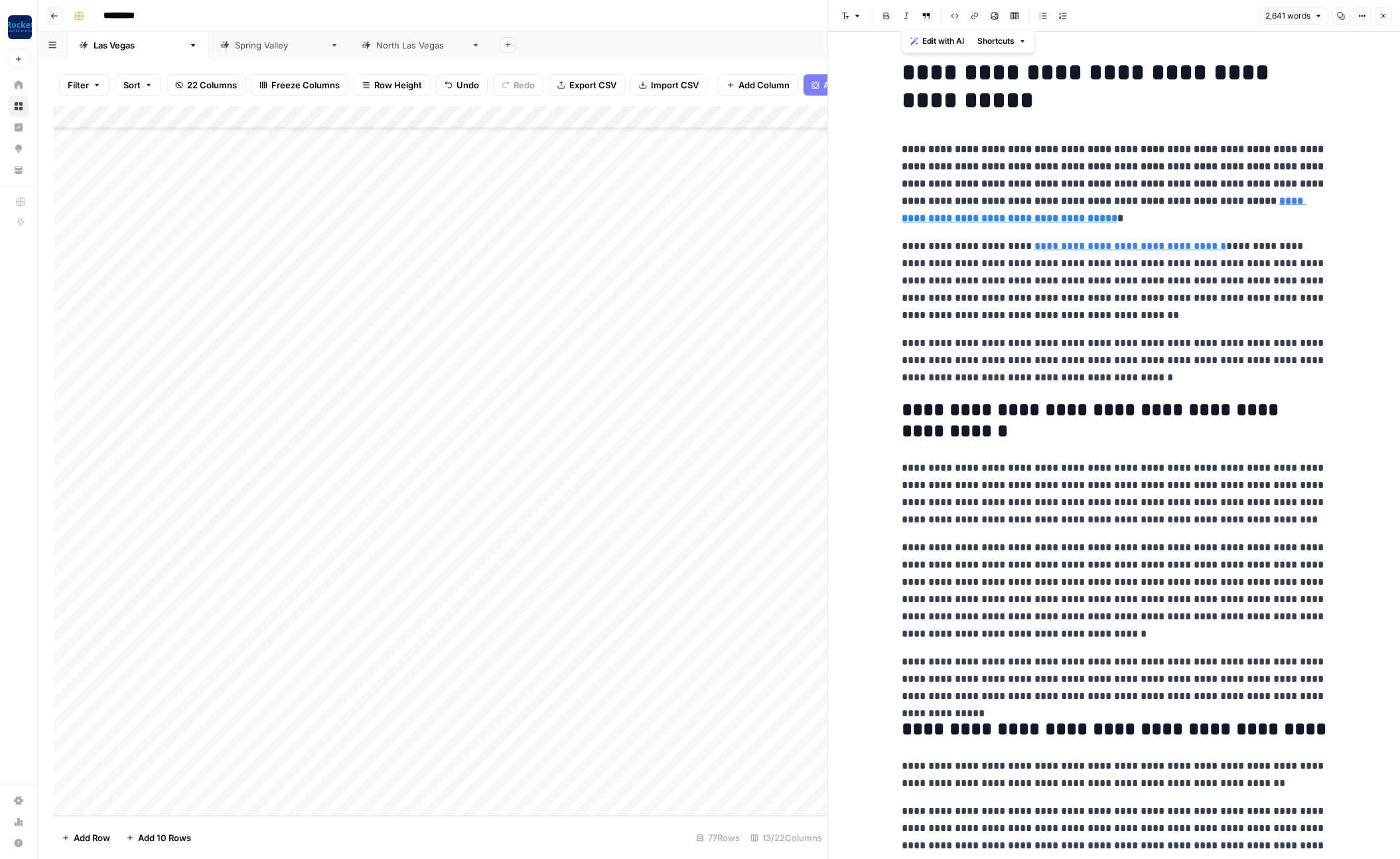
click at [488, 624] on div "Add Column" at bounding box center [441, 462] width 773 height 710
click at [543, 115] on div "Add Column" at bounding box center [441, 462] width 773 height 710
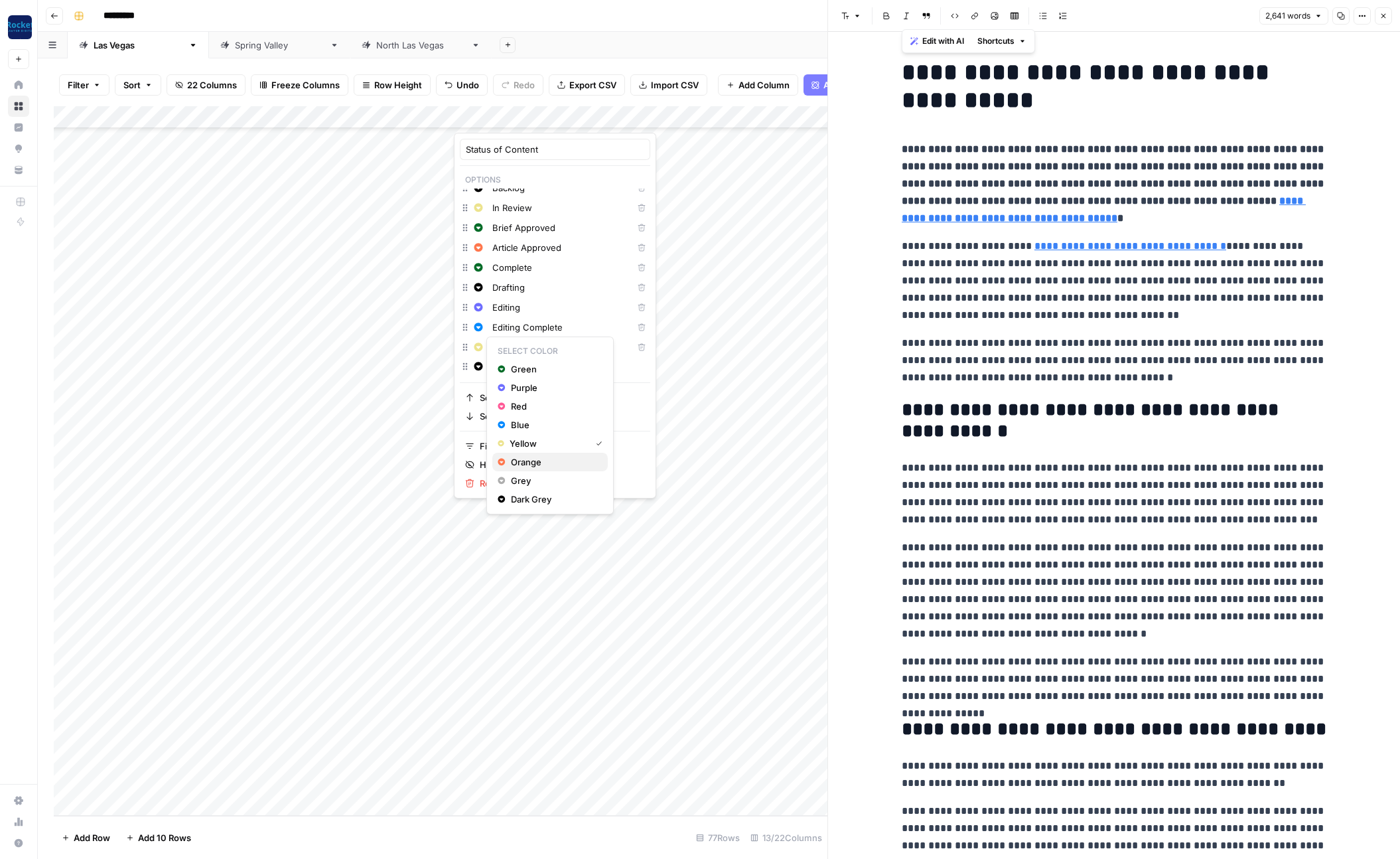
click at [521, 459] on span "Orange" at bounding box center [554, 462] width 86 height 13
click at [423, 685] on div "Add Column" at bounding box center [441, 462] width 773 height 710
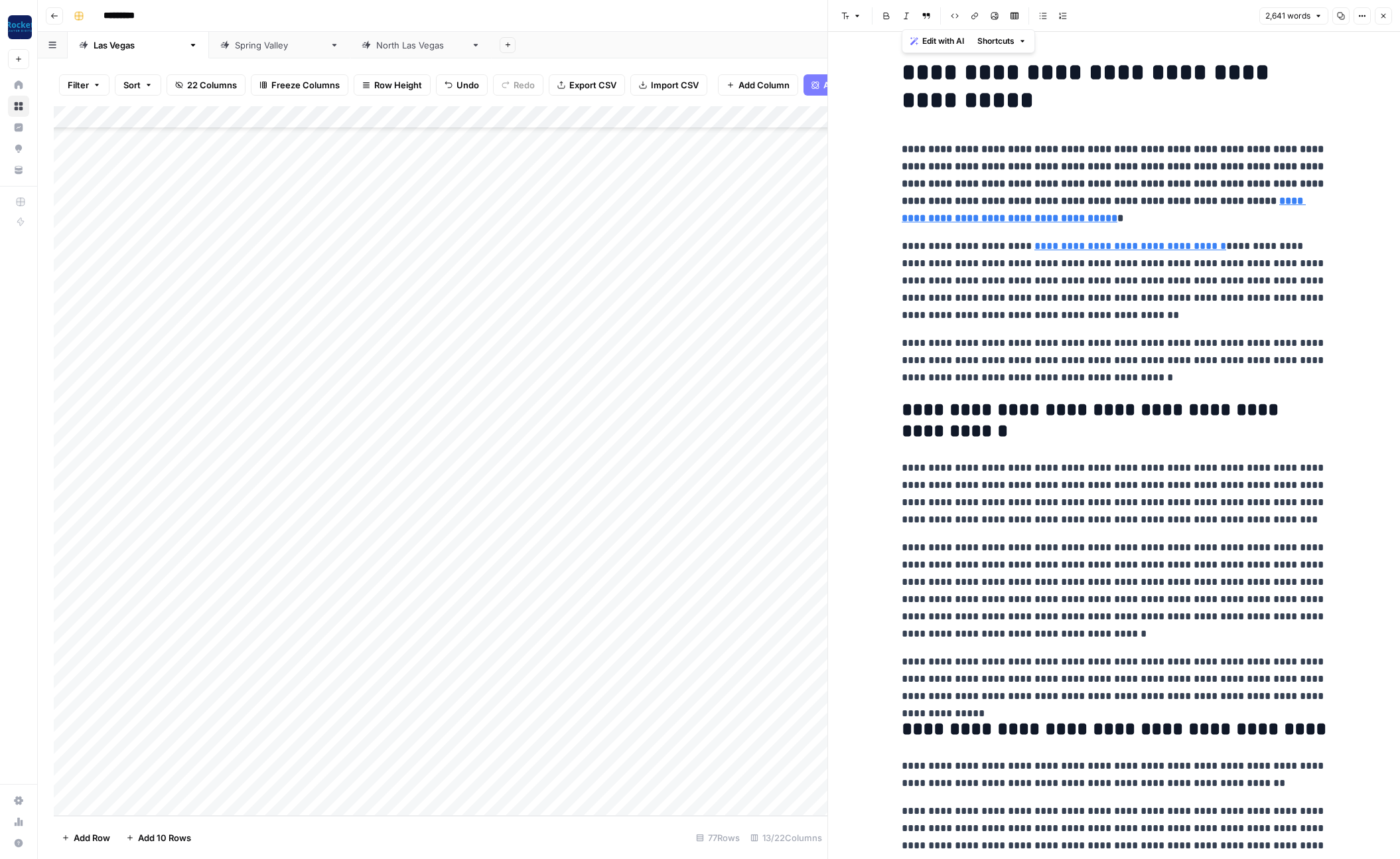
click at [546, 117] on div "Add Column" at bounding box center [441, 462] width 773 height 710
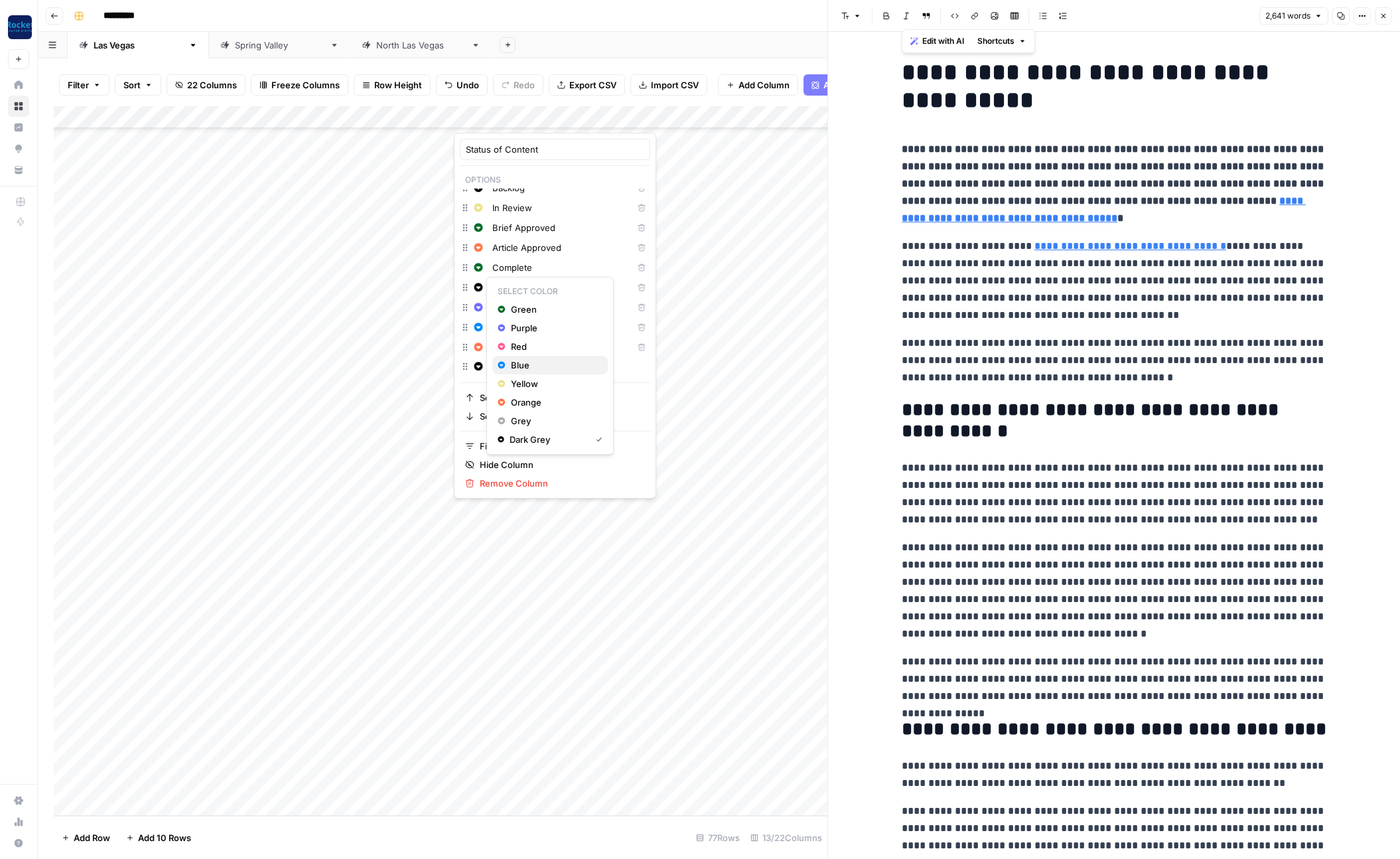
click at [520, 365] on span "Blue" at bounding box center [554, 365] width 86 height 13
click at [525, 369] on span "Red" at bounding box center [554, 366] width 86 height 13
click at [517, 437] on span "Orange" at bounding box center [554, 442] width 86 height 13
click at [522, 451] on button "Yellow" at bounding box center [550, 444] width 115 height 19
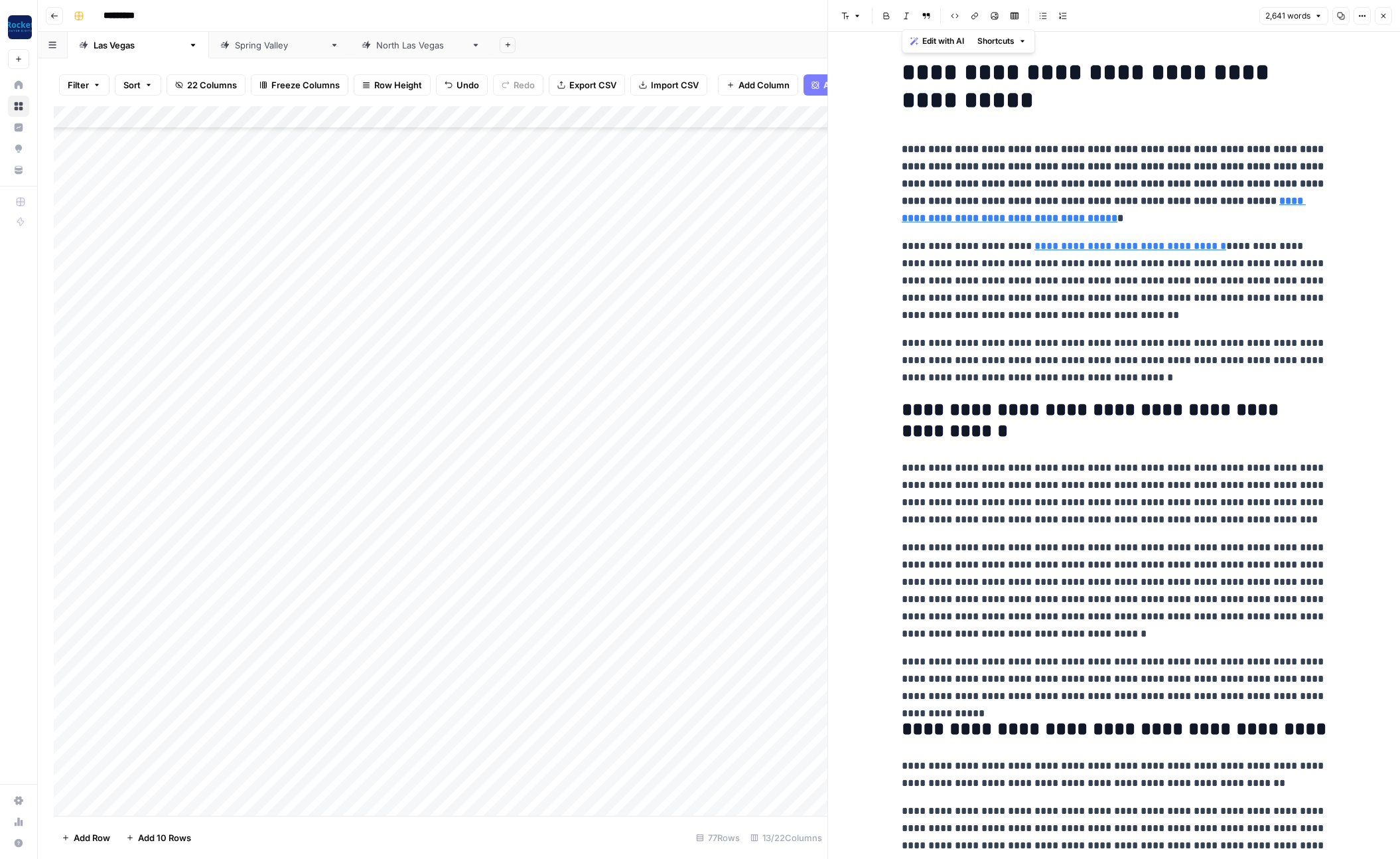
click at [419, 641] on div "Add Column" at bounding box center [441, 462] width 773 height 710
click at [492, 562] on div "Add Column" at bounding box center [441, 462] width 773 height 710
click at [497, 558] on div "Add Column" at bounding box center [441, 462] width 773 height 710
click at [413, 622] on div "Add Column" at bounding box center [441, 462] width 773 height 710
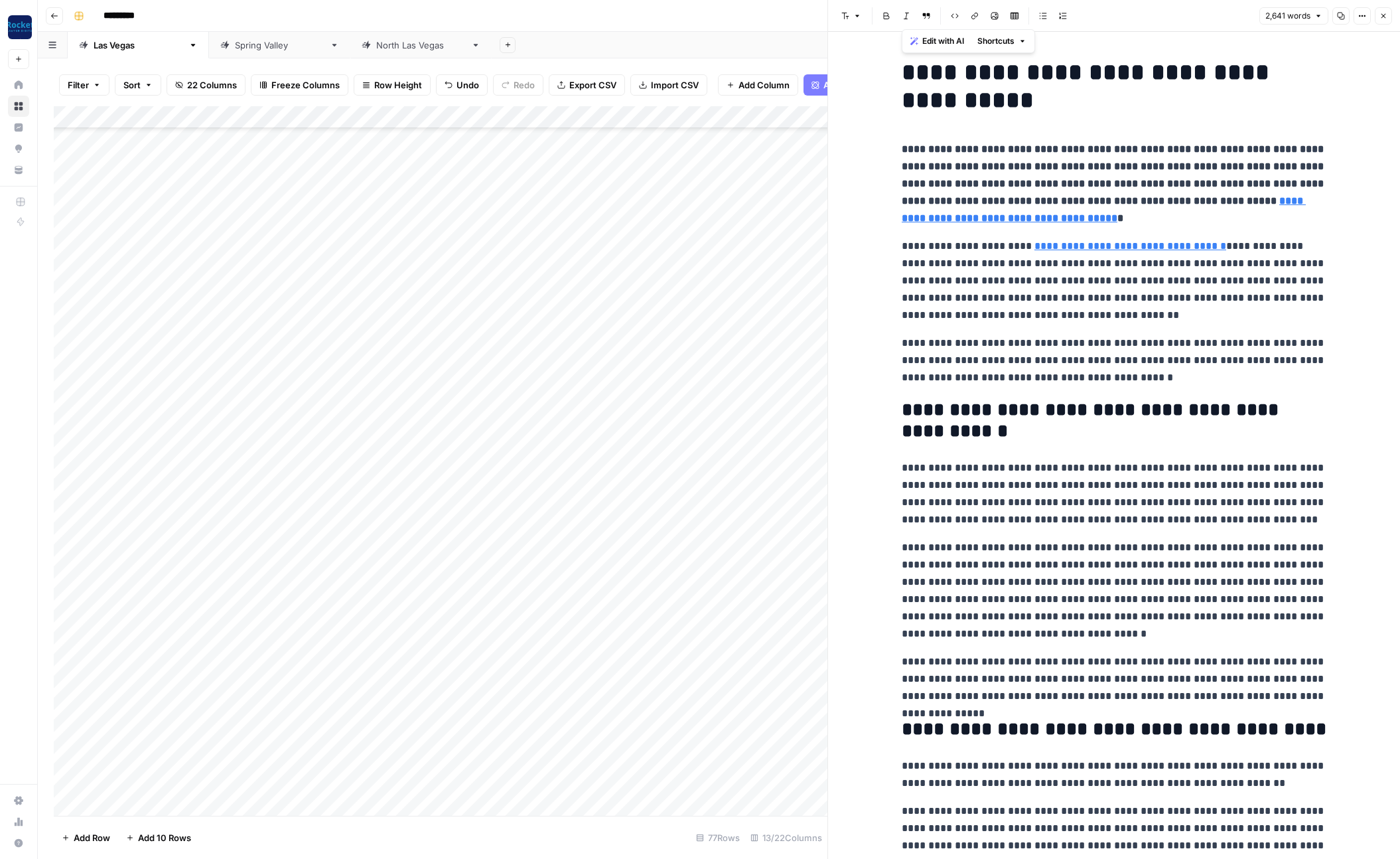
click at [544, 118] on div "Add Column" at bounding box center [441, 462] width 773 height 710
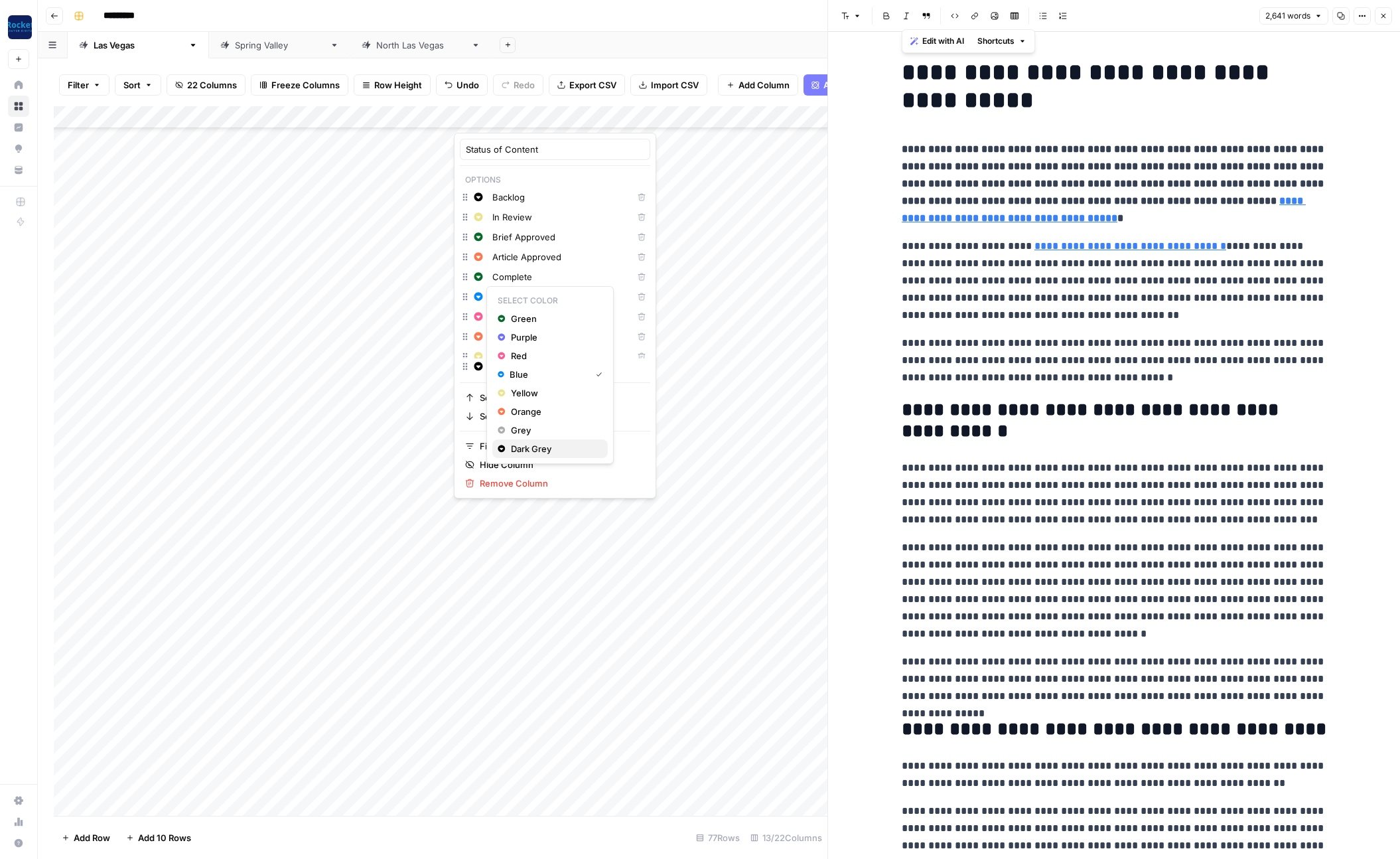
click at [538, 445] on span "Dark Grey" at bounding box center [554, 448] width 86 height 13
click at [523, 386] on span "Blue" at bounding box center [554, 384] width 86 height 13
click at [523, 375] on button "Purple" at bounding box center [550, 368] width 115 height 19
click at [524, 463] on span "Orange" at bounding box center [554, 462] width 86 height 13
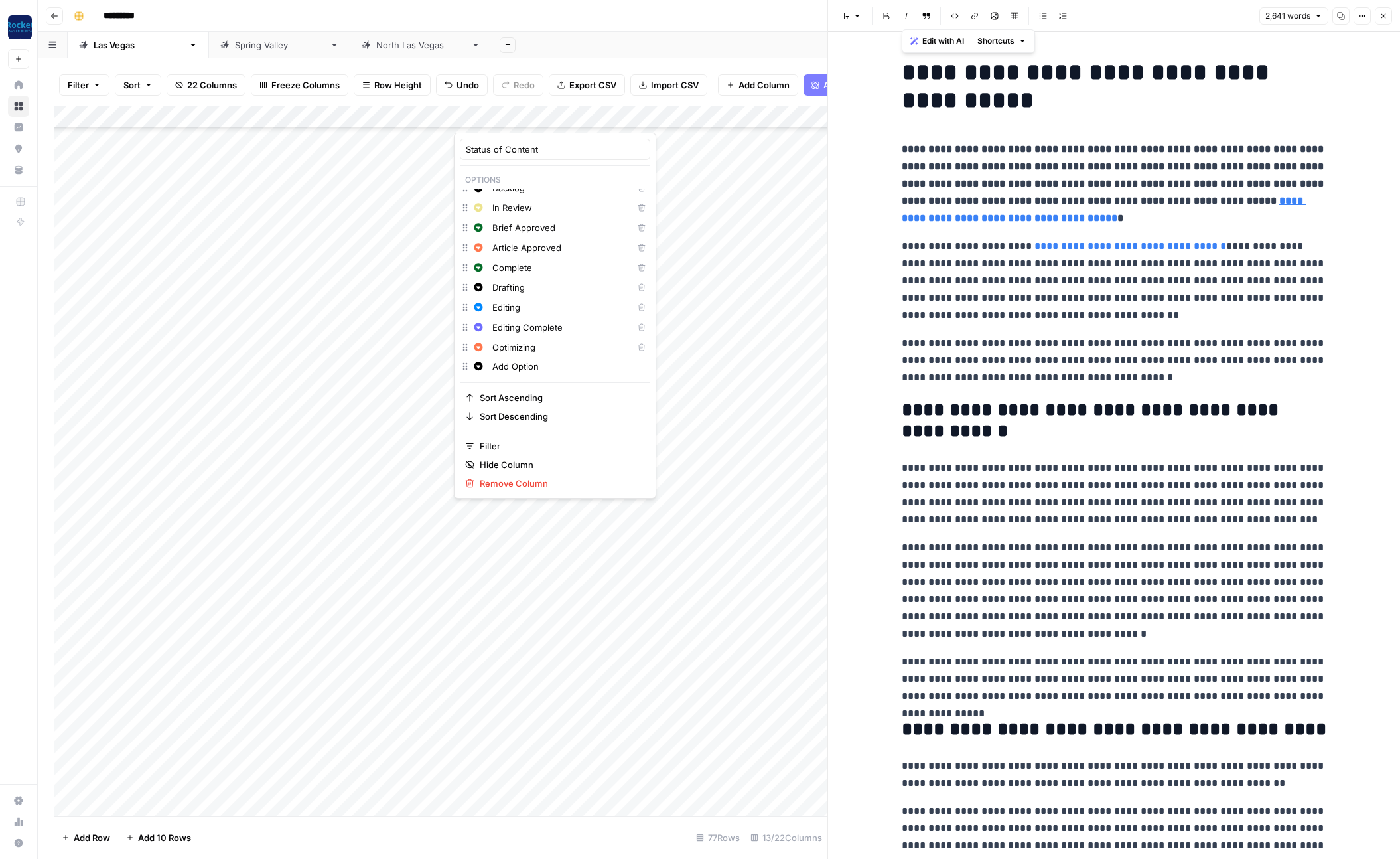
click at [400, 610] on div "Add Column" at bounding box center [441, 462] width 773 height 710
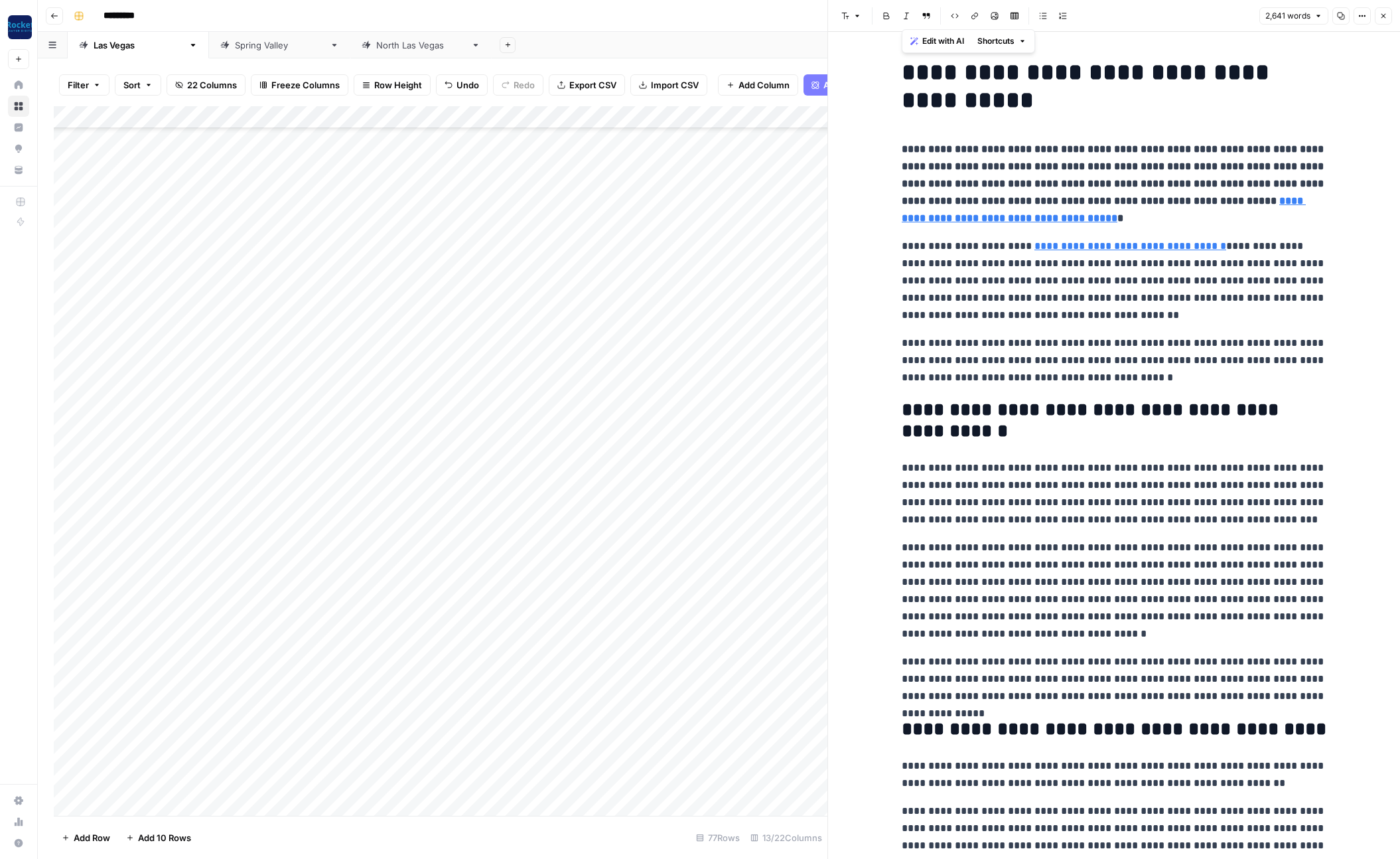
click at [502, 706] on div "Add Column" at bounding box center [441, 462] width 773 height 710
click at [419, 660] on div "Add Column" at bounding box center [441, 462] width 773 height 710
click at [479, 692] on div "Add Column" at bounding box center [441, 462] width 773 height 710
click at [494, 625] on div "Add Column" at bounding box center [441, 462] width 773 height 710
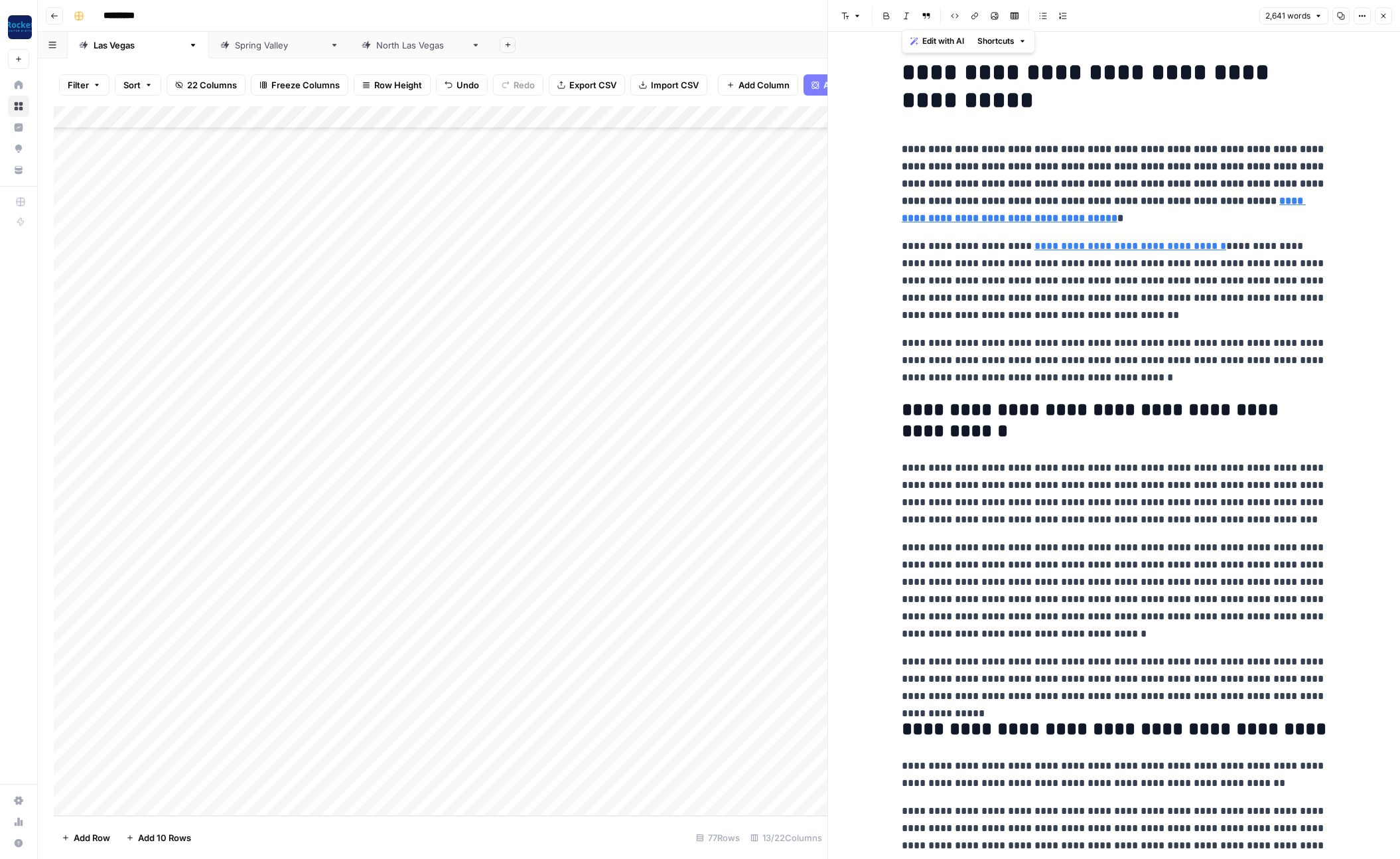
click at [547, 111] on div "Add Column" at bounding box center [441, 462] width 773 height 710
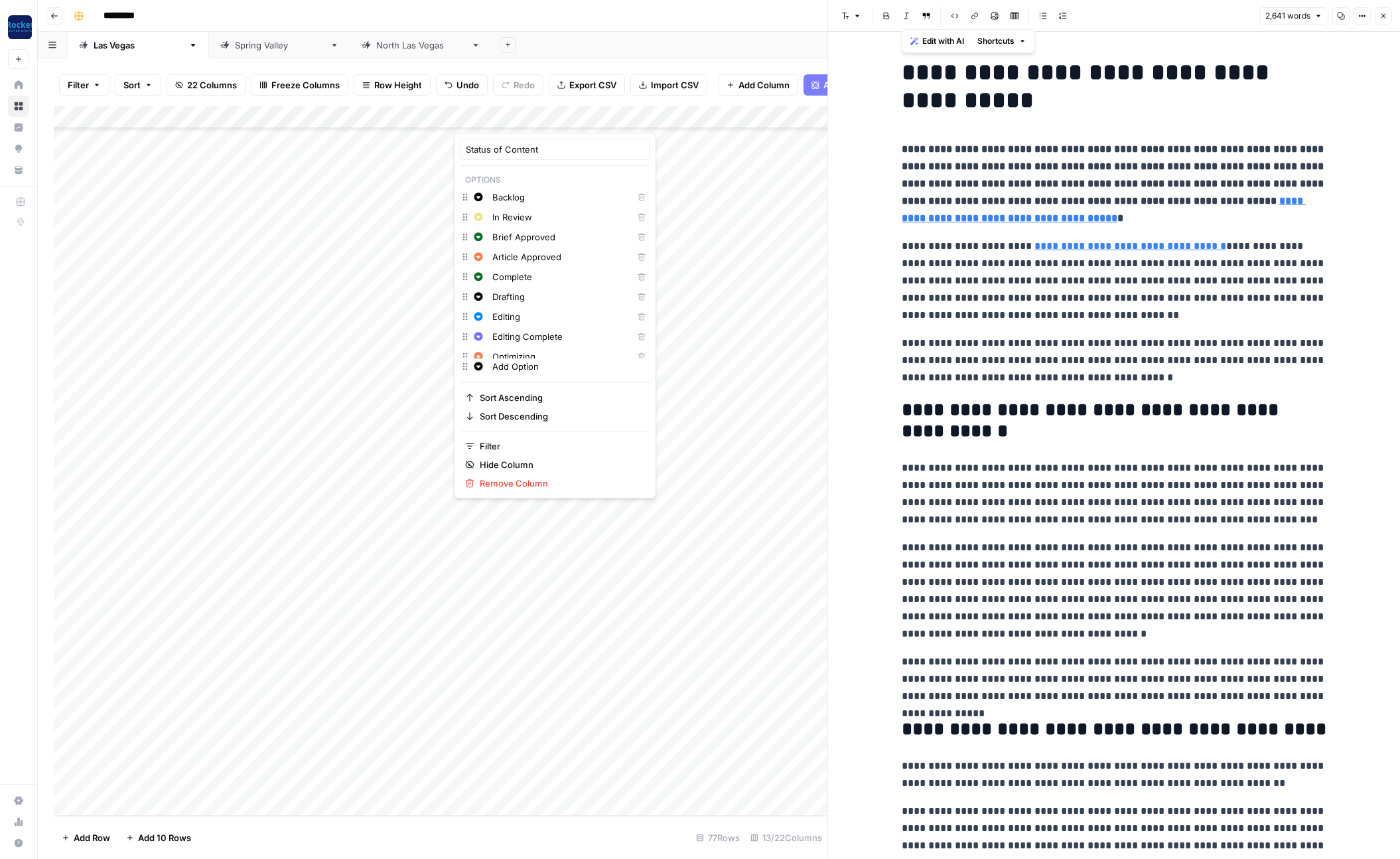
scroll to position [9, 0]
click at [519, 438] on span "Yellow" at bounding box center [554, 443] width 86 height 13
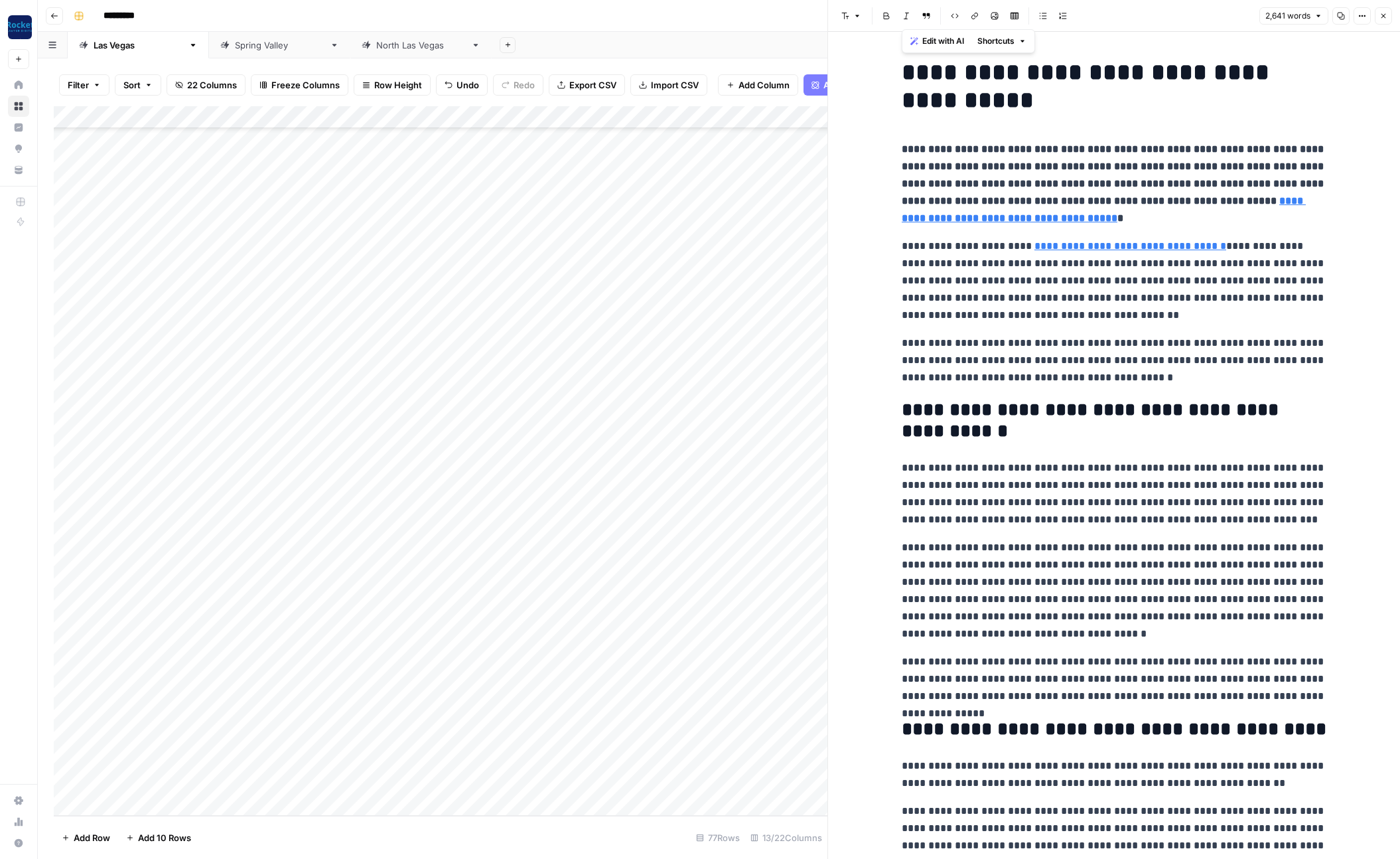
click at [400, 678] on div "Add Column" at bounding box center [441, 462] width 773 height 710
click at [464, 718] on div "Add Column" at bounding box center [441, 462] width 773 height 710
click at [1145, 19] on icon "button" at bounding box center [1384, 15] width 8 height 8
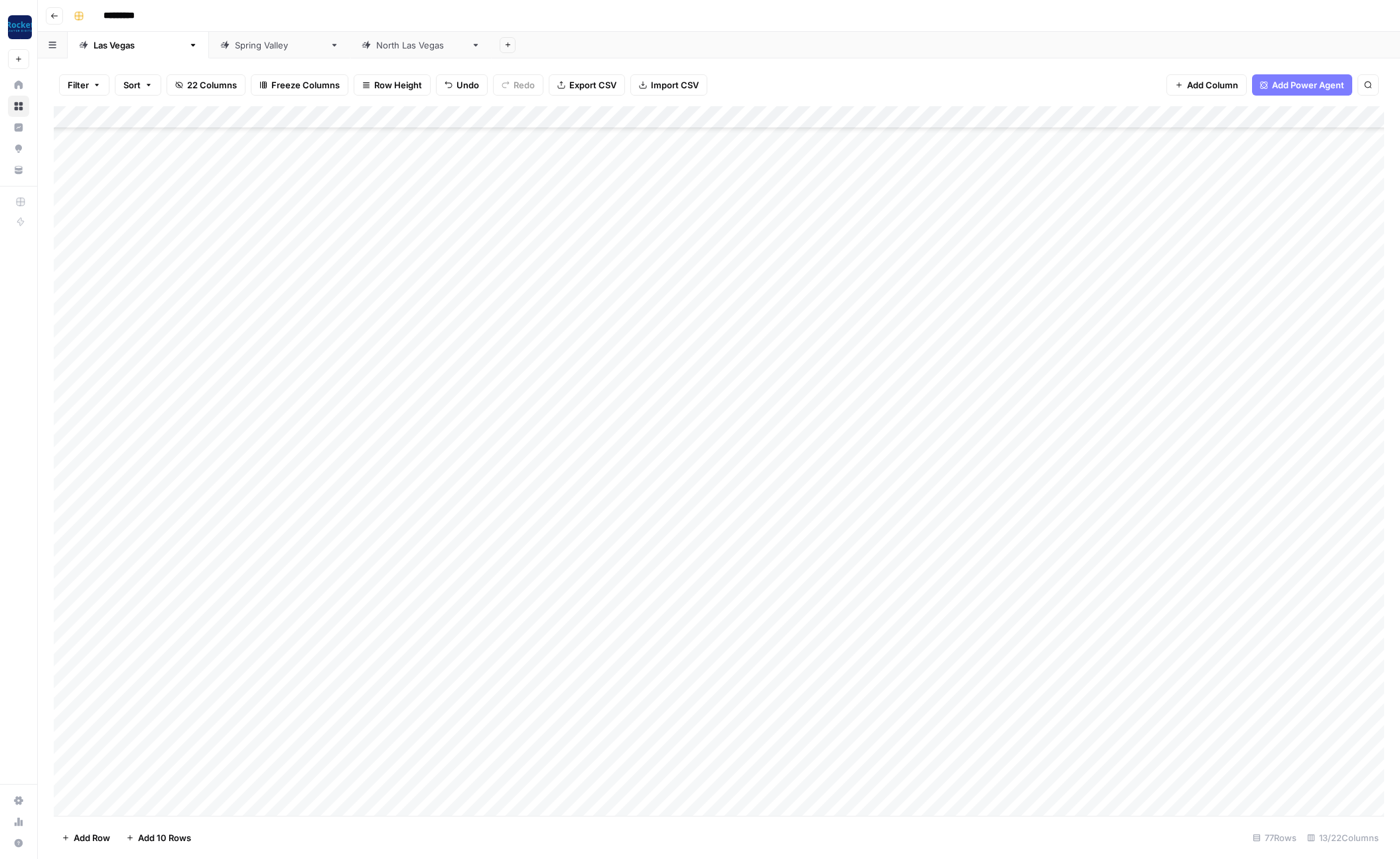
scroll to position [923, 0]
click at [509, 295] on div "Add Column" at bounding box center [719, 462] width 1330 height 710
click at [499, 299] on div "Add Column" at bounding box center [719, 462] width 1330 height 710
click at [529, 500] on div "Optimizing" at bounding box center [502, 498] width 60 height 19
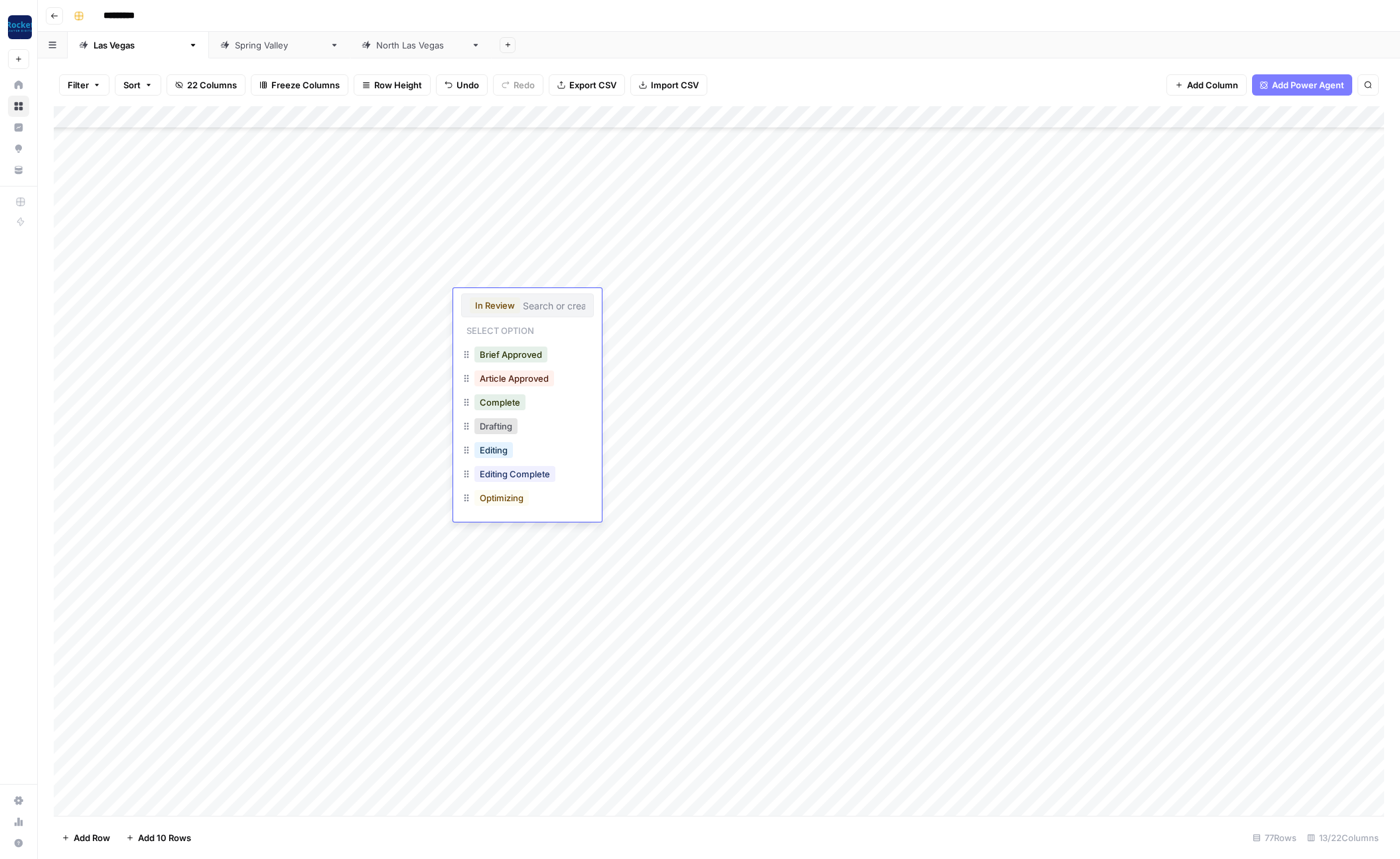
click at [547, 503] on div "Optimizing" at bounding box center [528, 500] width 132 height 24
click at [510, 497] on button "Optimizing" at bounding box center [501, 498] width 54 height 16
click at [529, 390] on div "Add Column" at bounding box center [719, 462] width 1330 height 710
drag, startPoint x: 553, startPoint y: 400, endPoint x: 546, endPoint y: 502, distance: 102.2
click at [546, 501] on div "Add Column" at bounding box center [719, 462] width 1330 height 710
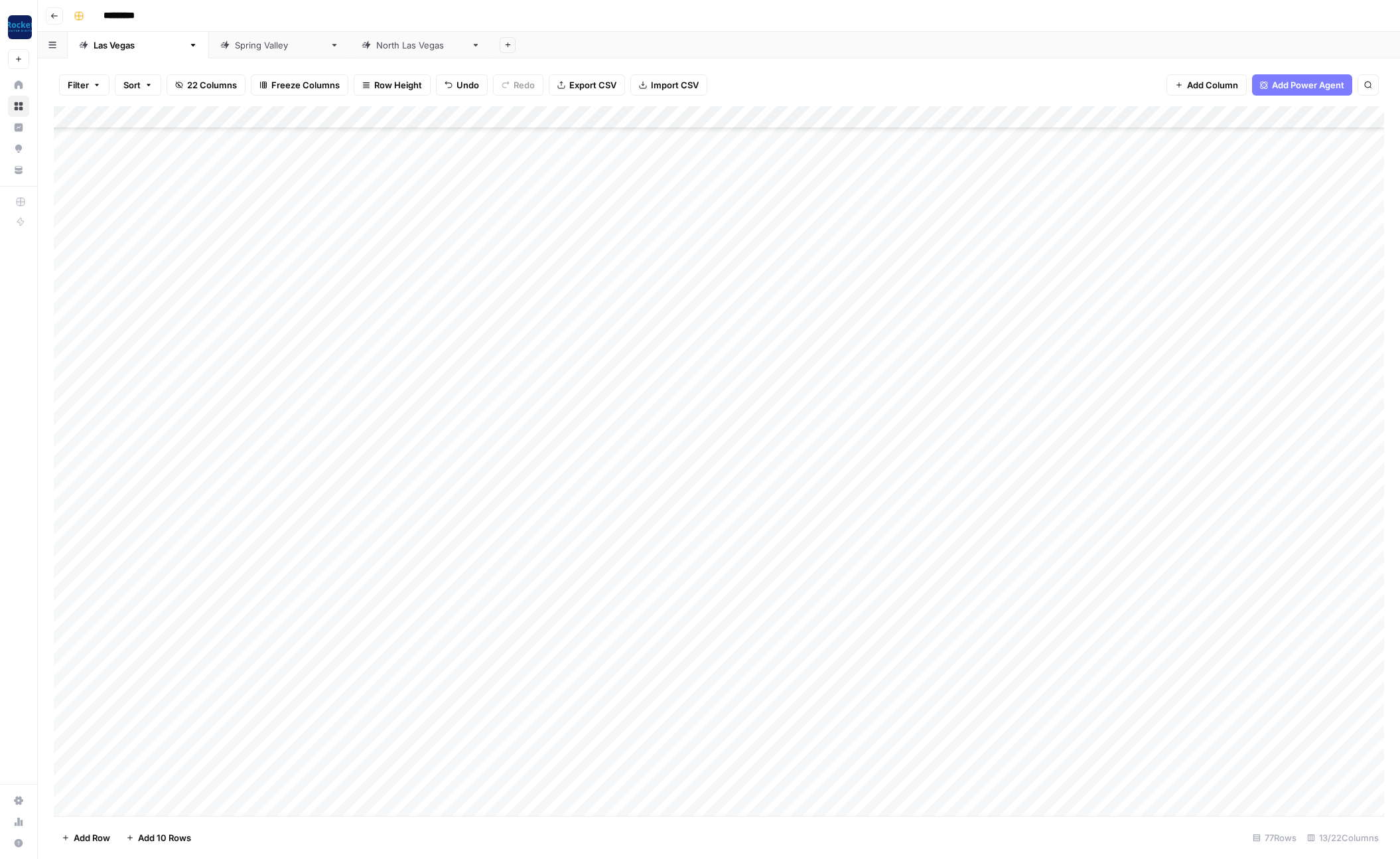
click at [535, 550] on div "Add Column" at bounding box center [719, 462] width 1330 height 710
click at [401, 672] on div "Add Column" at bounding box center [719, 462] width 1330 height 710
click at [516, 677] on div "Add Column" at bounding box center [719, 462] width 1330 height 710
